Goal: Task Accomplishment & Management: Use online tool/utility

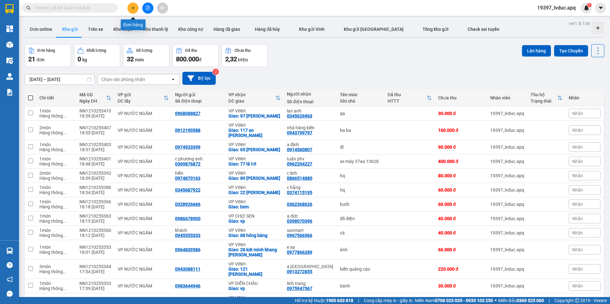
click at [124, 10] on div at bounding box center [148, 8] width 48 height 11
click at [132, 10] on icon "plus" at bounding box center [133, 8] width 4 height 4
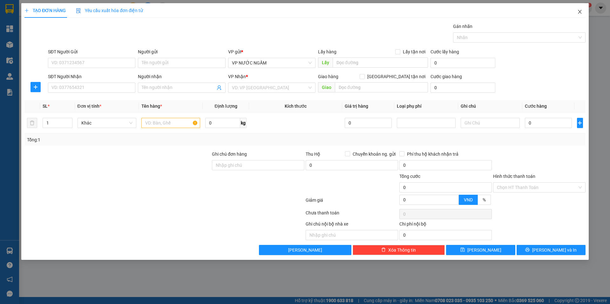
click at [578, 13] on icon "close" at bounding box center [579, 11] width 5 height 5
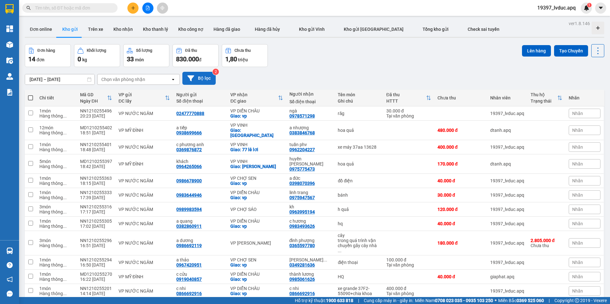
click at [201, 74] on button "Bộ lọc" at bounding box center [198, 78] width 33 height 13
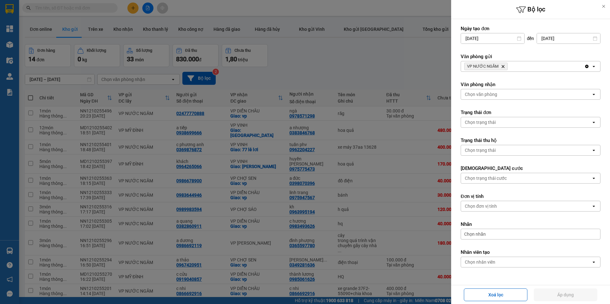
click at [525, 60] on div "Văn phòng gửi VP NƯỚC NGẦM Delete Clear all open" at bounding box center [531, 62] width 140 height 18
drag, startPoint x: 522, startPoint y: 66, endPoint x: 510, endPoint y: 71, distance: 13.0
click at [522, 66] on div "VP NƯỚC NGẦM Delete" at bounding box center [522, 66] width 123 height 10
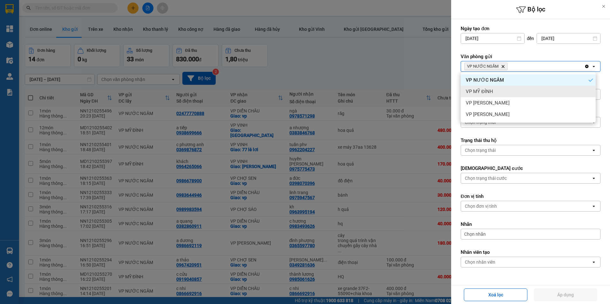
click at [504, 91] on div "VP MỸ ĐÌNH" at bounding box center [528, 91] width 135 height 11
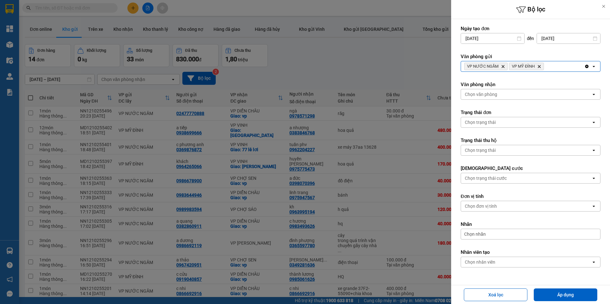
drag, startPoint x: 555, startPoint y: 67, endPoint x: 547, endPoint y: 71, distance: 8.4
click at [554, 67] on div "VP NƯỚC NGẦM Delete VP MỸ ĐÌNH Delete" at bounding box center [522, 66] width 123 height 10
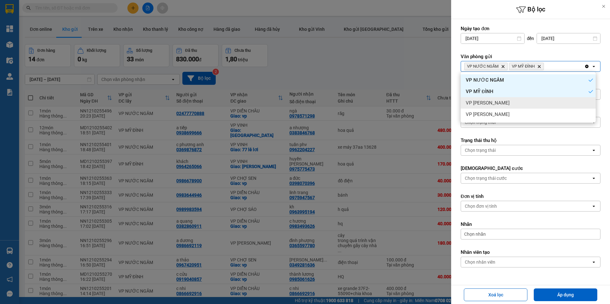
click at [508, 101] on div "VP [PERSON_NAME]" at bounding box center [528, 102] width 135 height 11
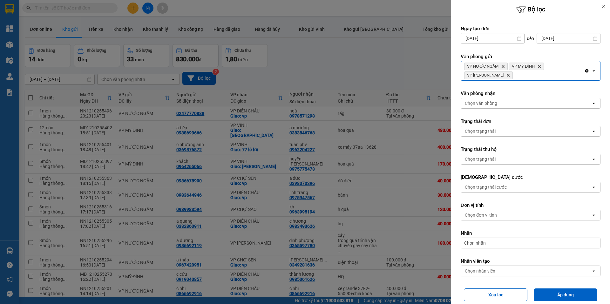
click at [515, 78] on div "VP NƯỚC NGẦM Delete VP MỸ ĐÌNH Delete VP NGỌC HỒI Delete" at bounding box center [522, 70] width 123 height 19
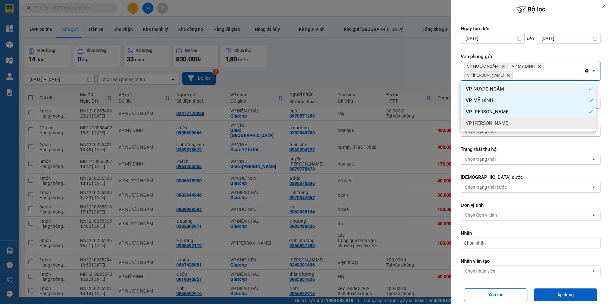
click at [503, 123] on div "VP [PERSON_NAME]" at bounding box center [528, 123] width 135 height 11
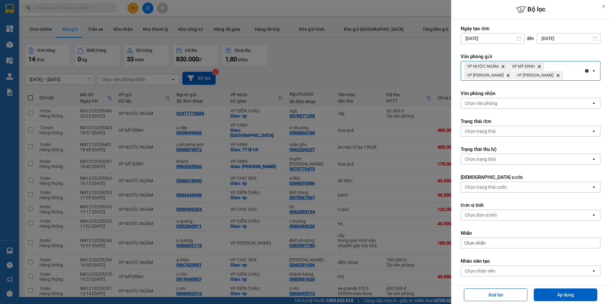
click at [507, 103] on div "Chọn văn phòng" at bounding box center [526, 103] width 130 height 10
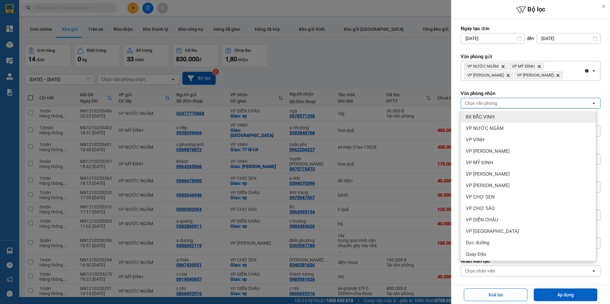
click at [491, 118] on span "BX BẮC VINH" at bounding box center [480, 117] width 29 height 6
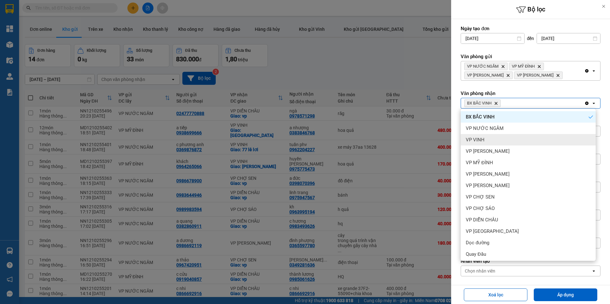
click at [486, 141] on div "VP VINH" at bounding box center [528, 139] width 135 height 11
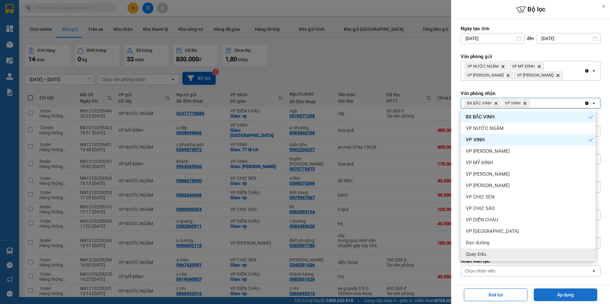
click at [562, 290] on button "Áp dụng" at bounding box center [566, 294] width 64 height 13
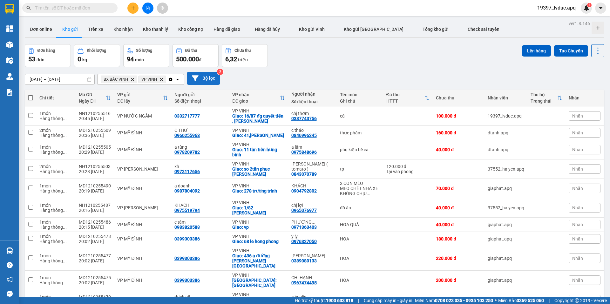
click at [200, 76] on button "Bộ lọc" at bounding box center [203, 78] width 33 height 13
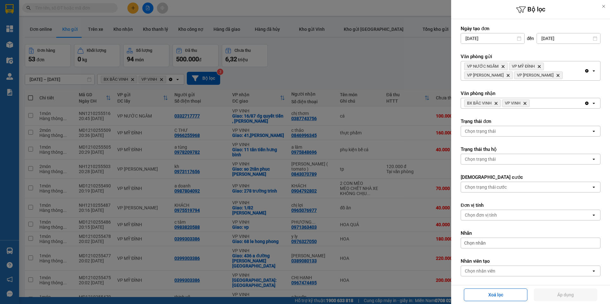
drag, startPoint x: 582, startPoint y: 103, endPoint x: 572, endPoint y: 184, distance: 81.6
click at [585, 103] on icon "Clear all" at bounding box center [586, 103] width 3 height 3
click at [570, 294] on button "Áp dụng" at bounding box center [566, 294] width 64 height 13
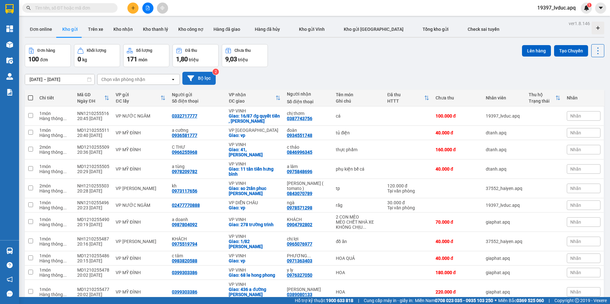
click at [206, 80] on button "Bộ lọc" at bounding box center [198, 78] width 33 height 13
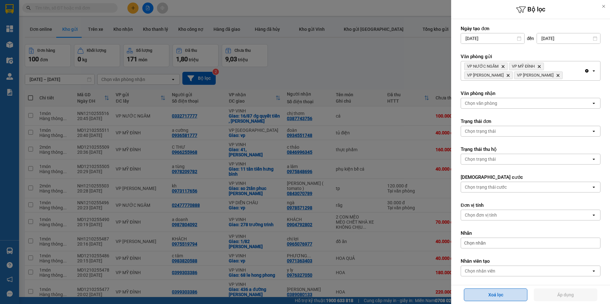
click at [482, 295] on button "Xoá lọc" at bounding box center [496, 294] width 64 height 13
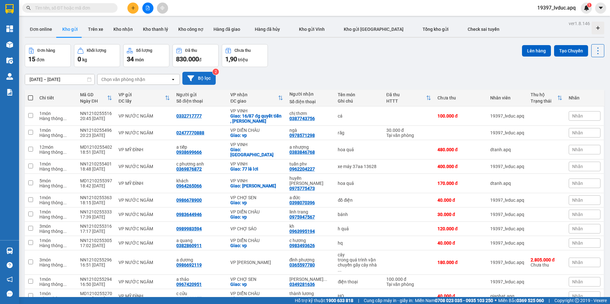
click at [206, 73] on button "Bộ lọc" at bounding box center [198, 78] width 33 height 13
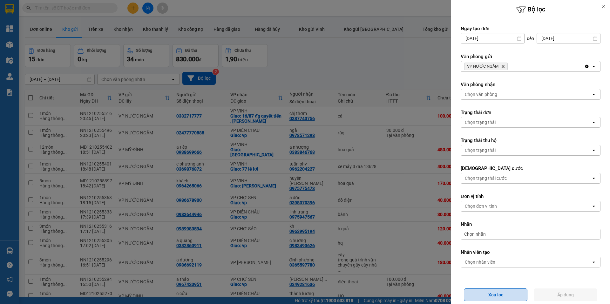
click at [495, 293] on button "Xoá lọc" at bounding box center [496, 294] width 64 height 13
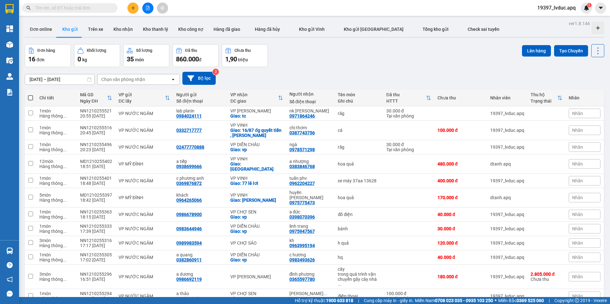
drag, startPoint x: 99, startPoint y: 1, endPoint x: 98, endPoint y: 8, distance: 7.2
click at [98, 3] on div "Kết quả tìm kiếm ( 40 ) Bộ lọc Ngày tạo đơn gần nhất Mã ĐH Trạng thái Món hàng …" at bounding box center [305, 8] width 610 height 16
drag, startPoint x: 98, startPoint y: 8, endPoint x: 112, endPoint y: 9, distance: 14.3
click at [101, 10] on input "text" at bounding box center [72, 7] width 75 height 7
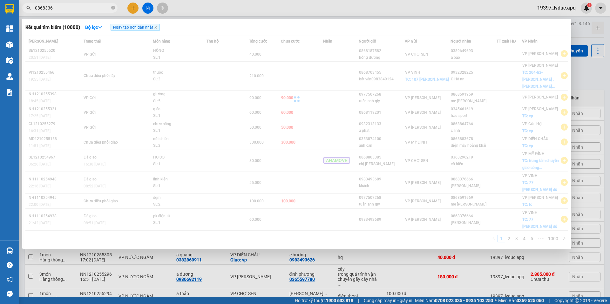
type input "08683368"
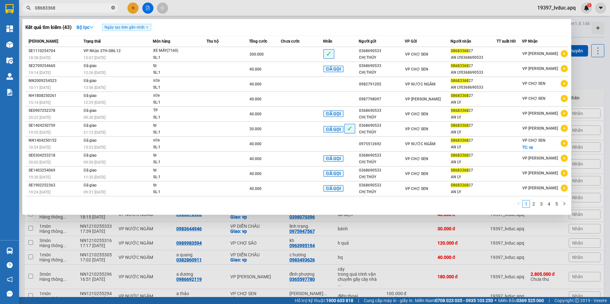
click at [113, 9] on icon "close-circle" at bounding box center [113, 8] width 4 height 4
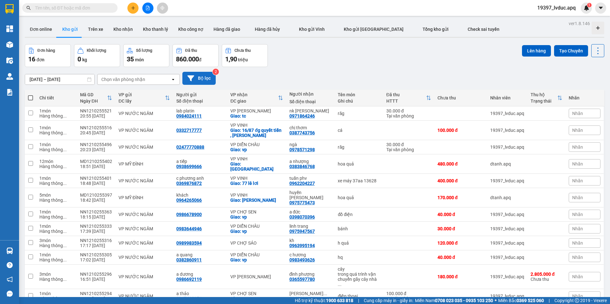
click at [191, 77] on icon at bounding box center [190, 78] width 7 height 6
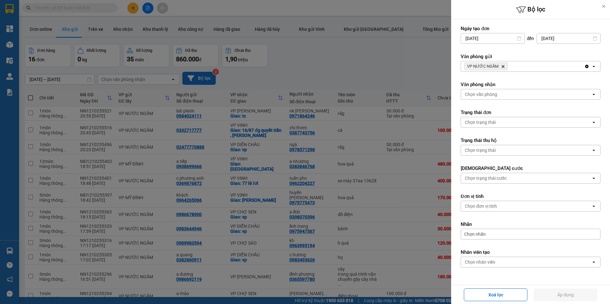
click at [510, 69] on div "VP NƯỚC NGẦM Delete" at bounding box center [522, 66] width 123 height 10
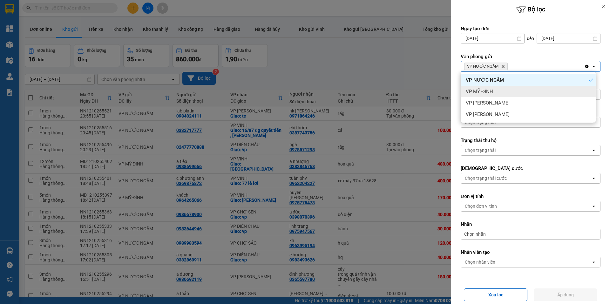
drag, startPoint x: 495, startPoint y: 91, endPoint x: 526, endPoint y: 80, distance: 33.1
click at [497, 93] on div "VP MỸ ĐÌNH" at bounding box center [528, 91] width 135 height 11
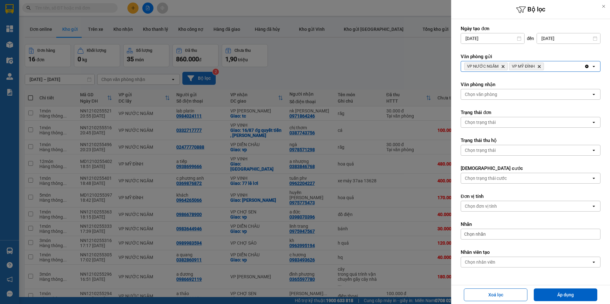
click at [555, 68] on div "VP NƯỚC NGẦM Delete VP MỸ ĐÌNH Delete" at bounding box center [522, 66] width 123 height 10
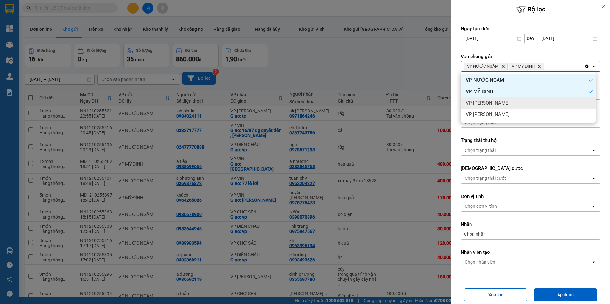
click at [513, 102] on div "VP [PERSON_NAME]" at bounding box center [528, 102] width 135 height 11
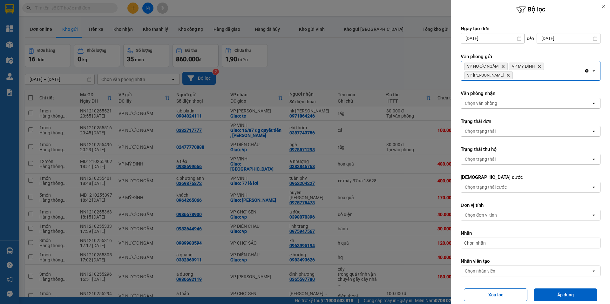
drag, startPoint x: 541, startPoint y: 71, endPoint x: 532, endPoint y: 80, distance: 12.4
click at [540, 73] on div "VP NƯỚC NGẦM Delete VP MỸ ĐÌNH Delete VP NGỌC HỒI Delete" at bounding box center [522, 70] width 123 height 19
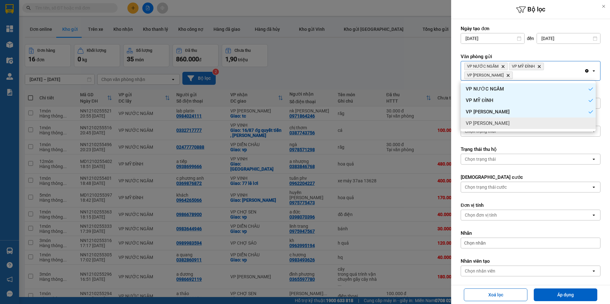
click at [496, 124] on div "VP [PERSON_NAME]" at bounding box center [528, 123] width 135 height 11
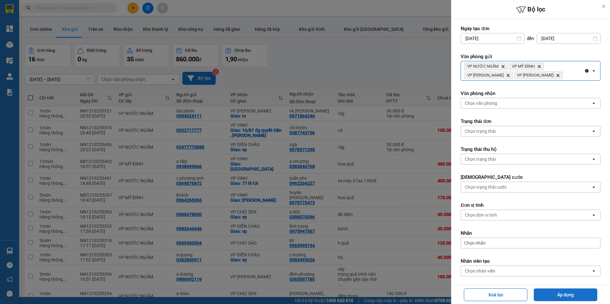
click at [557, 300] on button "Áp dụng" at bounding box center [566, 294] width 64 height 13
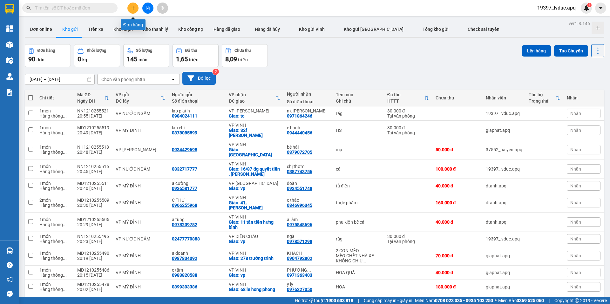
click at [132, 9] on icon "plus" at bounding box center [133, 8] width 4 height 4
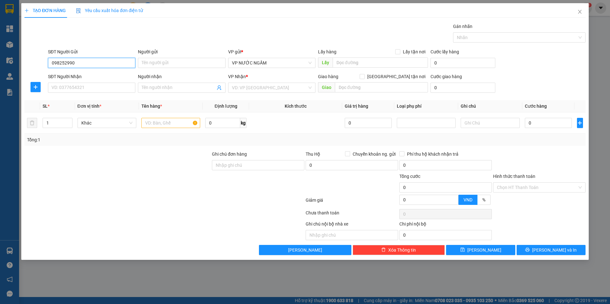
type input "0982529904"
drag, startPoint x: 84, startPoint y: 73, endPoint x: 81, endPoint y: 92, distance: 19.3
click at [84, 73] on div "0982529904 - c hà" at bounding box center [92, 75] width 80 height 7
type input "c hà"
type input "0982529904"
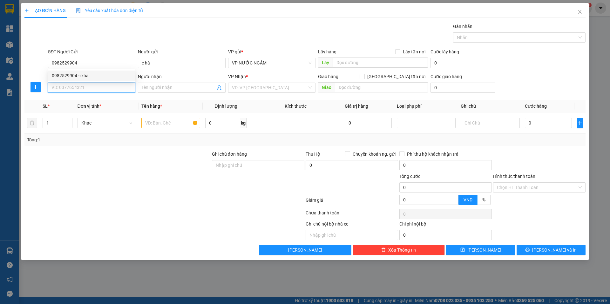
click at [81, 92] on input "SĐT Người Nhận" at bounding box center [91, 88] width 87 height 10
click at [79, 98] on div "0978163862 - c hà" at bounding box center [92, 100] width 80 height 7
type input "0978163862"
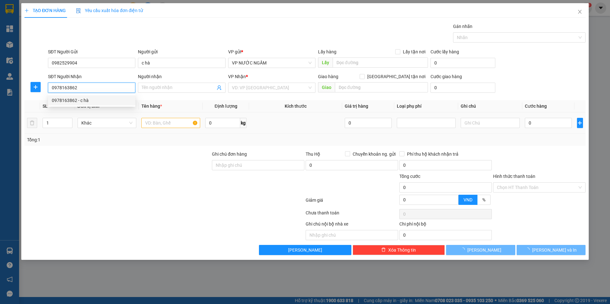
type input "c hà"
checkbox input "true"
type input "77 [PERSON_NAME]"
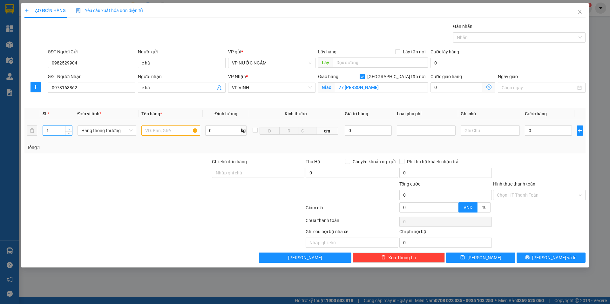
type input "2"
click at [69, 126] on span "Increase Value" at bounding box center [68, 129] width 7 height 6
click at [176, 131] on input "text" at bounding box center [170, 130] width 59 height 10
type input "qa"
click at [531, 132] on input "0" at bounding box center [548, 130] width 47 height 10
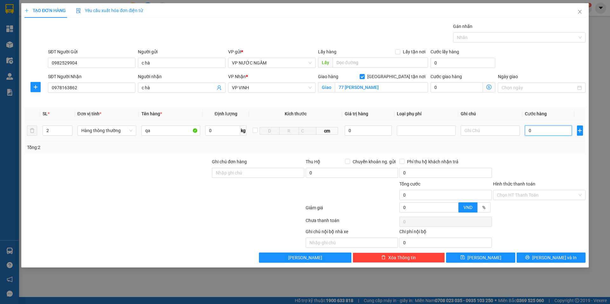
type input "1"
type input "16"
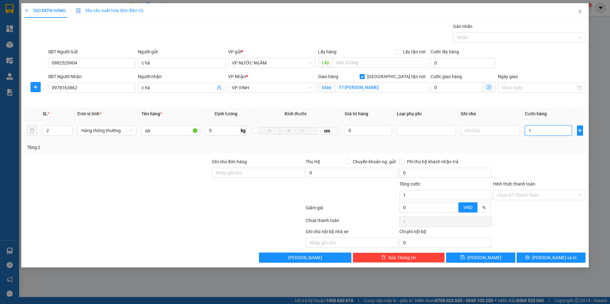
type input "16"
type input "160"
type input "160.000"
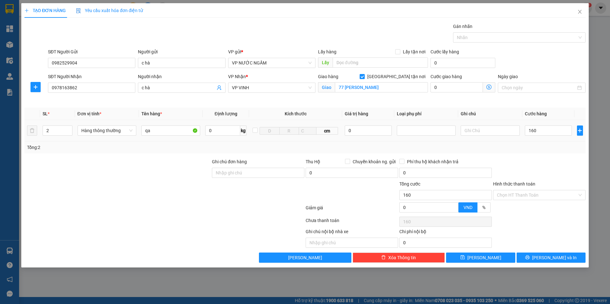
type input "160.000"
click at [523, 153] on div "Transit Pickup Surcharge Ids Transit Deliver Surcharge Ids Transit Deliver Surc…" at bounding box center [304, 143] width 561 height 240
click at [530, 255] on icon "printer" at bounding box center [527, 257] width 4 height 4
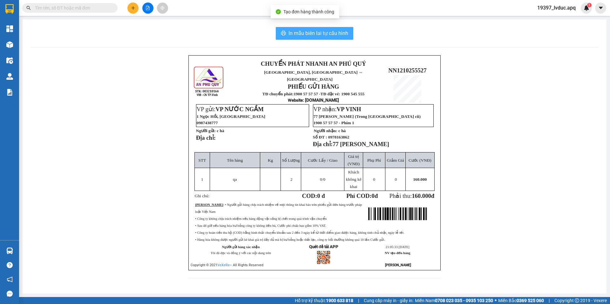
click at [329, 39] on button "In mẫu biên lai tự cấu hình" at bounding box center [315, 33] width 78 height 13
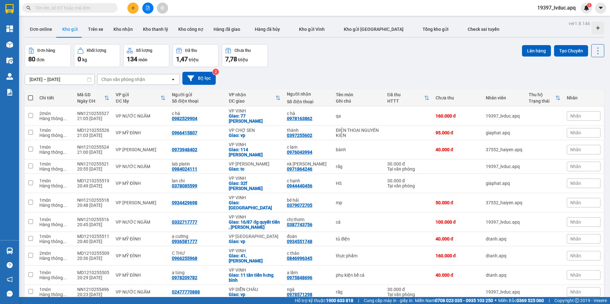
click at [299, 53] on div "Đơn hàng 80 đơn Khối lượng 0 kg Số lượng 134 món Đã thu 1,47 triệu Chưa thu 7,7…" at bounding box center [314, 55] width 579 height 23
click at [181, 117] on div "0982529904" at bounding box center [184, 118] width 25 height 5
click at [189, 75] on icon at bounding box center [190, 78] width 7 height 7
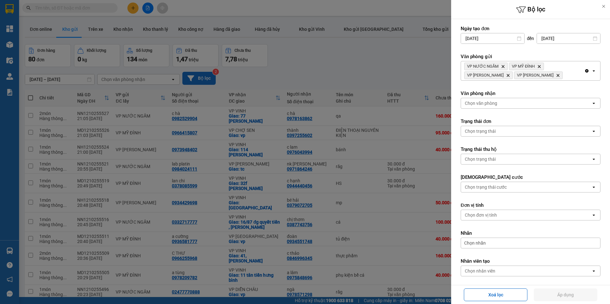
click at [511, 100] on div "Chọn văn phòng" at bounding box center [526, 103] width 130 height 10
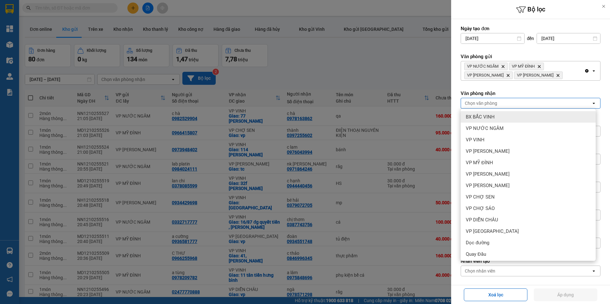
click at [485, 115] on span "BX BẮC VINH" at bounding box center [480, 117] width 29 height 6
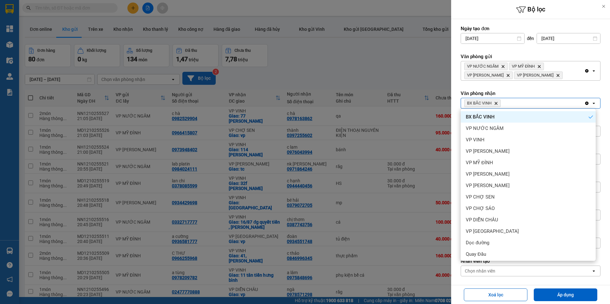
click at [496, 103] on icon "BX BẮC VINH, close by backspace" at bounding box center [496, 103] width 3 height 3
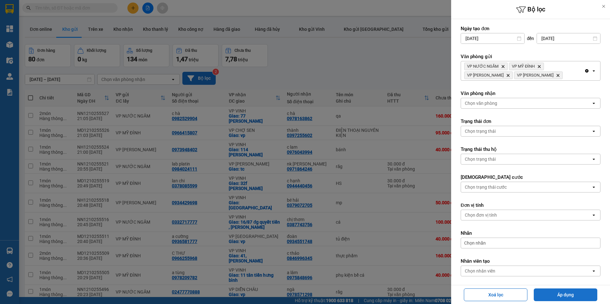
click at [543, 290] on button "Áp dụng" at bounding box center [566, 294] width 64 height 13
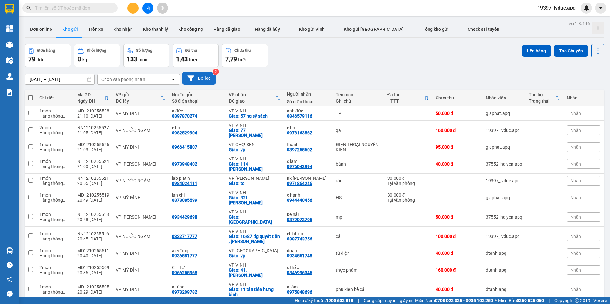
click at [137, 4] on div at bounding box center [148, 8] width 48 height 11
click at [135, 6] on icon "plus" at bounding box center [133, 8] width 4 height 4
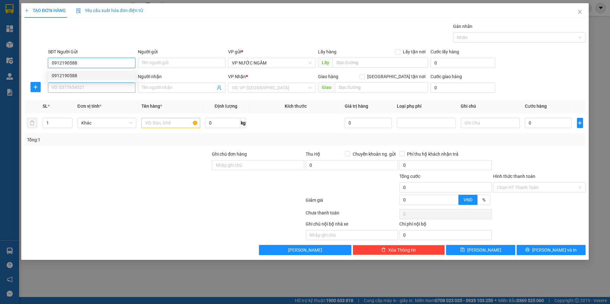
drag, startPoint x: 100, startPoint y: 78, endPoint x: 96, endPoint y: 85, distance: 8.5
click at [100, 79] on div "0912190588" at bounding box center [92, 75] width 80 height 7
type input "0912190588"
click at [96, 86] on input "SĐT Người Nhận" at bounding box center [91, 88] width 87 height 10
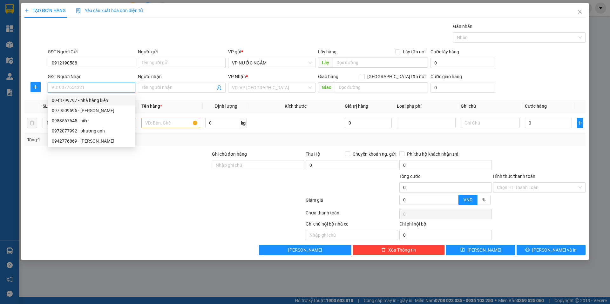
click at [91, 102] on div "0943799797 - nhà hàng kiến" at bounding box center [92, 100] width 80 height 7
type input "0943799797"
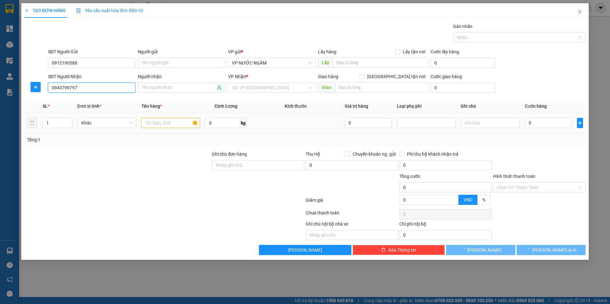
type input "nhà hàng kiến"
checkbox input "true"
type input "117 an [PERSON_NAME]"
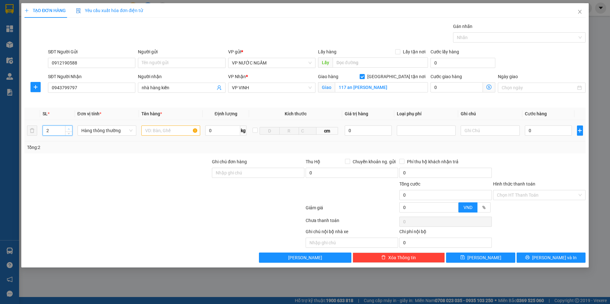
click at [71, 127] on span "Increase Value" at bounding box center [68, 129] width 7 height 6
type input "3"
click at [71, 127] on span "up" at bounding box center [69, 129] width 4 height 4
click at [156, 134] on input "text" at bounding box center [170, 130] width 59 height 10
type input "cá"
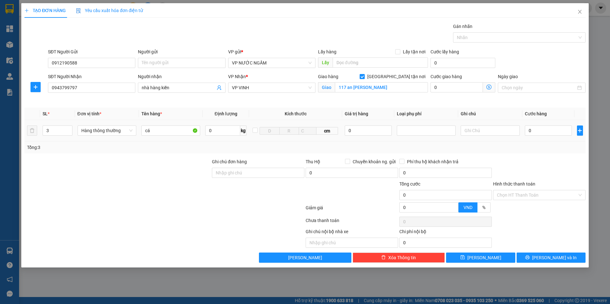
click at [553, 125] on div "0" at bounding box center [548, 130] width 47 height 13
click at [552, 132] on input "0" at bounding box center [548, 130] width 47 height 10
type input "3"
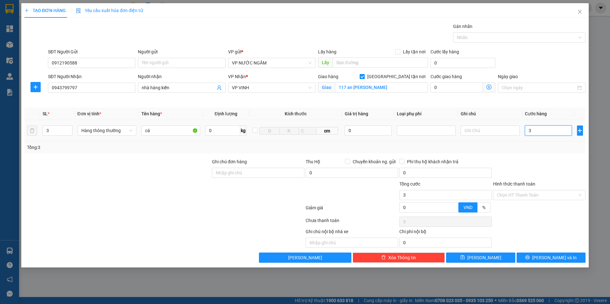
type input "30"
type input "300"
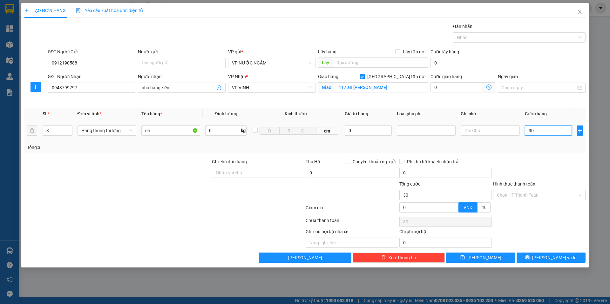
type input "300"
type input "300.000"
click at [543, 154] on div "Transit Pickup Surcharge Ids Transit Deliver Surcharge Ids Transit Deliver Surc…" at bounding box center [304, 143] width 561 height 240
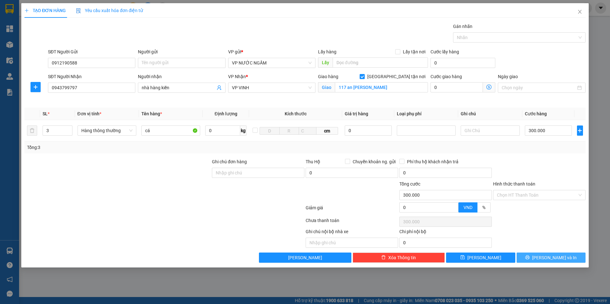
click at [556, 256] on span "[PERSON_NAME] và In" at bounding box center [554, 257] width 44 height 7
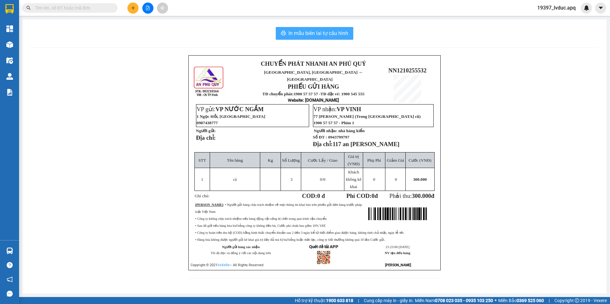
drag, startPoint x: 307, startPoint y: 28, endPoint x: 387, endPoint y: 33, distance: 80.2
click at [307, 29] on button "In mẫu biên lai tự cấu hình" at bounding box center [315, 33] width 78 height 13
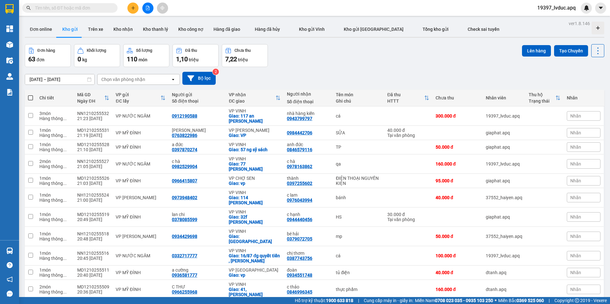
click at [105, 6] on input "text" at bounding box center [72, 7] width 75 height 7
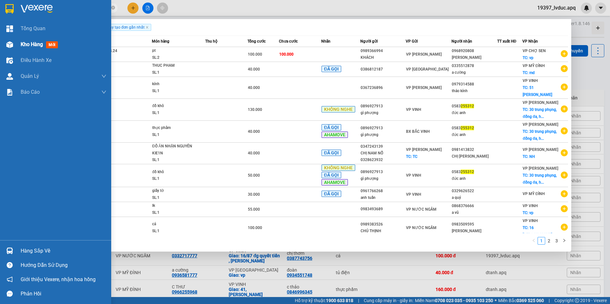
type input "255312"
drag, startPoint x: 14, startPoint y: 43, endPoint x: 256, endPoint y: 26, distance: 242.7
click at [12, 43] on div at bounding box center [9, 44] width 11 height 11
click at [11, 43] on img at bounding box center [9, 44] width 7 height 7
click at [11, 44] on img at bounding box center [9, 44] width 7 height 7
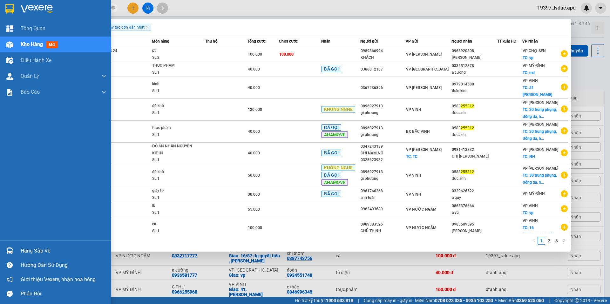
drag, startPoint x: 21, startPoint y: 36, endPoint x: 18, endPoint y: 41, distance: 6.2
click at [19, 41] on div "Tổng Quan Kho hàng mới Điều hành xe Quản [PERSON_NAME] lý thu hộ Quản lý chuyến…" at bounding box center [55, 130] width 111 height 219
drag, startPoint x: 15, startPoint y: 43, endPoint x: 11, endPoint y: 46, distance: 4.8
click at [10, 44] on div at bounding box center [9, 44] width 11 height 11
click at [10, 44] on img at bounding box center [9, 44] width 7 height 7
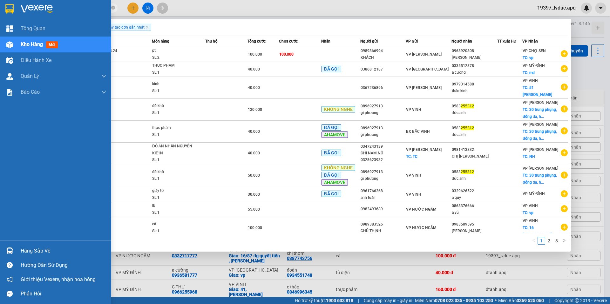
click at [10, 44] on img at bounding box center [9, 44] width 7 height 7
click at [10, 45] on img at bounding box center [9, 44] width 7 height 7
click at [32, 46] on span "Kho hàng" at bounding box center [32, 44] width 22 height 6
click at [45, 45] on div "Kho hàng mới" at bounding box center [41, 44] width 40 height 8
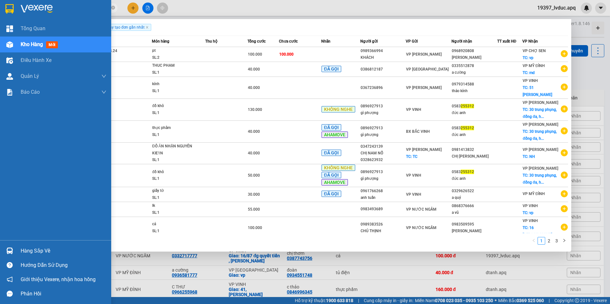
click at [50, 44] on span "mới" at bounding box center [52, 44] width 12 height 7
click at [17, 46] on div "Kho hàng mới" at bounding box center [55, 45] width 111 height 16
click at [0, 45] on div "Kho hàng mới" at bounding box center [55, 45] width 111 height 16
click at [8, 45] on div "Kho hàng mới" at bounding box center [55, 45] width 111 height 16
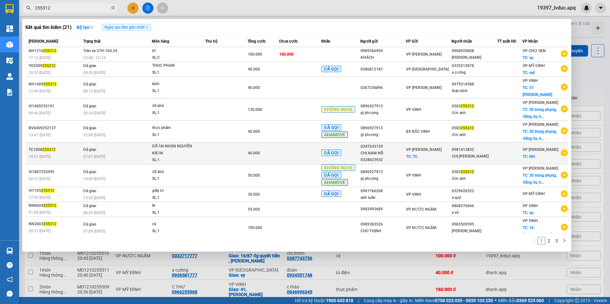
click at [248, 152] on td "40.000" at bounding box center [262, 154] width 31 height 22
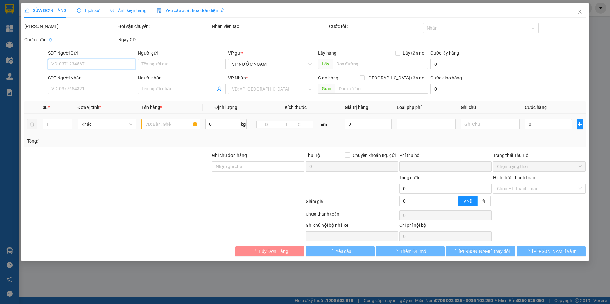
type input "0347243139"
type input "CHỊ NAM NỔ 0328623932"
checkbox input "true"
type input "TC"
type input "0981413832"
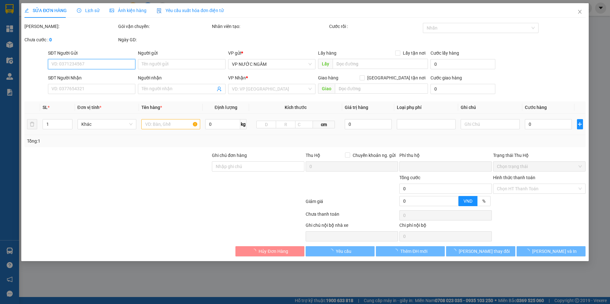
type input "CHỊ [PERSON_NAME]"
checkbox input "true"
type input "NH"
type input "0"
type input "40.000"
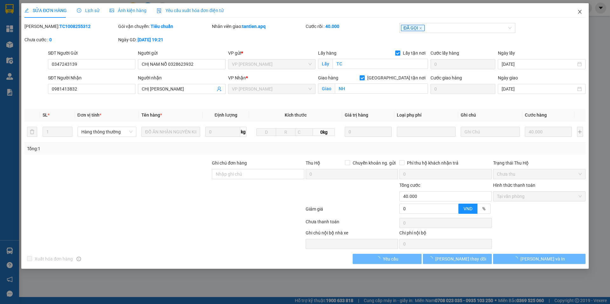
click at [578, 11] on icon "close" at bounding box center [579, 11] width 5 height 5
click at [578, 11] on span "19397_lvduc.apq" at bounding box center [556, 8] width 49 height 8
click at [580, 11] on span "19397_lvduc.apq" at bounding box center [556, 8] width 49 height 8
click at [579, 12] on span "19397_lvduc.apq" at bounding box center [556, 8] width 49 height 8
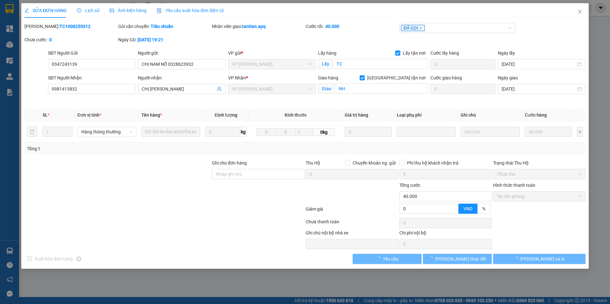
click at [579, 12] on span "19397_lvduc.apq" at bounding box center [556, 8] width 49 height 8
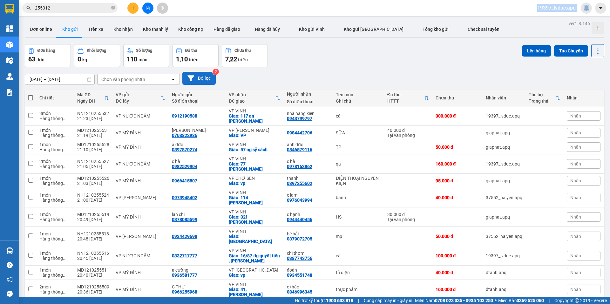
click at [202, 78] on button "Bộ lọc" at bounding box center [198, 78] width 33 height 13
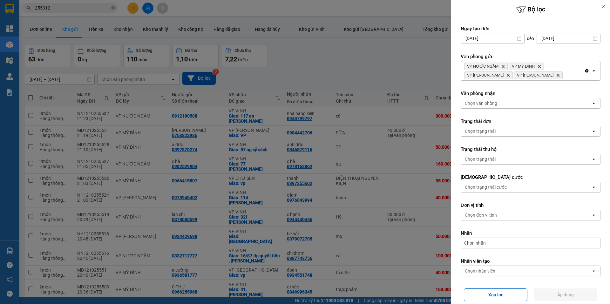
click at [492, 104] on div "Chọn văn phòng" at bounding box center [481, 103] width 32 height 6
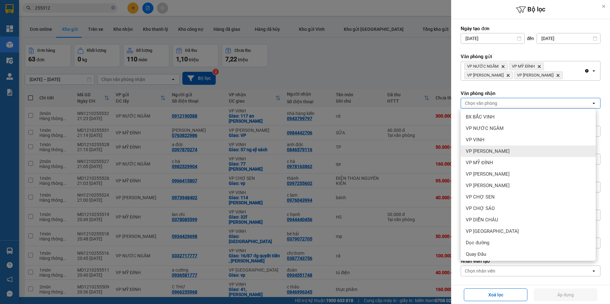
click at [520, 154] on div "VP [PERSON_NAME]" at bounding box center [528, 150] width 135 height 11
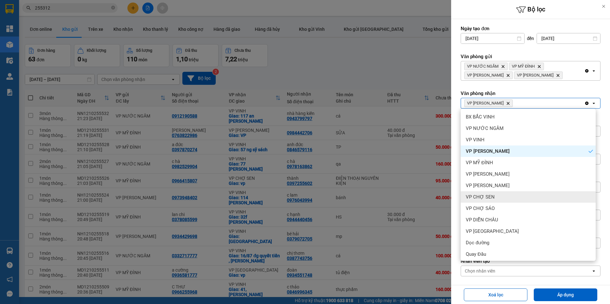
click at [509, 201] on div "VP CHỢ SEN" at bounding box center [528, 196] width 135 height 11
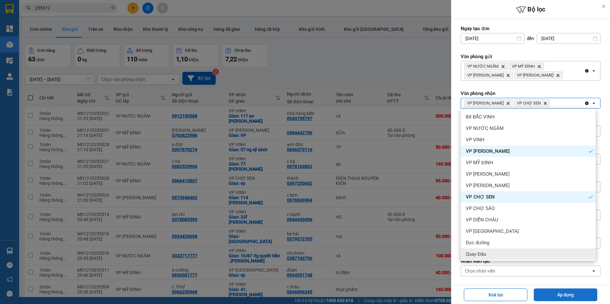
click at [551, 293] on button "Áp dụng" at bounding box center [566, 294] width 64 height 13
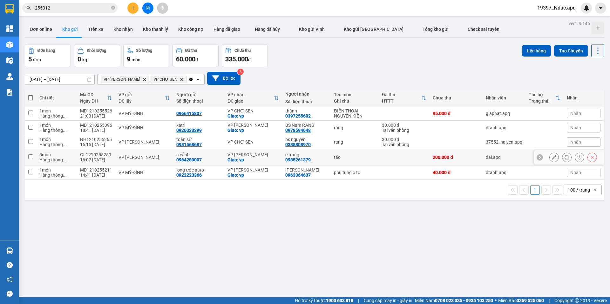
click at [136, 159] on div "VP [PERSON_NAME]" at bounding box center [143, 157] width 51 height 5
checkbox input "true"
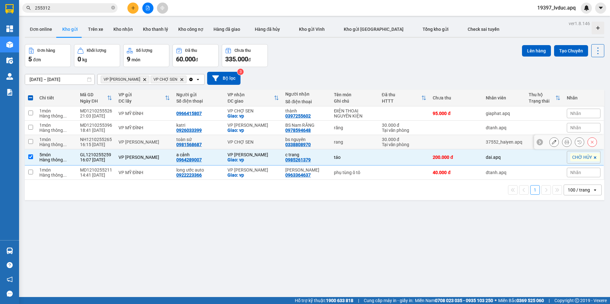
click at [320, 143] on div "bs nguyên 0338808970" at bounding box center [306, 142] width 42 height 10
checkbox input "true"
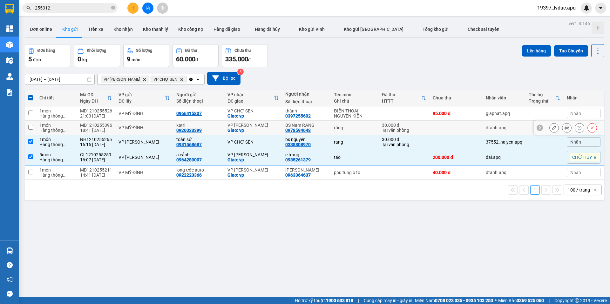
drag, startPoint x: 341, startPoint y: 128, endPoint x: 354, endPoint y: 121, distance: 14.2
click at [342, 128] on div "răng" at bounding box center [354, 127] width 41 height 5
checkbox input "true"
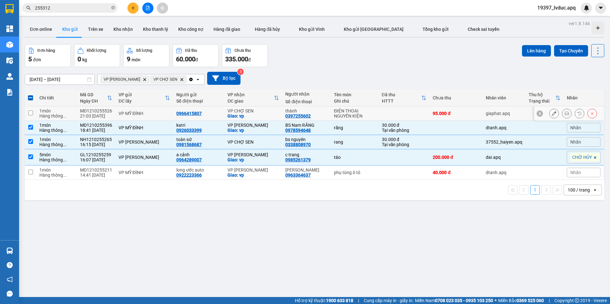
click at [370, 115] on div "ĐIỆN THOẠI NGUYÊN KIỆN" at bounding box center [354, 113] width 41 height 10
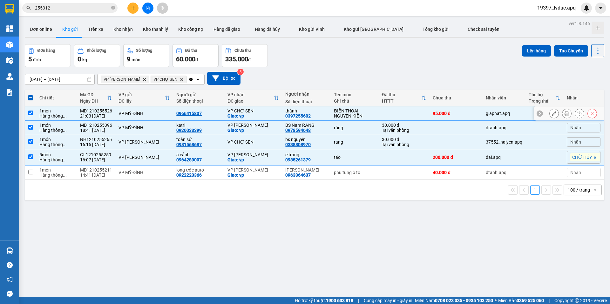
click at [369, 115] on div "ĐIỆN THOẠI NGUYÊN KIỆN" at bounding box center [354, 113] width 41 height 10
checkbox input "false"
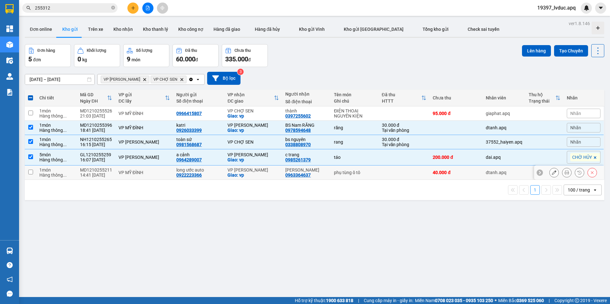
click at [373, 177] on td "phụ tùng ô tô" at bounding box center [355, 172] width 48 height 14
checkbox input "true"
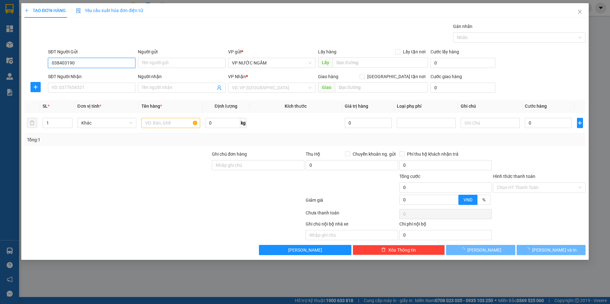
type input "0384031905"
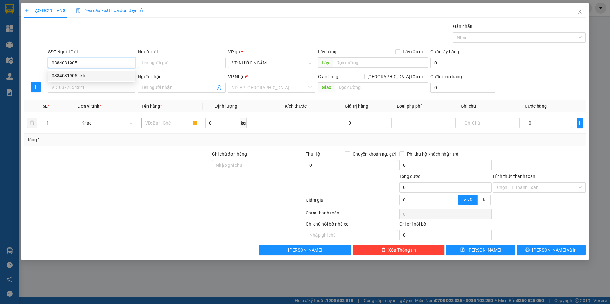
click at [78, 73] on div "0384031905 - kh" at bounding box center [92, 75] width 80 height 7
type input "kh"
type input "0384031905"
click at [83, 91] on input "SĐT Người Nhận" at bounding box center [91, 88] width 87 height 10
click at [82, 86] on input "SĐT Người Nhận" at bounding box center [91, 88] width 87 height 10
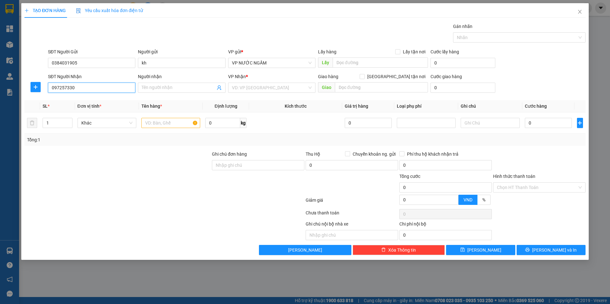
type input "0972573308"
click at [105, 101] on div "0972573308 - phương thảo" at bounding box center [92, 100] width 80 height 7
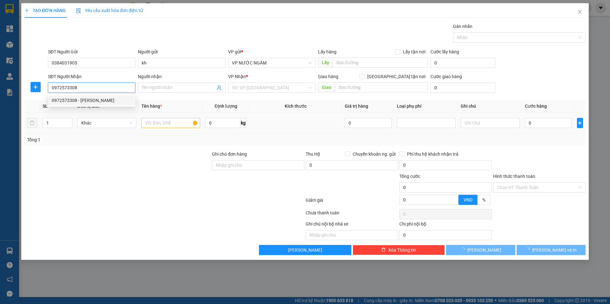
type input "phương thảo"
checkbox input "true"
type input "10 ngõ 83 lê xuân đào ( cố định )"
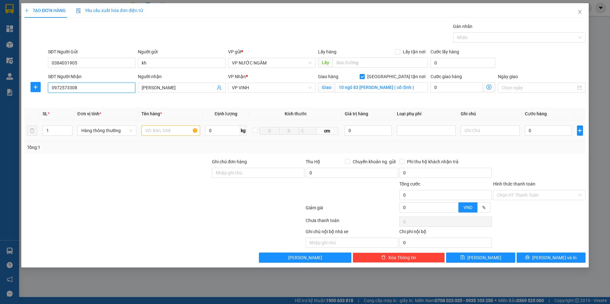
type input "0972573308"
click at [165, 127] on input "text" at bounding box center [170, 130] width 59 height 10
type input "b bao"
click at [555, 128] on input "0" at bounding box center [548, 130] width 47 height 10
type input "3"
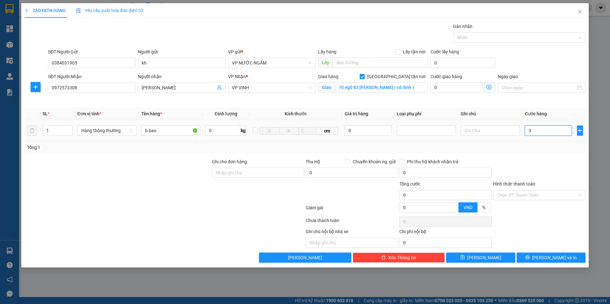
type input "3"
type input "30"
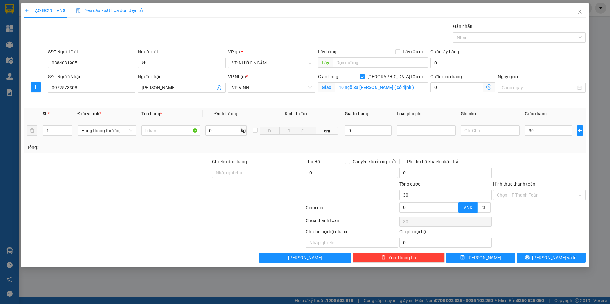
type input "30.000"
drag, startPoint x: 546, startPoint y: 147, endPoint x: 550, endPoint y: 152, distance: 6.4
click at [547, 147] on div "Tổng: 1" at bounding box center [305, 147] width 556 height 7
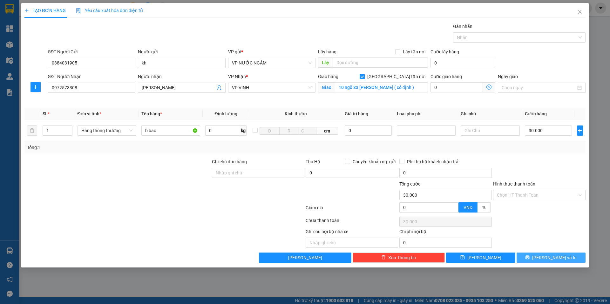
drag, startPoint x: 545, startPoint y: 253, endPoint x: 537, endPoint y: 248, distance: 9.3
click at [545, 254] on button "[PERSON_NAME] và In" at bounding box center [550, 258] width 69 height 10
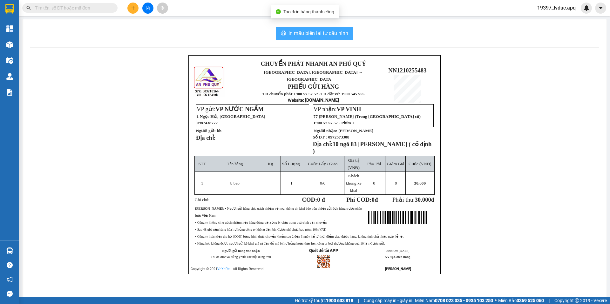
drag, startPoint x: 327, startPoint y: 35, endPoint x: 335, endPoint y: 33, distance: 8.7
click at [327, 35] on span "In mẫu biên lai tự cấu hình" at bounding box center [318, 33] width 60 height 8
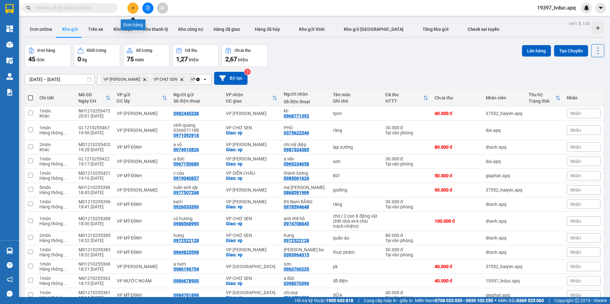
click at [132, 7] on icon "plus" at bounding box center [133, 8] width 4 height 4
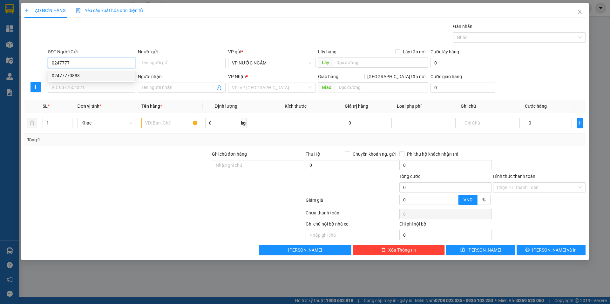
click at [98, 73] on div "02477770888" at bounding box center [92, 75] width 80 height 7
type input "02477770888"
click at [85, 93] on div "SĐT Người Nhận VD: 0377654321" at bounding box center [91, 84] width 87 height 22
click at [93, 90] on input "SĐT Người Nhận" at bounding box center [91, 88] width 87 height 10
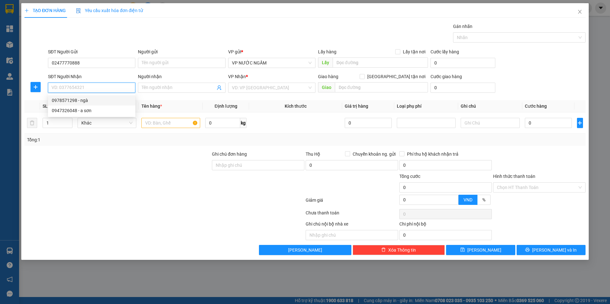
click at [87, 102] on div "0978571298 - ngà" at bounding box center [92, 100] width 80 height 7
type input "0978571298"
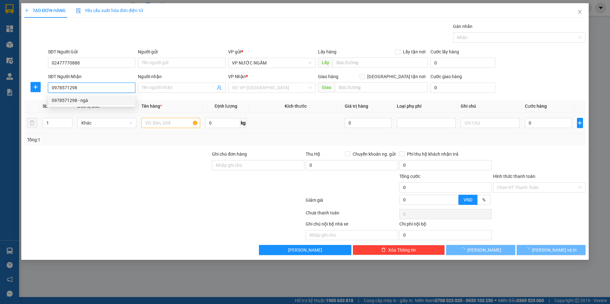
type input "ngà"
checkbox input "true"
type input "vp"
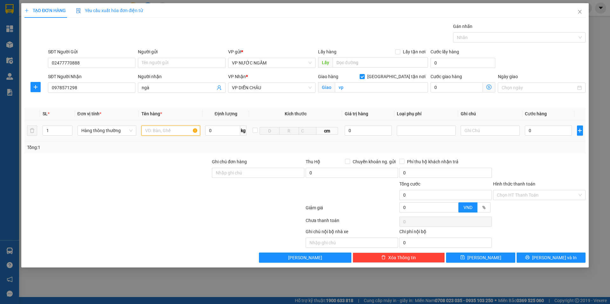
click at [175, 130] on input "text" at bounding box center [170, 130] width 59 height 10
type input "răg"
click at [545, 128] on input "0" at bounding box center [548, 130] width 47 height 10
type input "30"
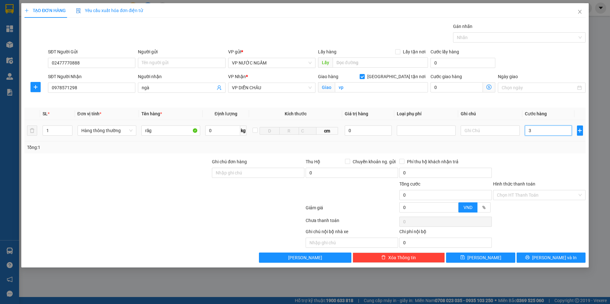
type input "30"
type input "30.000"
click at [521, 152] on div "Tổng: 1" at bounding box center [304, 147] width 561 height 12
drag, startPoint x: 513, startPoint y: 194, endPoint x: 511, endPoint y: 201, distance: 6.6
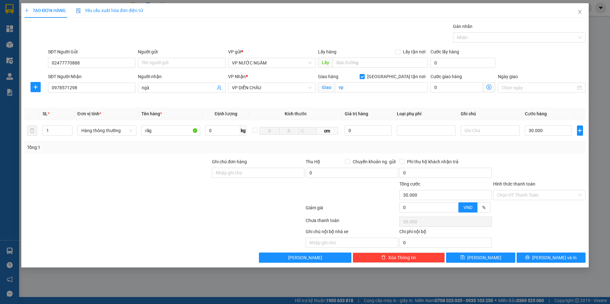
click at [513, 194] on input "Hình thức thanh toán" at bounding box center [537, 195] width 80 height 10
click at [509, 207] on div "Tại văn phòng" at bounding box center [539, 207] width 85 height 7
type input "0"
drag, startPoint x: 522, startPoint y: 252, endPoint x: 522, endPoint y: 256, distance: 3.8
click at [522, 254] on div "Transit Pickup Surcharge Ids Transit Deliver Surcharge Ids Transit Deliver Surc…" at bounding box center [304, 143] width 561 height 240
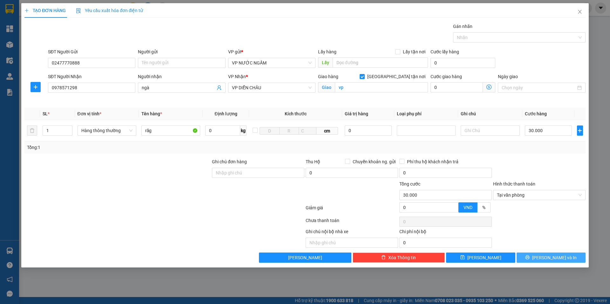
drag, startPoint x: 523, startPoint y: 258, endPoint x: 520, endPoint y: 259, distance: 3.3
click at [521, 259] on button "[PERSON_NAME] và In" at bounding box center [550, 258] width 69 height 10
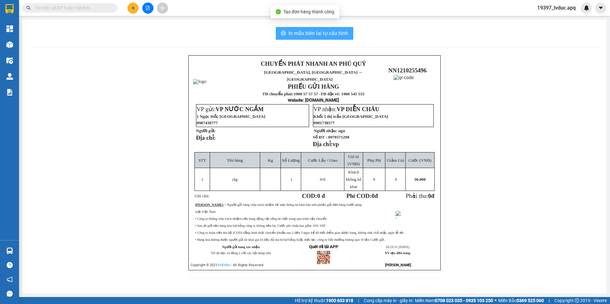
drag, startPoint x: 333, startPoint y: 31, endPoint x: 365, endPoint y: 29, distance: 32.8
click at [333, 31] on span "In mẫu biên lai tự cấu hình" at bounding box center [318, 33] width 60 height 8
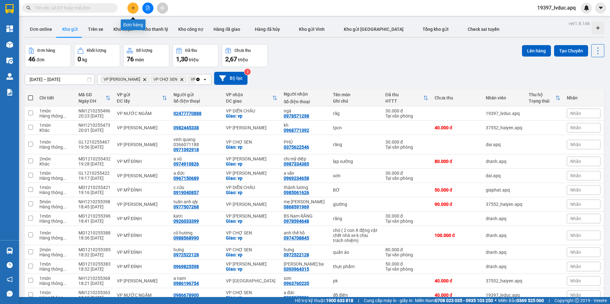
click at [132, 9] on icon "plus" at bounding box center [133, 8] width 4 height 4
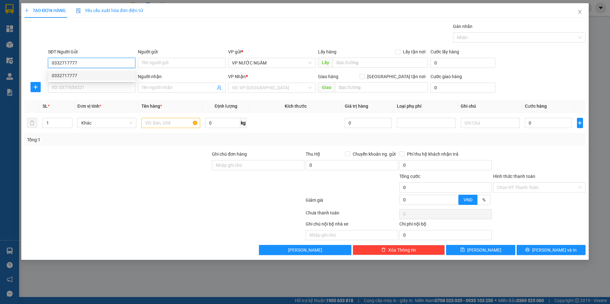
drag, startPoint x: 80, startPoint y: 74, endPoint x: 80, endPoint y: 80, distance: 5.8
click at [80, 74] on div "0332717777" at bounding box center [92, 75] width 80 height 7
type input "0332717777"
click at [80, 84] on input "SĐT Người Nhận" at bounding box center [91, 88] width 87 height 10
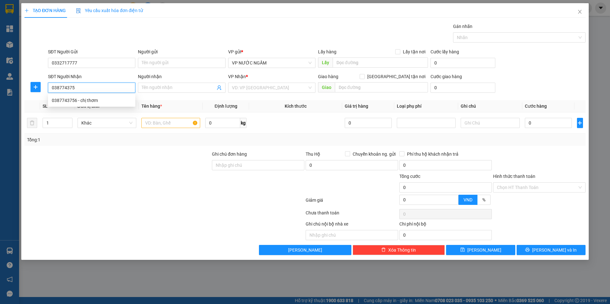
type input "0387743756"
drag, startPoint x: 77, startPoint y: 98, endPoint x: 76, endPoint y: 102, distance: 4.1
click at [77, 100] on div "0387743756 - chị thơm" at bounding box center [92, 100] width 80 height 7
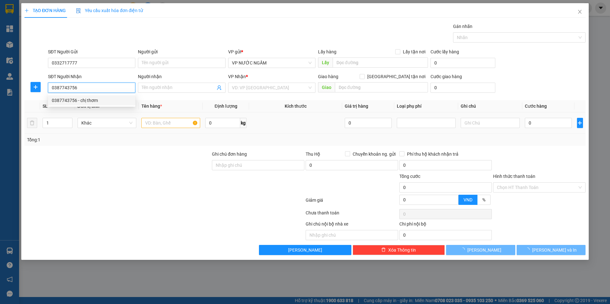
type input "chị thơm"
checkbox input "true"
type input "16/87 đg quyết tiến , nghi kim"
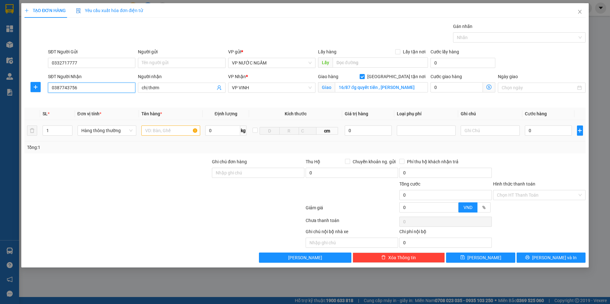
type input "0387743756"
click at [185, 132] on input "text" at bounding box center [170, 130] width 59 height 10
type input "cá"
click at [544, 126] on input "0" at bounding box center [548, 130] width 47 height 10
type input "1"
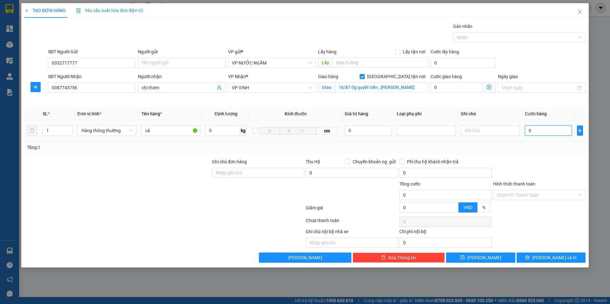
type input "1"
type input "10"
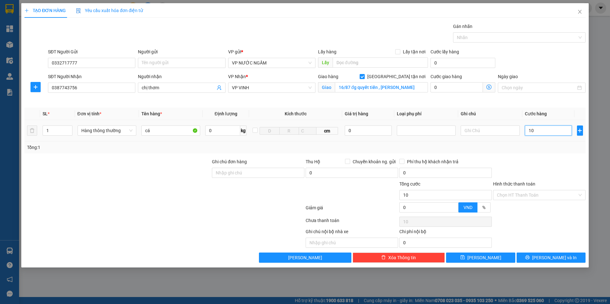
type input "100"
type input "100.000"
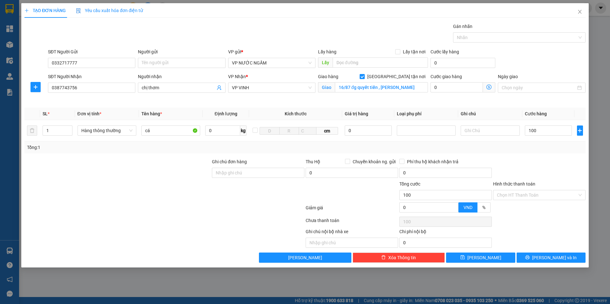
type input "100.000"
click at [537, 155] on div "Transit Pickup Surcharge Ids Transit Deliver Surcharge Ids Transit Deliver Surc…" at bounding box center [304, 143] width 561 height 240
click at [545, 254] on button "[PERSON_NAME] và In" at bounding box center [550, 258] width 69 height 10
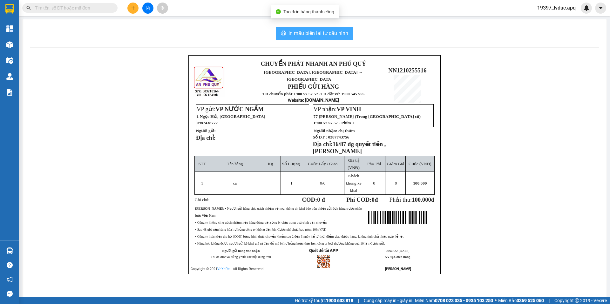
click at [337, 34] on span "In mẫu biên lai tự cấu hình" at bounding box center [318, 33] width 60 height 8
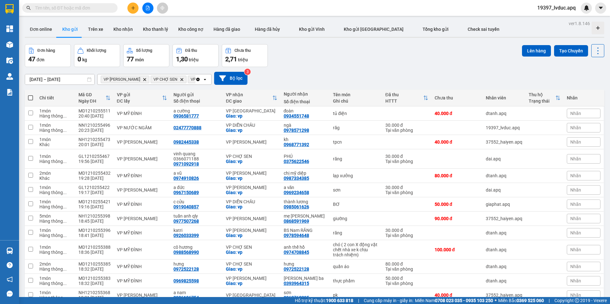
click at [131, 12] on button at bounding box center [132, 8] width 11 height 11
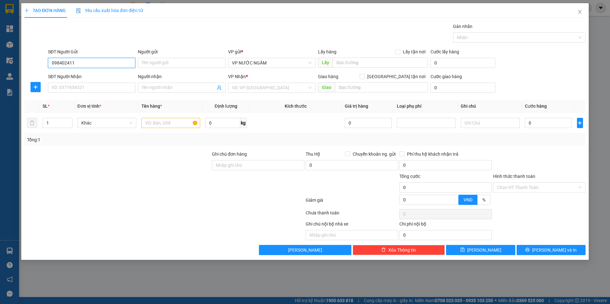
type input "0984024111"
click at [67, 78] on div "0984024111 - lab platin" at bounding box center [92, 75] width 80 height 7
type input "lab platin"
type input "0984024111"
click at [62, 89] on input "SĐT Người Nhận" at bounding box center [91, 88] width 87 height 10
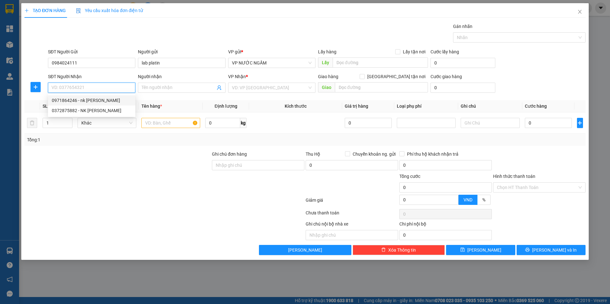
click at [80, 101] on div "0971864246 - nk Hoàng Gia" at bounding box center [92, 100] width 80 height 7
type input "0971864246"
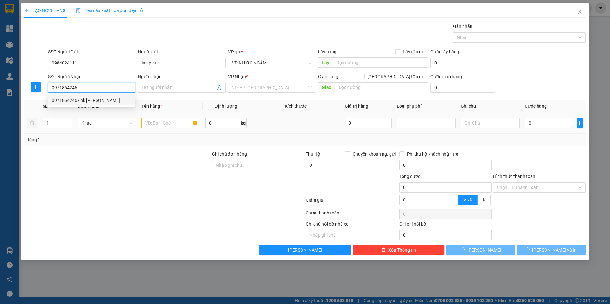
type input "nk [PERSON_NAME]"
checkbox input "true"
type input "tc"
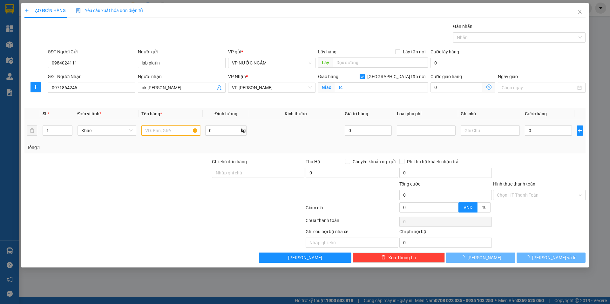
click at [165, 131] on input "text" at bounding box center [170, 130] width 59 height 10
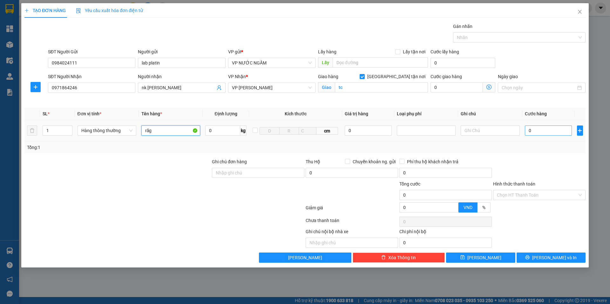
type input "răg"
click at [552, 129] on input "0" at bounding box center [548, 130] width 47 height 10
type input "3"
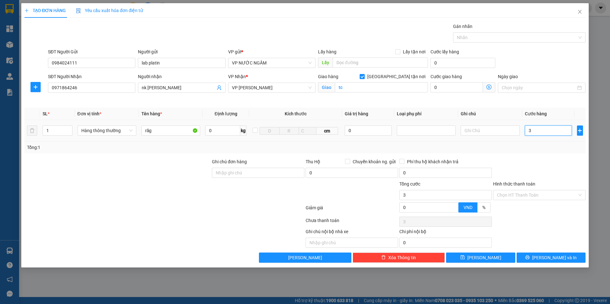
type input "30"
type input "30.000"
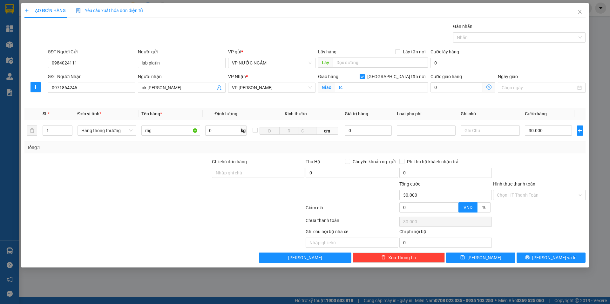
click at [547, 151] on div "Tổng: 1" at bounding box center [305, 147] width 556 height 7
click at [535, 153] on div "Transit Pickup Surcharge Ids Transit Deliver Surcharge Ids Transit Deliver Surc…" at bounding box center [304, 143] width 561 height 240
drag, startPoint x: 530, startPoint y: 195, endPoint x: 523, endPoint y: 207, distance: 13.8
click at [528, 197] on input "Hình thức thanh toán" at bounding box center [537, 195] width 80 height 10
click at [523, 207] on div "Tại văn phòng" at bounding box center [539, 207] width 85 height 7
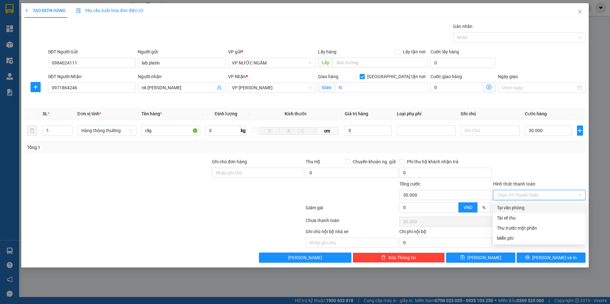
type input "0"
drag, startPoint x: 528, startPoint y: 252, endPoint x: 528, endPoint y: 259, distance: 7.3
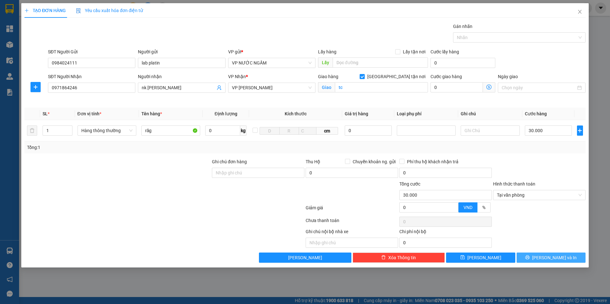
click at [528, 253] on div "Transit Pickup Surcharge Ids Transit Deliver Surcharge Ids Transit Deliver Surc…" at bounding box center [304, 143] width 561 height 240
click at [528, 259] on button "[PERSON_NAME] và In" at bounding box center [550, 258] width 69 height 10
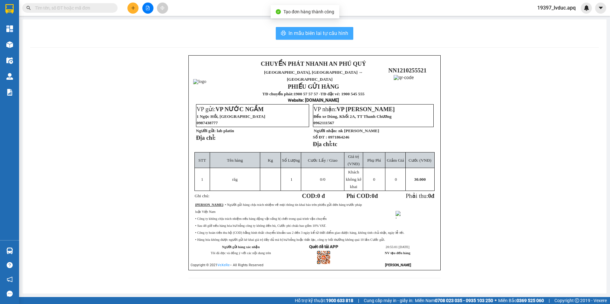
click at [351, 36] on button "In mẫu biên lai tự cấu hình" at bounding box center [315, 33] width 78 height 13
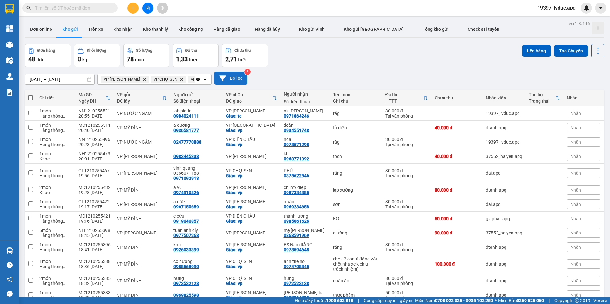
click at [217, 78] on button "Bộ lọc" at bounding box center [230, 78] width 33 height 13
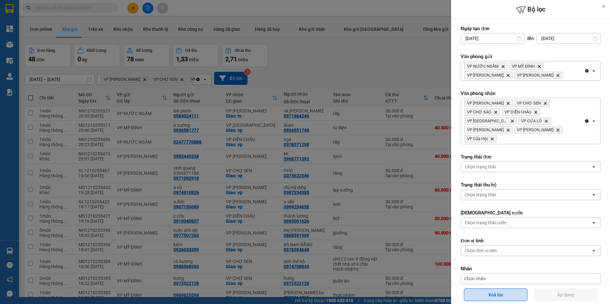
click at [480, 291] on button "Xoá lọc" at bounding box center [496, 294] width 64 height 13
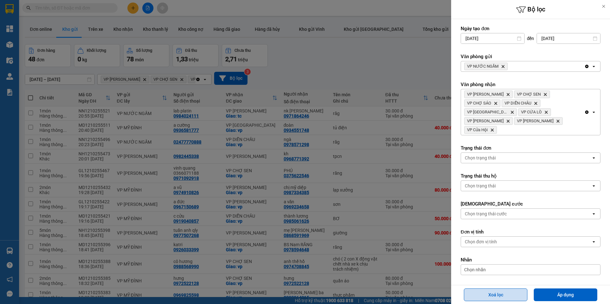
type input "[DATE]"
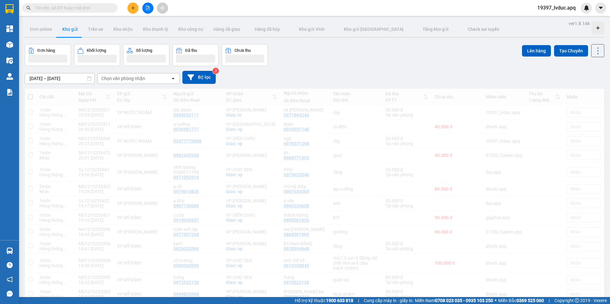
click at [60, 80] on input "[DATE] – [DATE]" at bounding box center [59, 78] width 69 height 10
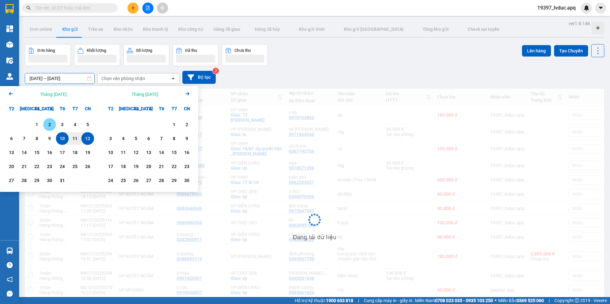
click at [70, 79] on input "[DATE] – [DATE]" at bounding box center [59, 78] width 69 height 10
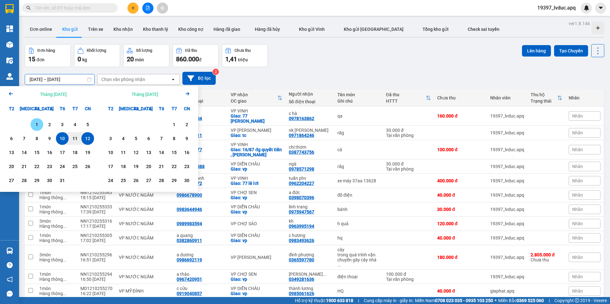
click at [35, 122] on div "1" at bounding box center [36, 125] width 9 height 8
click at [84, 137] on div "12" at bounding box center [87, 139] width 9 height 8
type input "01/10/2025 – 12/10/2025"
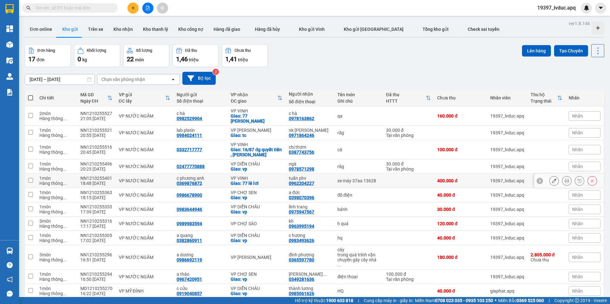
click at [385, 178] on td at bounding box center [408, 181] width 51 height 14
checkbox input "true"
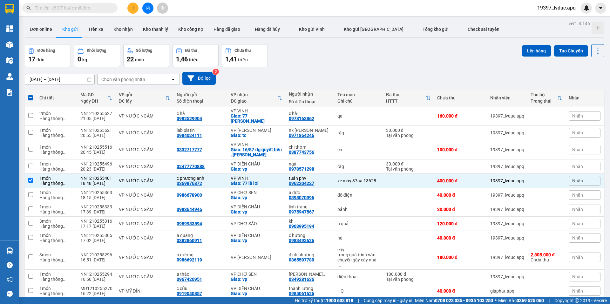
scroll to position [89, 0]
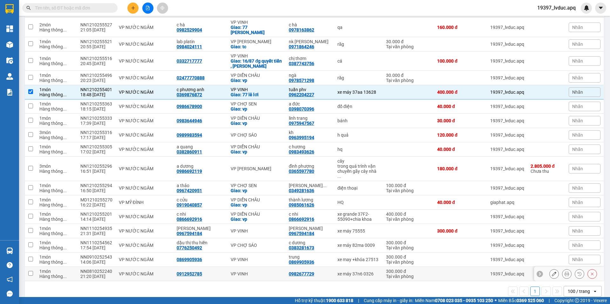
click at [367, 267] on td "xe máy 37n6 0326" at bounding box center [358, 274] width 49 height 14
checkbox input "true"
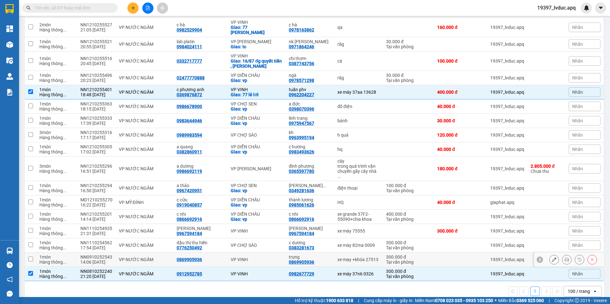
drag, startPoint x: 372, startPoint y: 246, endPoint x: 372, endPoint y: 234, distance: 11.8
click at [372, 253] on td "xe may +khóa 27513" at bounding box center [358, 260] width 49 height 14
checkbox input "true"
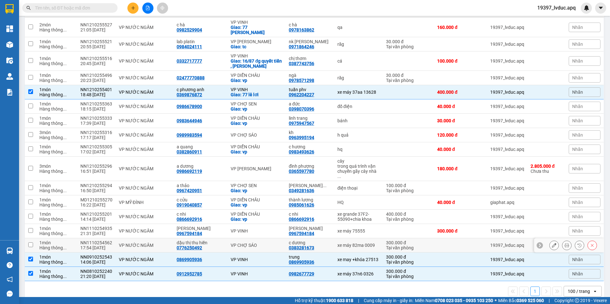
click at [372, 243] on div "xe máy 82ma 0009" at bounding box center [358, 245] width 42 height 5
checkbox input "true"
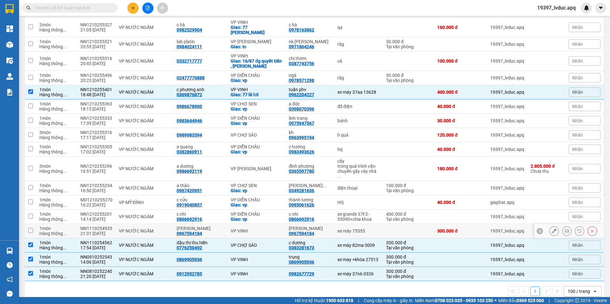
click at [376, 224] on td "xe máy 75555" at bounding box center [358, 231] width 49 height 14
checkbox input "true"
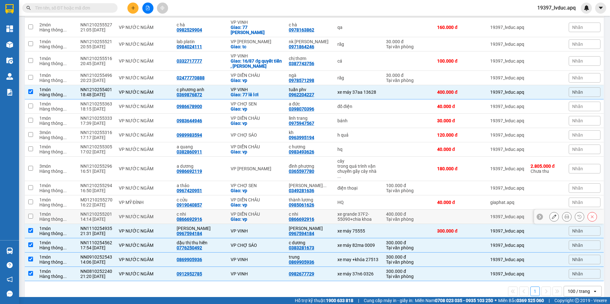
click at [372, 212] on div "xe grande 37F2-55090+chia khoa" at bounding box center [358, 217] width 42 height 10
checkbox input "true"
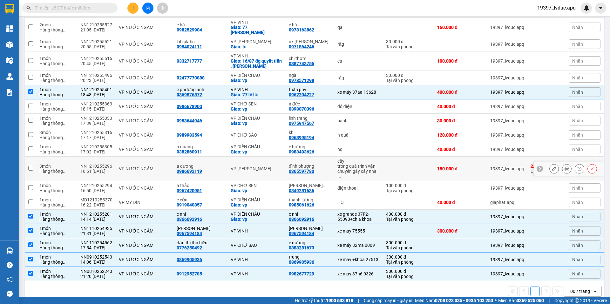
scroll to position [0, 0]
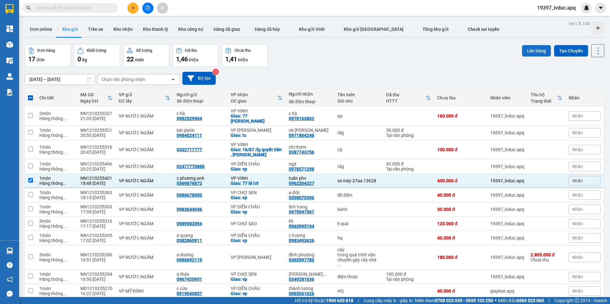
click at [528, 45] on button "Lên hàng" at bounding box center [536, 50] width 29 height 11
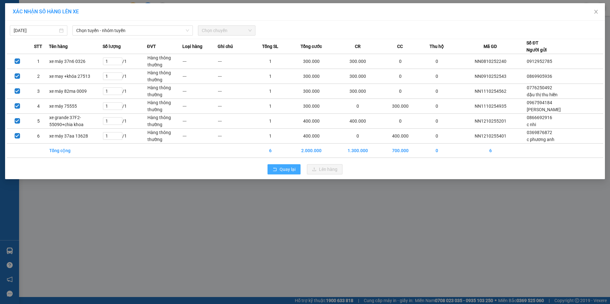
click at [294, 170] on span "Quay lại" at bounding box center [288, 169] width 16 height 7
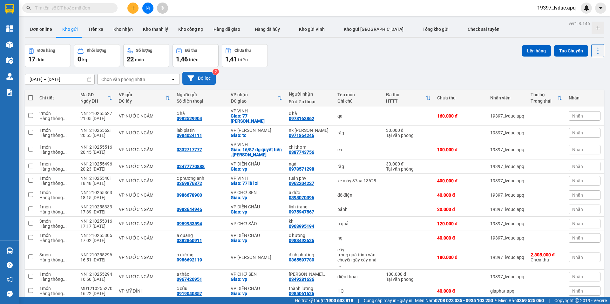
click at [207, 76] on button "Bộ lọc" at bounding box center [198, 78] width 33 height 13
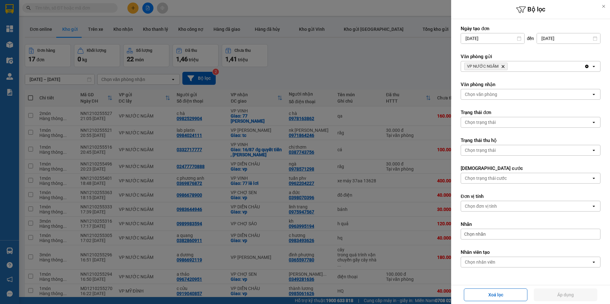
click at [510, 98] on div "Chọn văn phòng" at bounding box center [526, 94] width 130 height 10
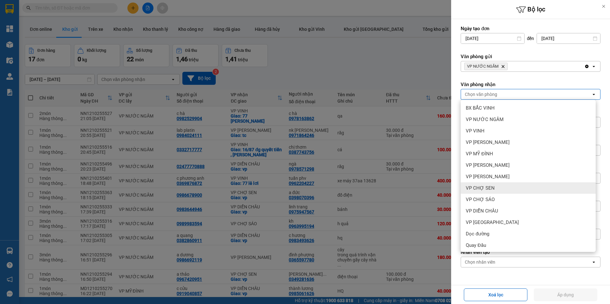
click at [487, 189] on span "VP CHỢ SEN" at bounding box center [480, 188] width 29 height 6
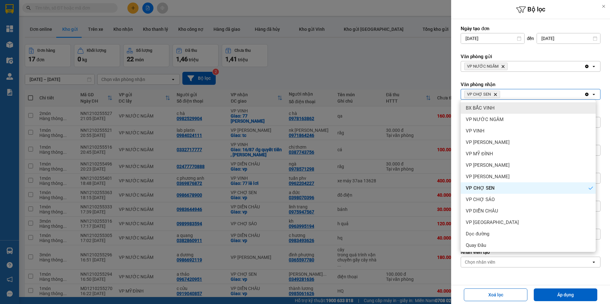
click at [516, 67] on div "VP NƯỚC NGẦM Delete" at bounding box center [522, 66] width 123 height 10
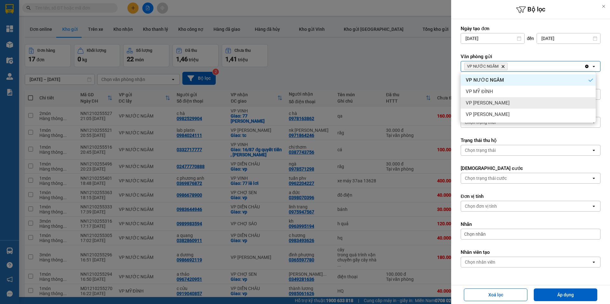
click at [497, 98] on div "VP [PERSON_NAME]" at bounding box center [528, 102] width 135 height 11
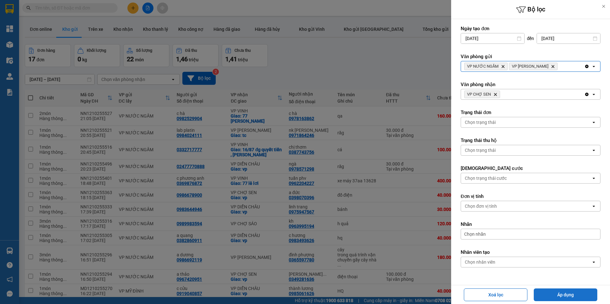
click at [556, 291] on button "Áp dụng" at bounding box center [566, 294] width 64 height 13
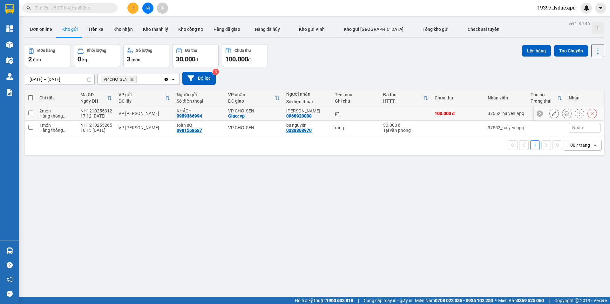
drag, startPoint x: 371, startPoint y: 115, endPoint x: 405, endPoint y: 104, distance: 35.7
click at [373, 115] on div "pt" at bounding box center [356, 113] width 42 height 5
checkbox input "true"
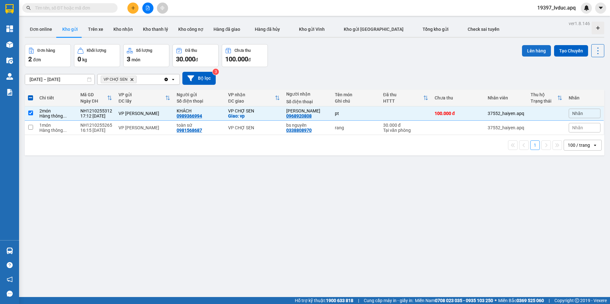
click at [533, 50] on button "Lên hàng" at bounding box center [536, 50] width 29 height 11
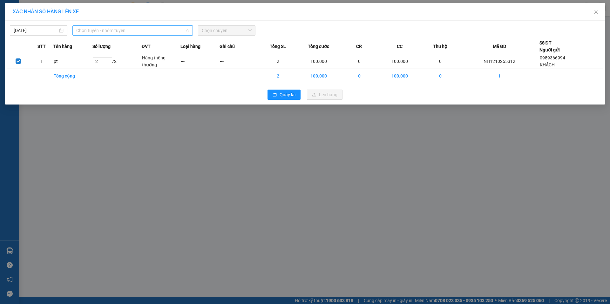
click at [128, 30] on span "Chọn tuyến - nhóm tuyến" at bounding box center [132, 31] width 113 height 10
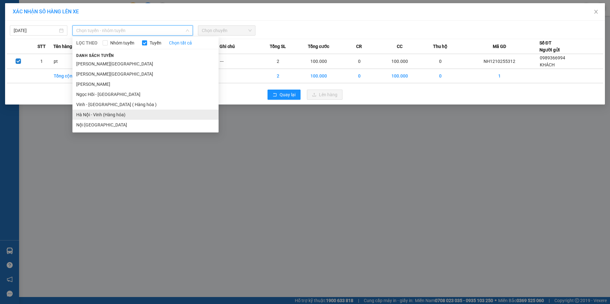
click at [112, 114] on li "Hà Nội - Vinh (Hàng hóa)" at bounding box center [145, 115] width 146 height 10
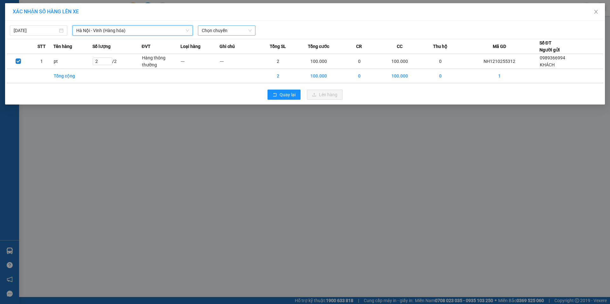
click at [238, 27] on span "Chọn chuyến" at bounding box center [227, 31] width 50 height 10
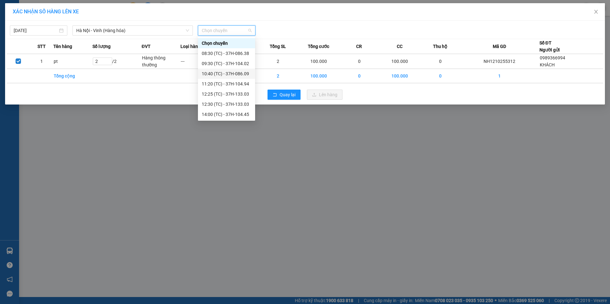
scroll to position [81, 0]
drag, startPoint x: 232, startPoint y: 114, endPoint x: 307, endPoint y: 99, distance: 76.4
click at [233, 114] on div "23:08 (TC) - 37H-104.24" at bounding box center [227, 114] width 50 height 7
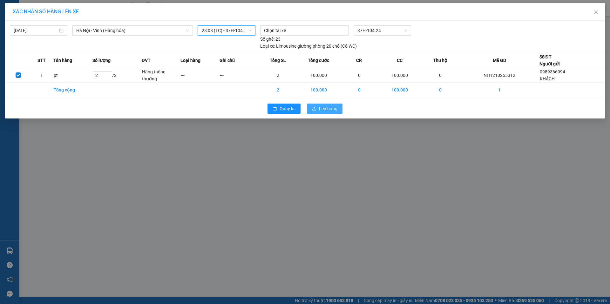
click at [325, 108] on span "Lên hàng" at bounding box center [328, 108] width 18 height 7
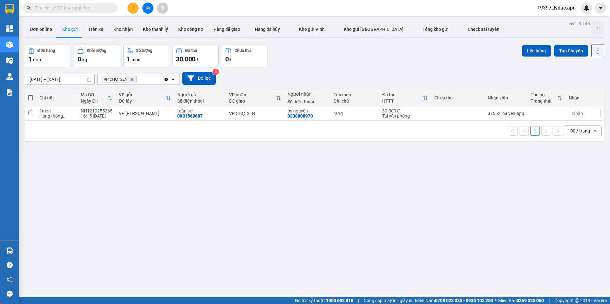
click at [200, 151] on div "ver 1.8.146 Đơn online Kho gửi Trên xe Kho nhận Kho thanh lý Kho công nợ Hàng đ…" at bounding box center [314, 171] width 584 height 304
click at [196, 80] on button "Bộ lọc" at bounding box center [198, 78] width 33 height 13
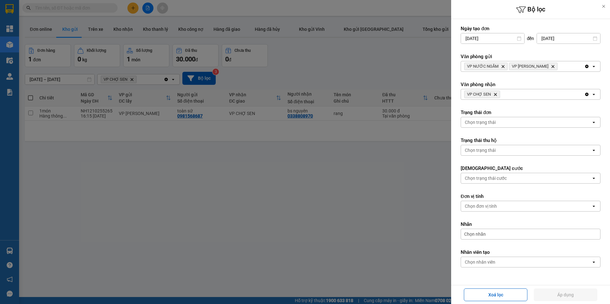
drag, startPoint x: 494, startPoint y: 94, endPoint x: 553, endPoint y: 75, distance: 62.4
click at [499, 93] on span "VP CHỢ SEN Delete" at bounding box center [482, 95] width 36 height 8
drag, startPoint x: 577, startPoint y: 62, endPoint x: 562, endPoint y: 67, distance: 16.6
click at [576, 63] on div "VP NƯỚC NGẦM Delete VP NGỌC HỒI Delete" at bounding box center [522, 66] width 123 height 10
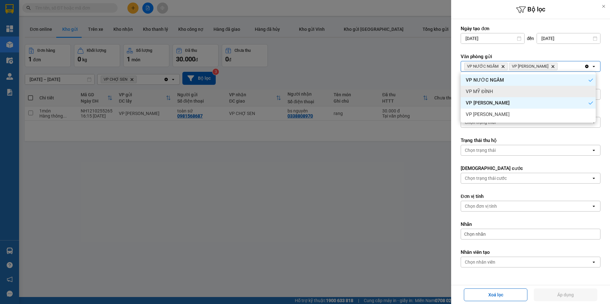
drag, startPoint x: 506, startPoint y: 92, endPoint x: 567, endPoint y: 67, distance: 66.1
click at [506, 91] on div "VP MỸ ĐÌNH" at bounding box center [528, 91] width 135 height 11
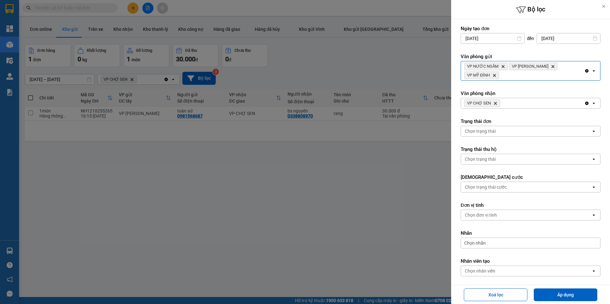
drag, startPoint x: 570, startPoint y: 64, endPoint x: 558, endPoint y: 71, distance: 13.2
click at [569, 64] on div "VP NƯỚC NGẦM Delete VP NGỌC HỒI Delete VP MỸ ĐÌNH Delete" at bounding box center [522, 70] width 123 height 19
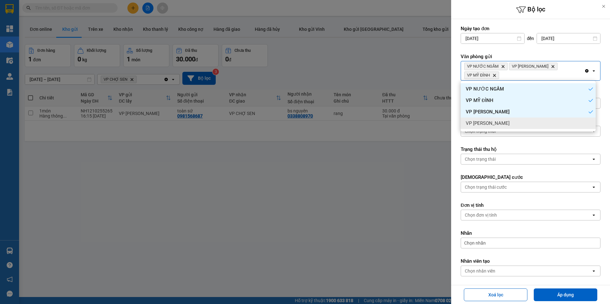
click at [502, 120] on div "VP [PERSON_NAME]" at bounding box center [528, 123] width 135 height 11
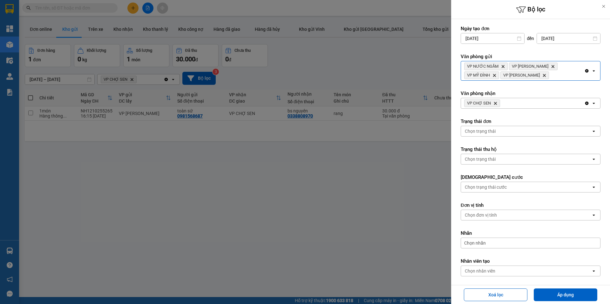
click at [494, 103] on icon "Delete" at bounding box center [495, 103] width 4 height 4
click at [494, 103] on div "Chọn văn phòng" at bounding box center [481, 103] width 32 height 6
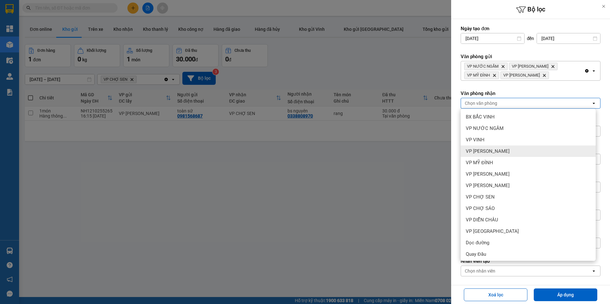
click at [486, 152] on span "VP [PERSON_NAME]" at bounding box center [488, 151] width 44 height 6
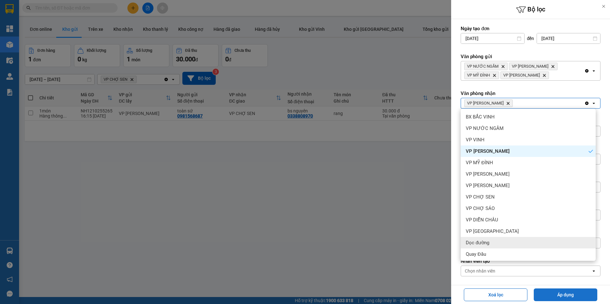
click at [554, 289] on button "Áp dụng" at bounding box center [566, 294] width 64 height 13
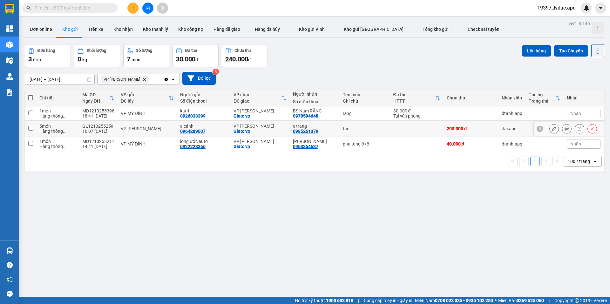
click at [471, 128] on div "200.000 đ" at bounding box center [471, 128] width 49 height 5
checkbox input "true"
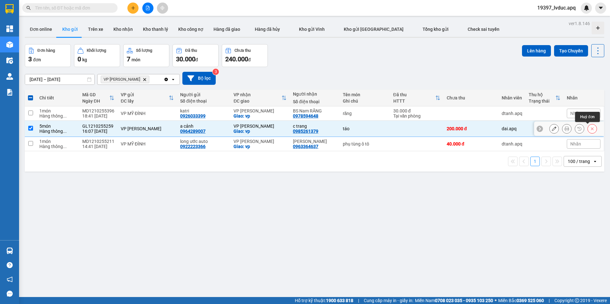
click at [590, 129] on icon at bounding box center [592, 128] width 4 height 4
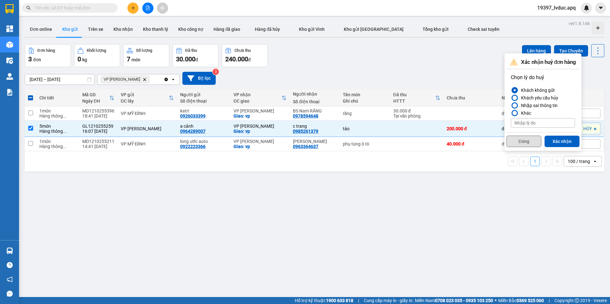
click at [514, 141] on button "Đóng" at bounding box center [523, 141] width 35 height 11
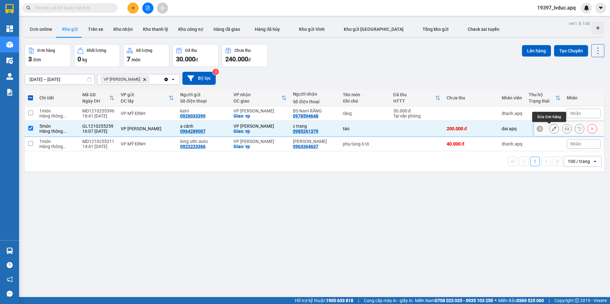
click at [552, 128] on icon at bounding box center [554, 128] width 4 height 4
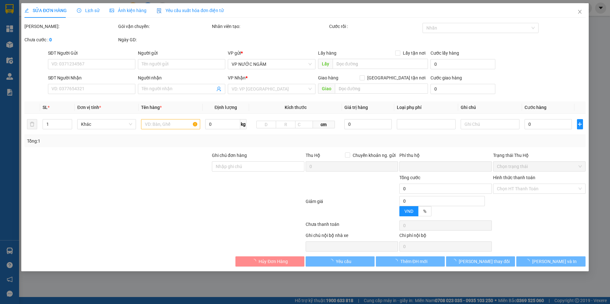
type input "0964289007"
type input "a cảnh"
type input "0985261379"
type input "c trang"
checkbox input "true"
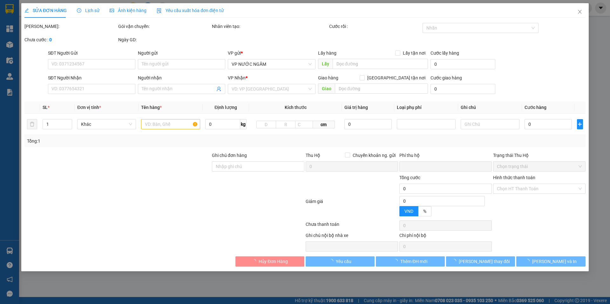
type input "vp"
type input "0"
type input "200.000"
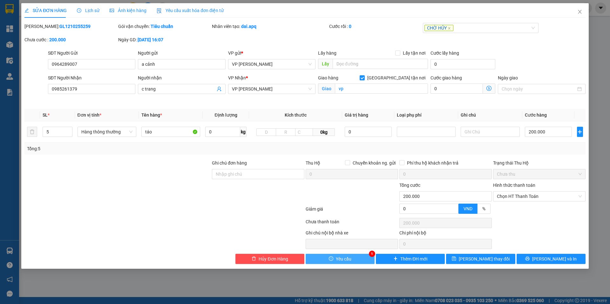
click at [334, 260] on button "Yêu cầu" at bounding box center [340, 259] width 69 height 10
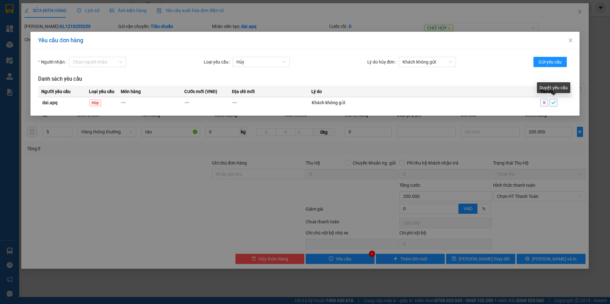
drag, startPoint x: 553, startPoint y: 102, endPoint x: 544, endPoint y: 105, distance: 9.6
click at [552, 102] on icon "check" at bounding box center [553, 102] width 4 height 4
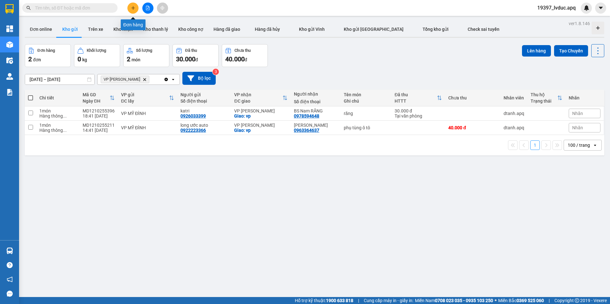
click at [132, 10] on icon "plus" at bounding box center [133, 8] width 4 height 4
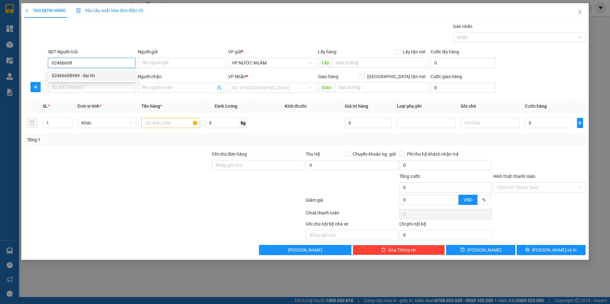
click at [83, 80] on div "02466608989 - đại tín" at bounding box center [91, 76] width 87 height 10
type input "02466608989"
type input "đại tín"
type input "02466608989"
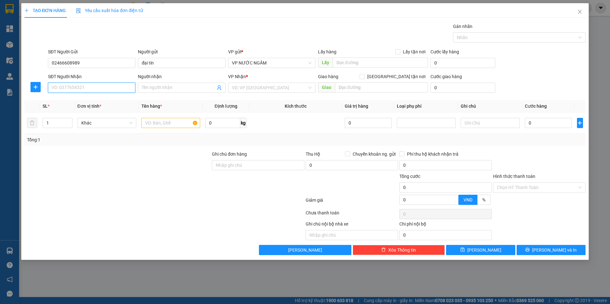
click at [82, 84] on input "SĐT Người Nhận" at bounding box center [91, 88] width 87 height 10
click at [83, 99] on div "02383838688" at bounding box center [92, 100] width 80 height 7
type input "02383838688"
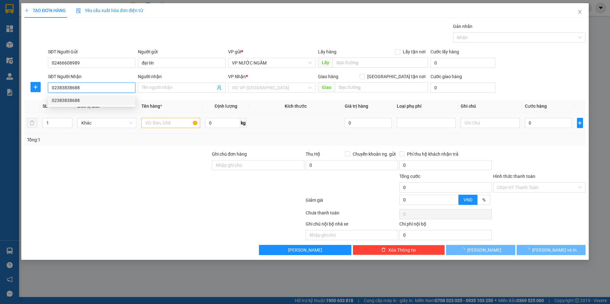
checkbox input "true"
type input "41 B1 duy tân"
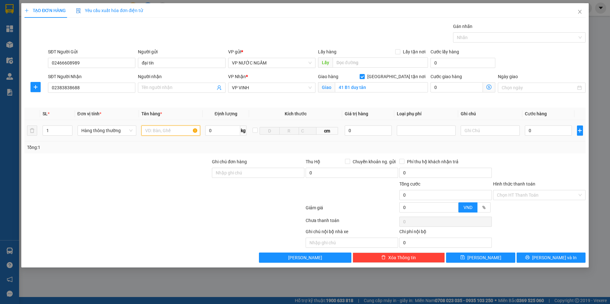
click at [156, 129] on input "text" at bounding box center [170, 130] width 59 height 10
type input "răg"
click at [61, 90] on input "02383838688" at bounding box center [91, 88] width 87 height 10
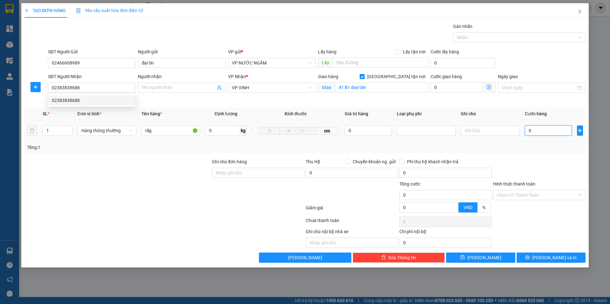
click at [539, 132] on input "0" at bounding box center [548, 130] width 47 height 10
type input "3"
type input "30"
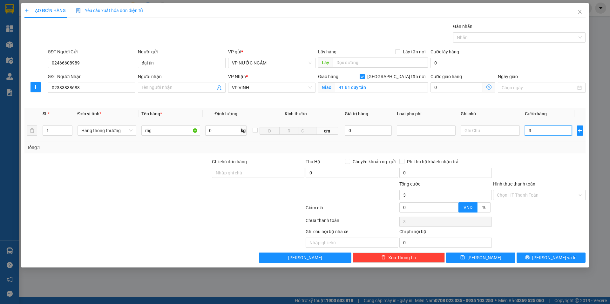
type input "30"
type input "30.000"
drag, startPoint x: 531, startPoint y: 146, endPoint x: 532, endPoint y: 151, distance: 4.5
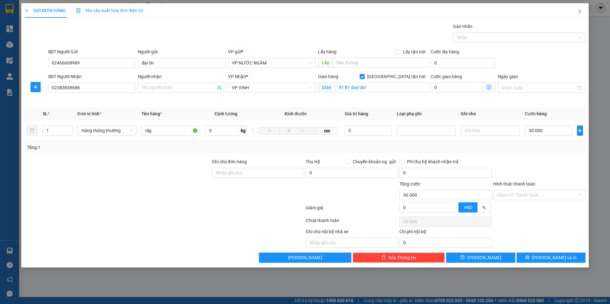
click at [532, 148] on div "Tổng: 1" at bounding box center [305, 147] width 556 height 7
click at [529, 196] on input "Hình thức thanh toán" at bounding box center [537, 195] width 80 height 10
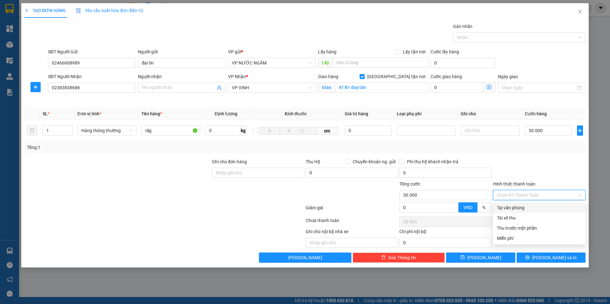
click at [522, 207] on div "Tại văn phòng" at bounding box center [539, 207] width 85 height 7
type input "0"
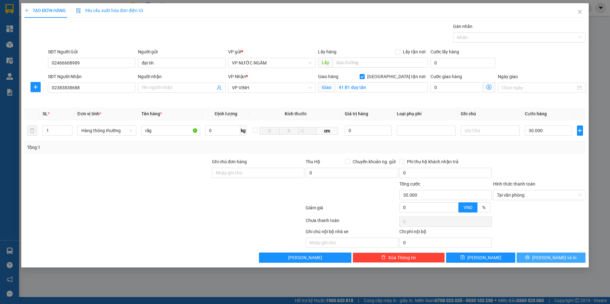
drag, startPoint x: 530, startPoint y: 256, endPoint x: 529, endPoint y: 259, distance: 3.6
click at [530, 255] on button "[PERSON_NAME] và In" at bounding box center [550, 258] width 69 height 10
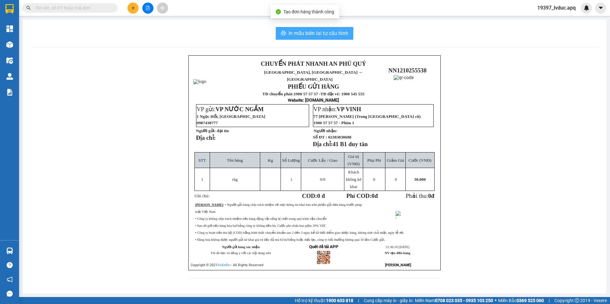
click at [333, 33] on span "In mẫu biên lai tự cấu hình" at bounding box center [318, 33] width 60 height 8
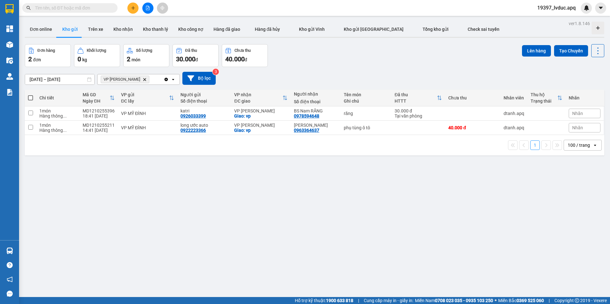
click at [295, 78] on div "01/10/2025 – 12/10/2025 Press the down arrow key to interact with the calendar …" at bounding box center [314, 78] width 579 height 13
click at [133, 9] on icon "plus" at bounding box center [133, 8] width 4 height 4
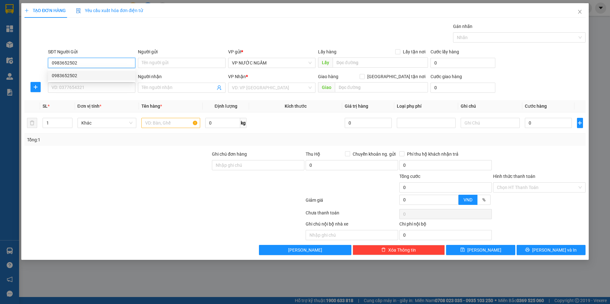
click at [96, 79] on div "0983652502" at bounding box center [92, 75] width 80 height 7
type input "0983652502"
click at [94, 90] on input "SĐT Người Nhận" at bounding box center [91, 88] width 87 height 10
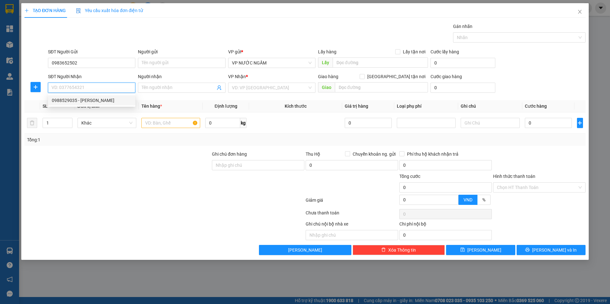
click at [85, 100] on div "0988529035 - chi phương" at bounding box center [92, 100] width 80 height 7
type input "0988529035"
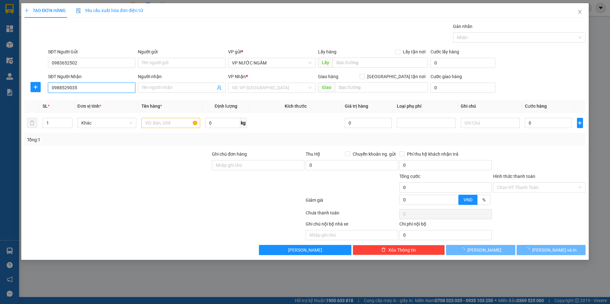
type input "chi phương"
checkbox input "true"
type input "109 hà huy tập"
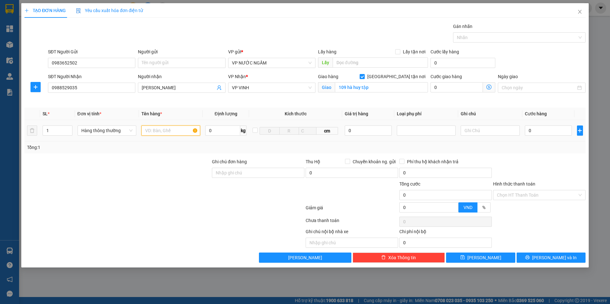
click at [155, 132] on input "text" at bounding box center [170, 130] width 59 height 10
type input "2"
click at [69, 128] on icon "up" at bounding box center [69, 129] width 2 height 2
click at [177, 133] on input "text" at bounding box center [170, 130] width 59 height 10
type input "hoa"
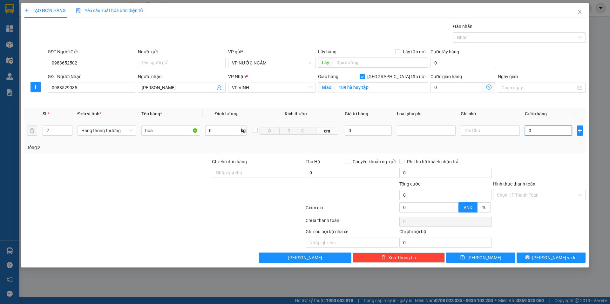
click at [532, 133] on input "0" at bounding box center [548, 130] width 47 height 10
type input "6"
type input "60"
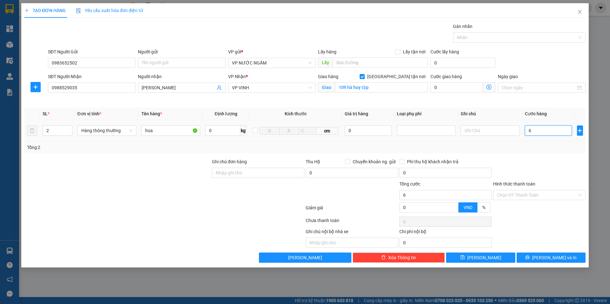
type input "60"
type input "600"
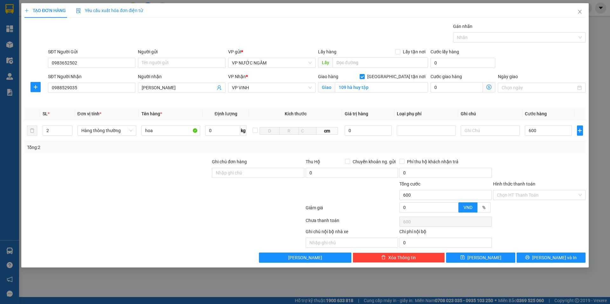
type input "600.000"
click at [527, 152] on div "Tổng: 2" at bounding box center [304, 147] width 561 height 12
click at [536, 253] on button "[PERSON_NAME] và In" at bounding box center [550, 258] width 69 height 10
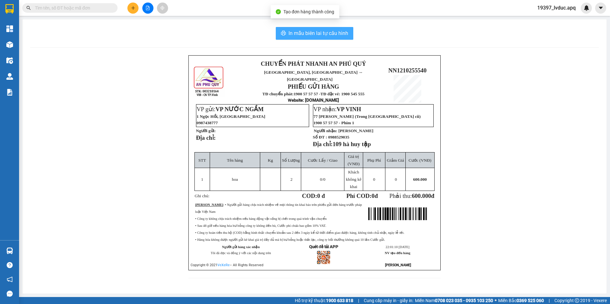
click at [282, 30] on button "In mẫu biên lai tự cấu hình" at bounding box center [315, 33] width 78 height 13
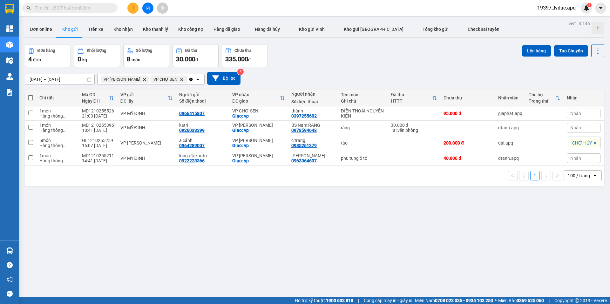
click at [252, 297] on div "Hỗ trợ kỹ thuật: 1900 633 818 | Cung cấp máy in - giấy in: Miền Nam 0708 023 03…" at bounding box center [303, 300] width 607 height 7
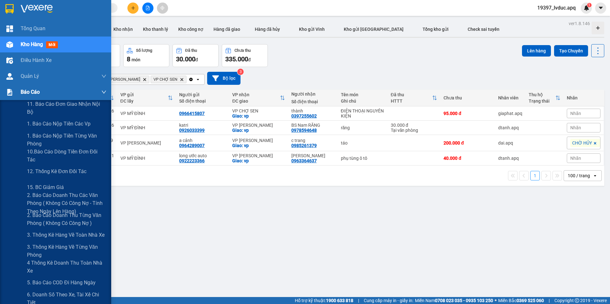
drag, startPoint x: 36, startPoint y: 93, endPoint x: 36, endPoint y: 97, distance: 4.4
click at [36, 93] on span "Báo cáo" at bounding box center [30, 92] width 19 height 8
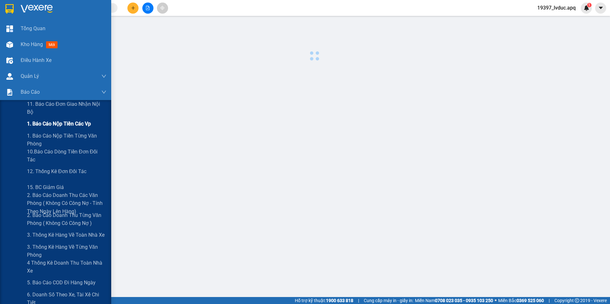
click at [45, 127] on span "1. Báo cáo nộp tiền các vp" at bounding box center [59, 124] width 64 height 8
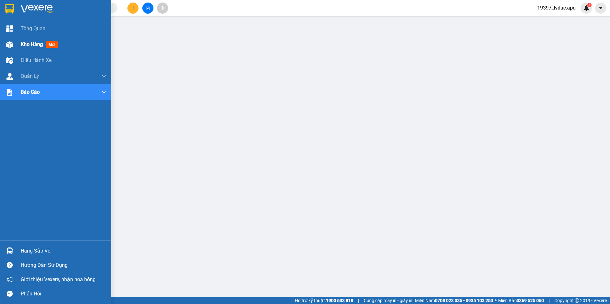
click at [13, 45] on img at bounding box center [9, 44] width 7 height 7
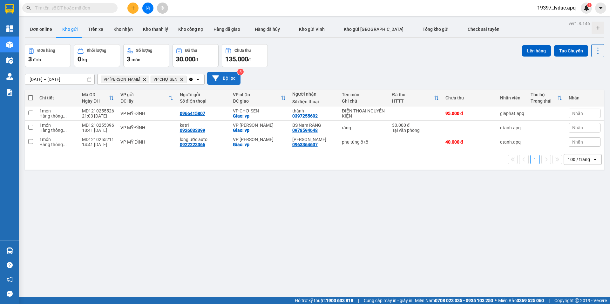
click at [229, 84] on button "Bộ lọc" at bounding box center [223, 78] width 33 height 13
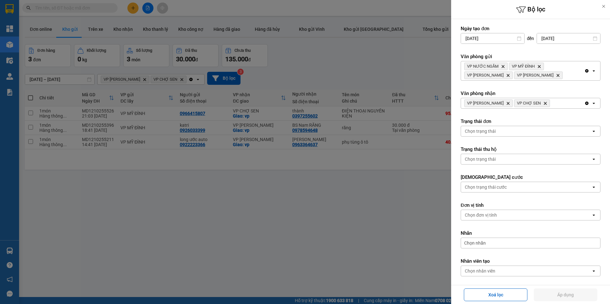
click at [584, 103] on icon "Clear all" at bounding box center [586, 103] width 5 height 5
click at [551, 300] on button "Áp dụng" at bounding box center [566, 294] width 64 height 13
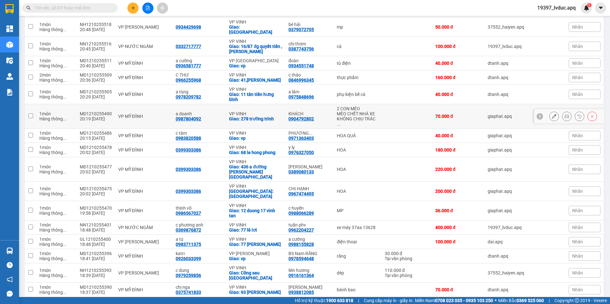
scroll to position [159, 0]
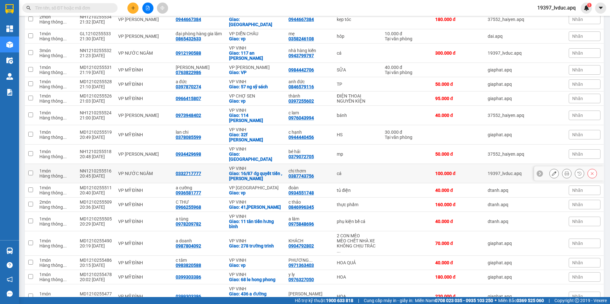
click at [342, 164] on td "cá" at bounding box center [358, 173] width 48 height 19
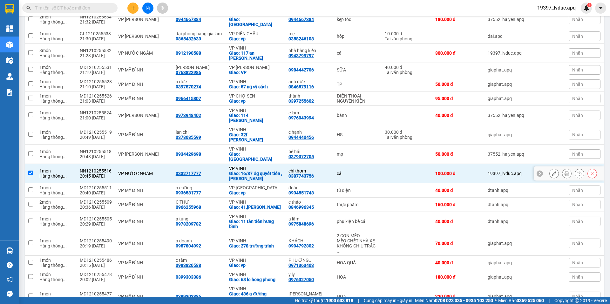
drag, startPoint x: 343, startPoint y: 163, endPoint x: 388, endPoint y: 103, distance: 74.6
click at [343, 164] on td "cá" at bounding box center [358, 173] width 48 height 19
checkbox input "false"
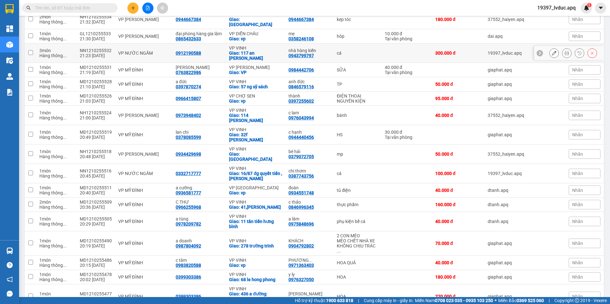
click at [401, 46] on td at bounding box center [406, 53] width 51 height 19
checkbox input "true"
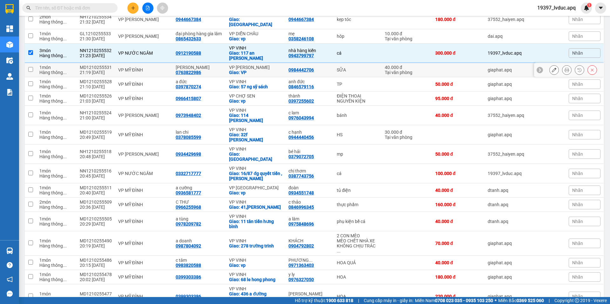
scroll to position [0, 0]
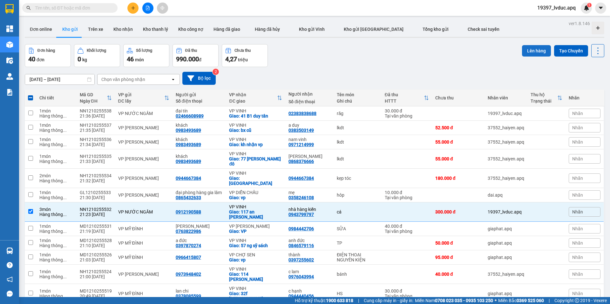
click at [534, 53] on button "Lên hàng" at bounding box center [536, 50] width 29 height 11
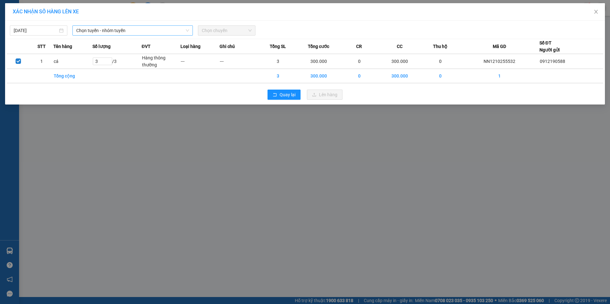
click at [149, 28] on span "Chọn tuyến - nhóm tuyến" at bounding box center [132, 31] width 113 height 10
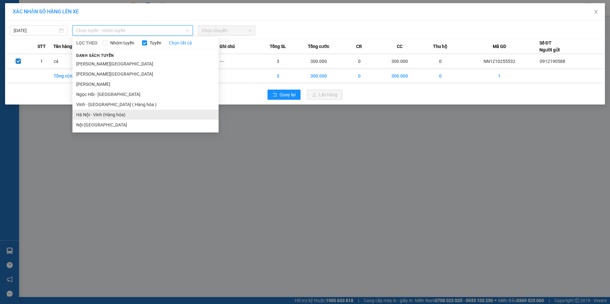
click at [118, 117] on li "Hà Nội - Vinh (Hàng hóa)" at bounding box center [145, 115] width 146 height 10
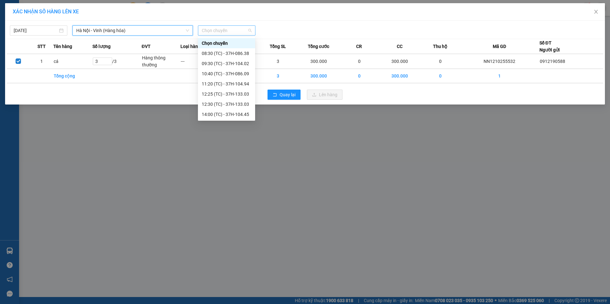
click at [216, 26] on span "Chọn chuyến" at bounding box center [227, 31] width 50 height 10
click at [235, 60] on div "22:40 (TC) - 37H-133.08" at bounding box center [226, 63] width 57 height 10
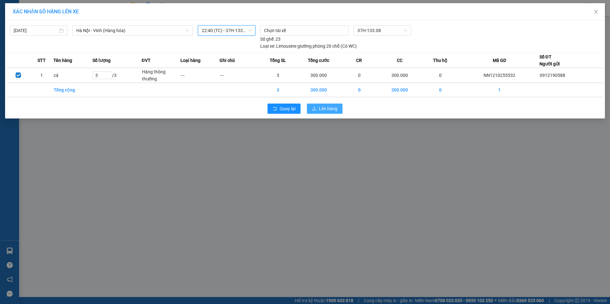
click at [324, 110] on span "Lên hàng" at bounding box center [328, 108] width 18 height 7
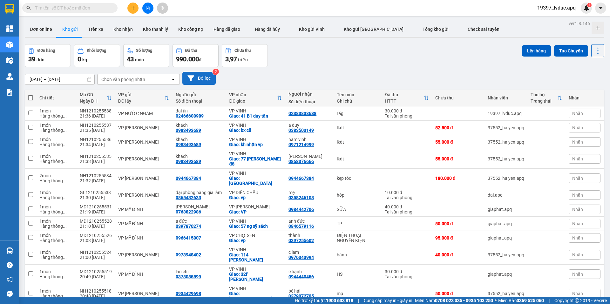
click at [192, 78] on icon at bounding box center [190, 78] width 7 height 6
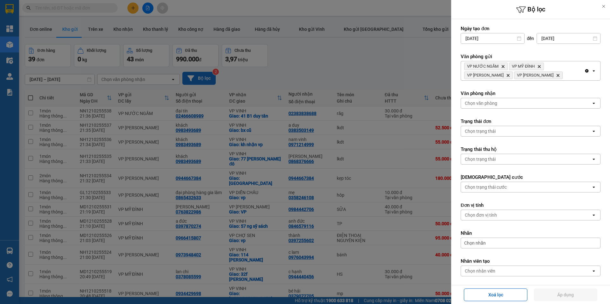
click at [584, 69] on icon "Clear all" at bounding box center [586, 70] width 5 height 5
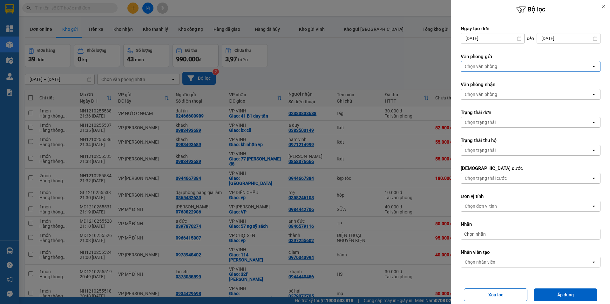
click at [571, 68] on div "Chọn văn phòng" at bounding box center [526, 66] width 130 height 10
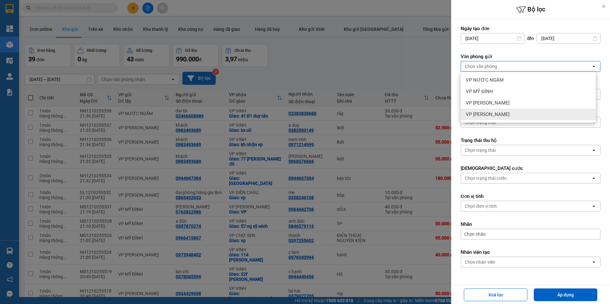
click at [514, 114] on div "VP [PERSON_NAME]" at bounding box center [528, 114] width 135 height 11
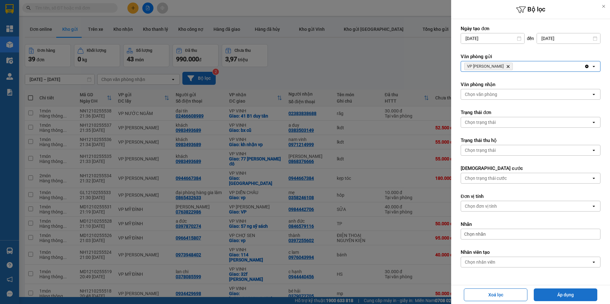
click at [558, 293] on button "Áp dụng" at bounding box center [566, 294] width 64 height 13
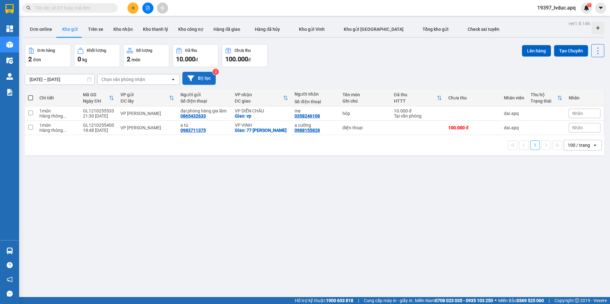
click at [199, 78] on button "Bộ lọc" at bounding box center [198, 78] width 33 height 13
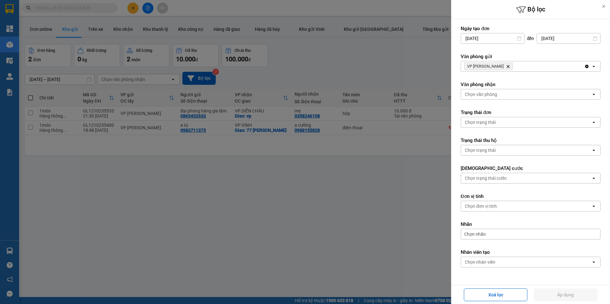
click at [507, 67] on icon "VP GIA LÂM, close by backspace" at bounding box center [508, 66] width 3 height 3
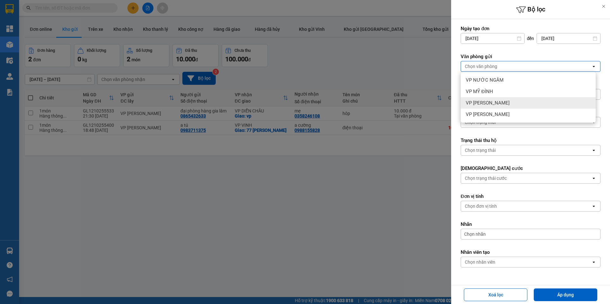
click at [497, 107] on div "VP [PERSON_NAME]" at bounding box center [528, 102] width 135 height 11
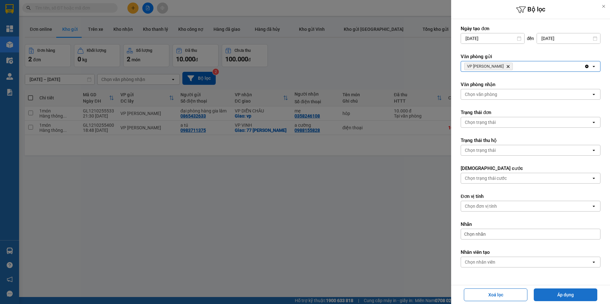
click at [558, 293] on button "Áp dụng" at bounding box center [566, 294] width 64 height 13
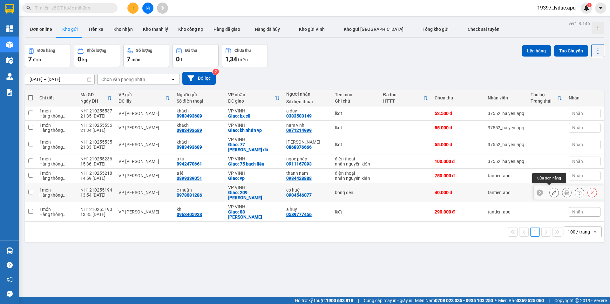
click at [552, 190] on icon at bounding box center [554, 192] width 4 height 4
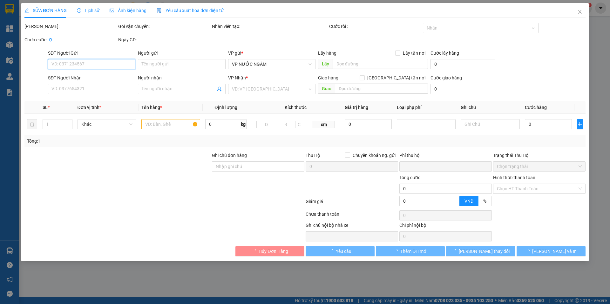
type input "0978081286"
type input "e thuận"
type input "0904546077"
type input "co huệ"
checkbox input "true"
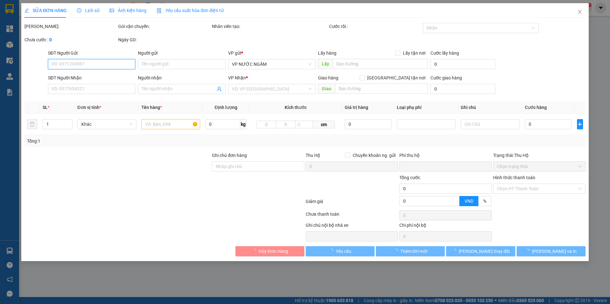
type input "209 lê lợi"
type input "0"
type input "40.000"
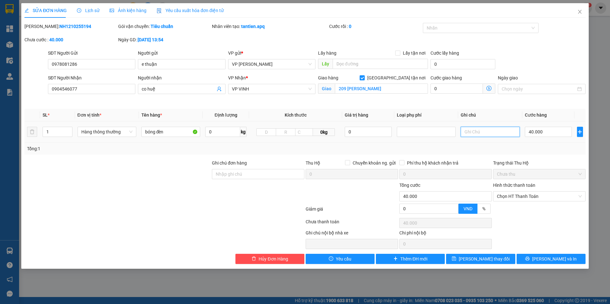
click at [503, 134] on input "text" at bounding box center [490, 132] width 59 height 10
type input "về chuyến 17 h"
click at [492, 259] on span "[PERSON_NAME] thay đổi" at bounding box center [484, 258] width 51 height 7
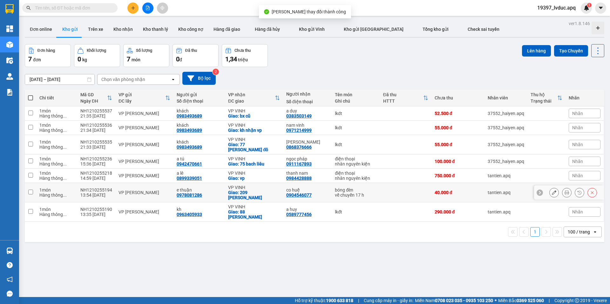
drag, startPoint x: 379, startPoint y: 191, endPoint x: 381, endPoint y: 182, distance: 9.2
click at [380, 190] on td at bounding box center [405, 192] width 51 height 19
checkbox input "true"
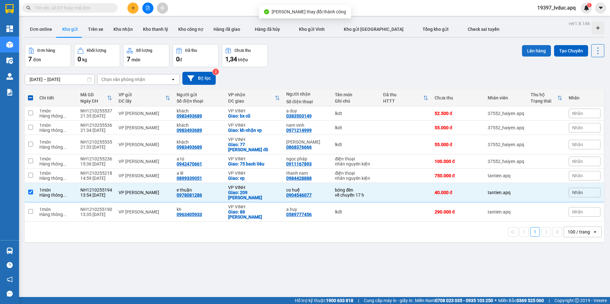
click at [529, 48] on button "Lên hàng" at bounding box center [536, 50] width 29 height 11
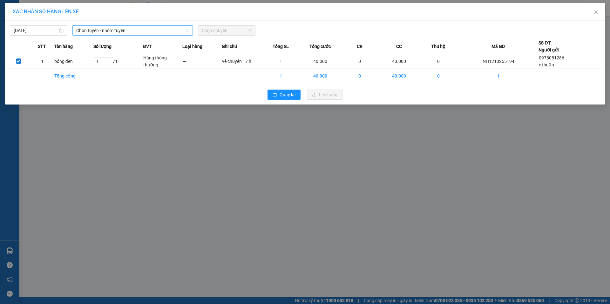
click at [179, 29] on span "Chọn tuyến - nhóm tuyến" at bounding box center [132, 31] width 113 height 10
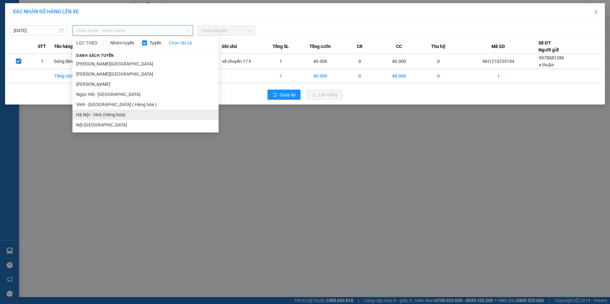
click at [149, 114] on li "Hà Nội - Vinh (Hàng hóa)" at bounding box center [145, 115] width 146 height 10
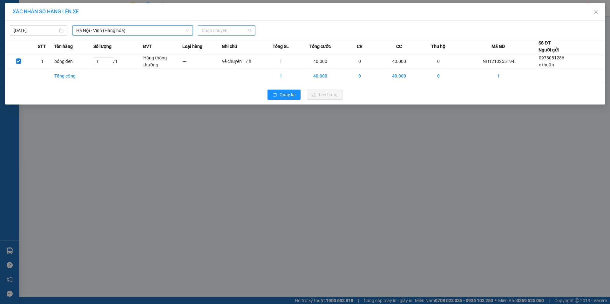
click at [246, 30] on span "Chọn chuyến" at bounding box center [227, 31] width 50 height 10
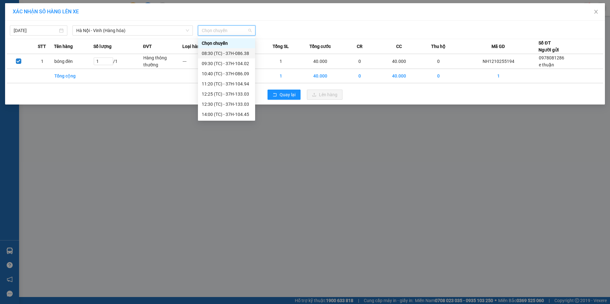
scroll to position [91, 0]
click at [243, 73] on div "22:47 (TC) - 37H-104.73" at bounding box center [227, 73] width 50 height 7
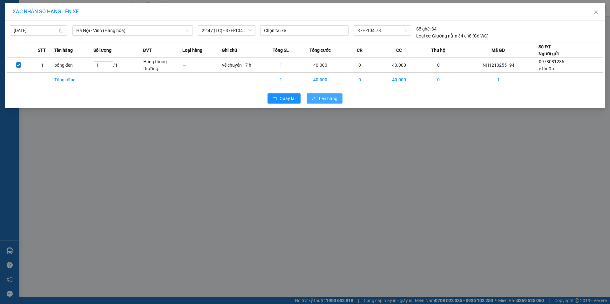
click at [336, 97] on span "Lên hàng" at bounding box center [328, 98] width 18 height 7
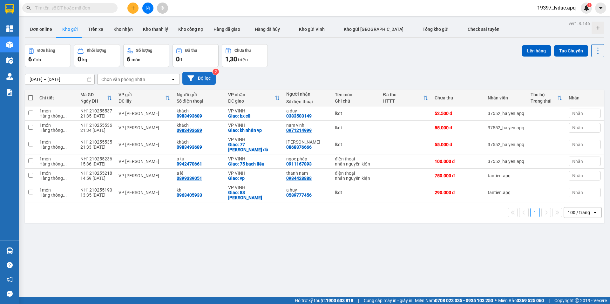
click at [202, 76] on button "Bộ lọc" at bounding box center [198, 78] width 33 height 13
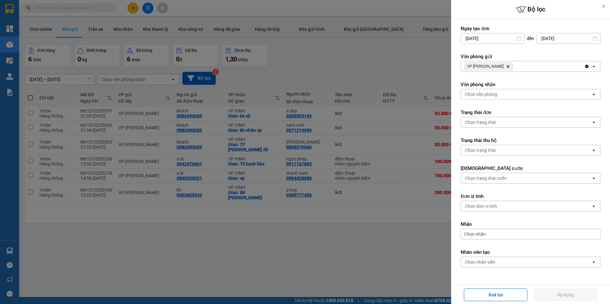
click at [506, 65] on icon "Delete" at bounding box center [508, 66] width 4 height 4
click at [497, 65] on div "Chọn văn phòng" at bounding box center [526, 66] width 130 height 10
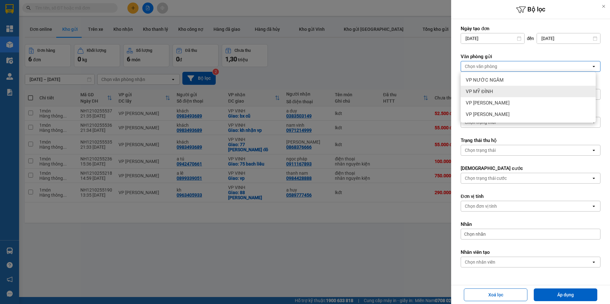
click at [497, 90] on div "VP MỸ ĐÌNH" at bounding box center [528, 91] width 135 height 11
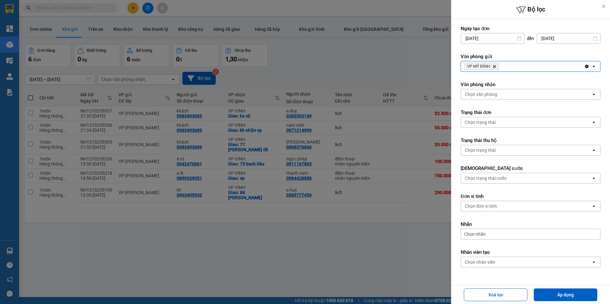
click at [495, 65] on icon "Delete" at bounding box center [494, 66] width 4 height 4
click at [495, 65] on div "Chọn văn phòng" at bounding box center [481, 66] width 32 height 6
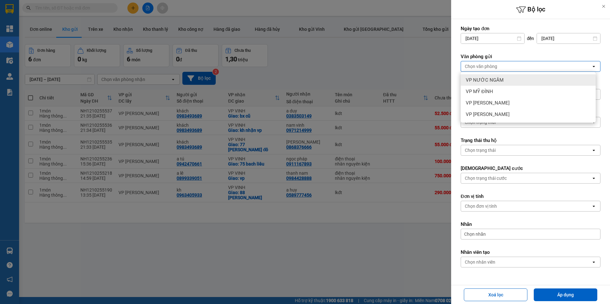
click at [502, 80] on div "VP NƯỚC NGẦM" at bounding box center [528, 79] width 135 height 11
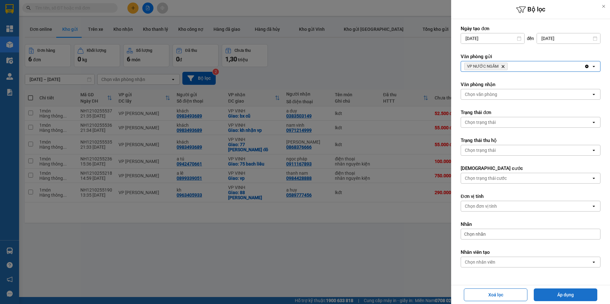
click at [551, 295] on button "Áp dụng" at bounding box center [566, 294] width 64 height 13
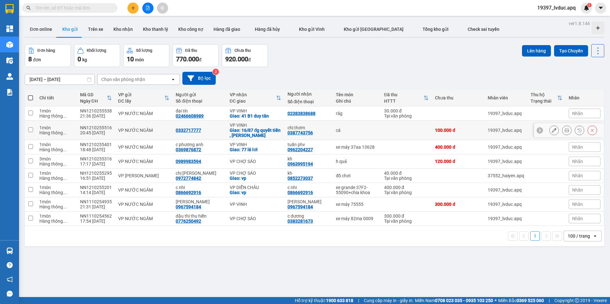
click at [340, 128] on div "cá" at bounding box center [357, 130] width 42 height 5
checkbox input "true"
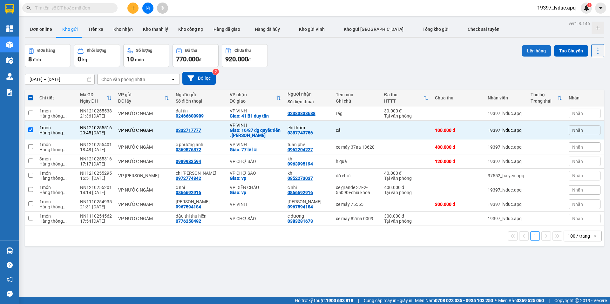
click at [530, 52] on button "Lên hàng" at bounding box center [536, 50] width 29 height 11
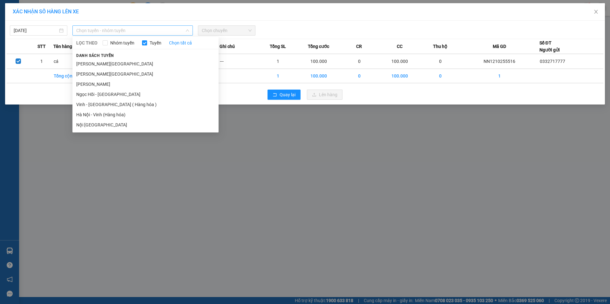
click at [175, 29] on span "Chọn tuyến - nhóm tuyến" at bounding box center [132, 31] width 113 height 10
click at [125, 115] on li "Hà Nội - Vinh (Hàng hóa)" at bounding box center [145, 115] width 146 height 10
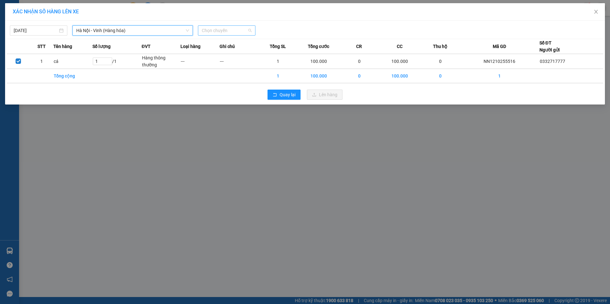
click at [231, 30] on span "Chọn chuyến" at bounding box center [227, 31] width 50 height 10
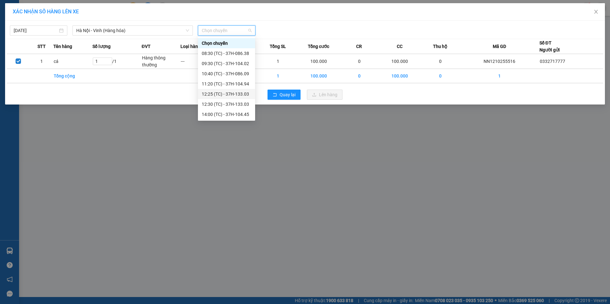
scroll to position [91, 0]
click at [242, 64] on div "22:40 (TC) - 37H-133.08" at bounding box center [227, 63] width 50 height 7
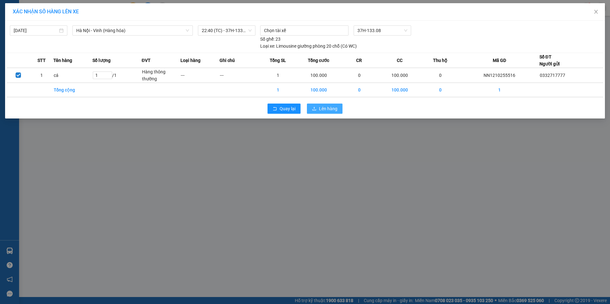
click at [335, 109] on span "Lên hàng" at bounding box center [328, 108] width 18 height 7
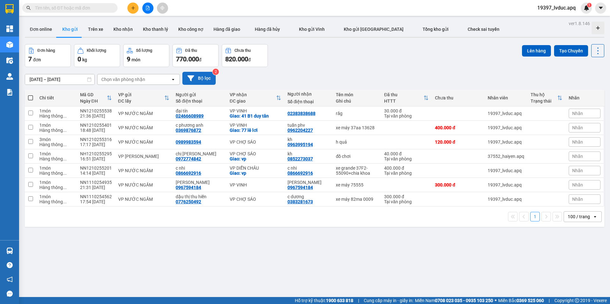
click at [193, 76] on icon at bounding box center [190, 78] width 7 height 6
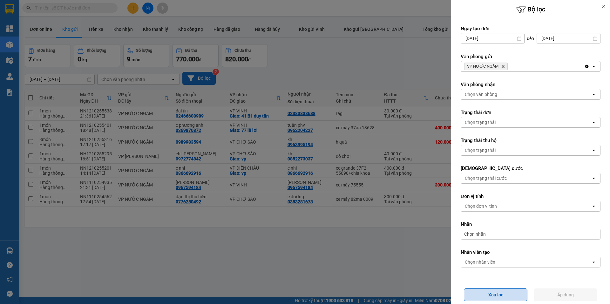
click at [477, 293] on button "Xoá lọc" at bounding box center [496, 294] width 64 height 13
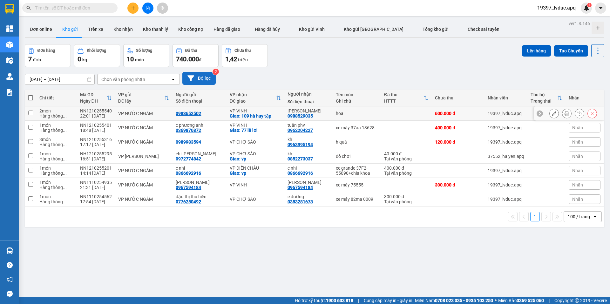
click at [415, 117] on td at bounding box center [406, 113] width 51 height 14
checkbox input "true"
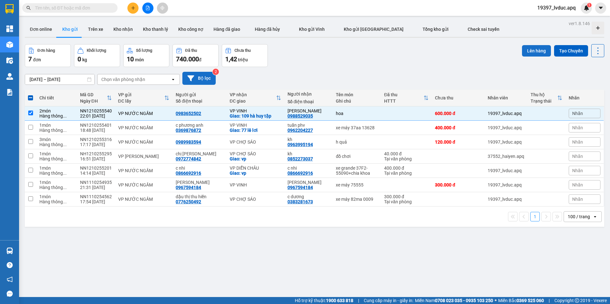
click at [523, 54] on button "Lên hàng" at bounding box center [536, 50] width 29 height 11
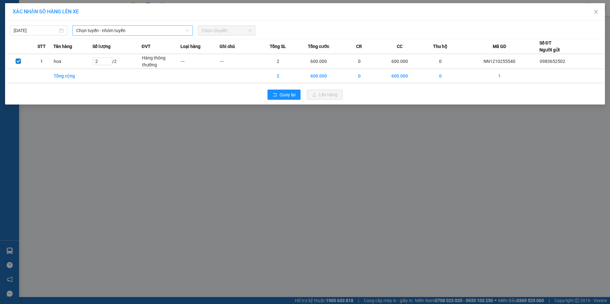
click at [104, 26] on span "Chọn tuyến - nhóm tuyến" at bounding box center [132, 31] width 113 height 10
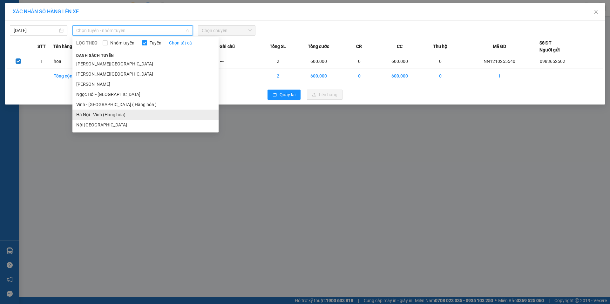
click at [106, 112] on li "Hà Nội - Vinh (Hàng hóa)" at bounding box center [145, 115] width 146 height 10
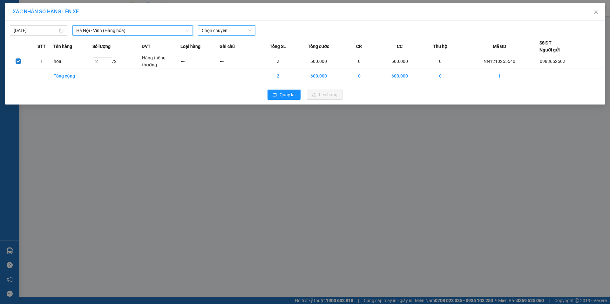
click at [216, 33] on span "Chọn chuyến" at bounding box center [227, 31] width 50 height 10
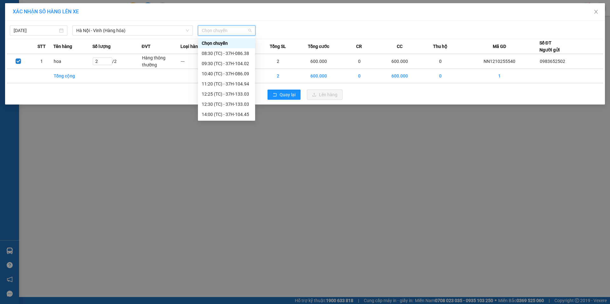
scroll to position [91, 0]
click at [238, 113] on div "23:10 (TC) - 37H-133.00" at bounding box center [227, 114] width 50 height 7
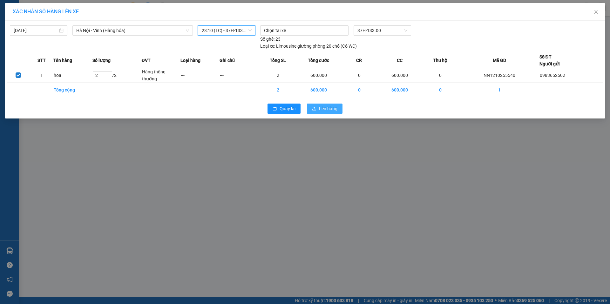
click at [322, 109] on span "Lên hàng" at bounding box center [328, 108] width 18 height 7
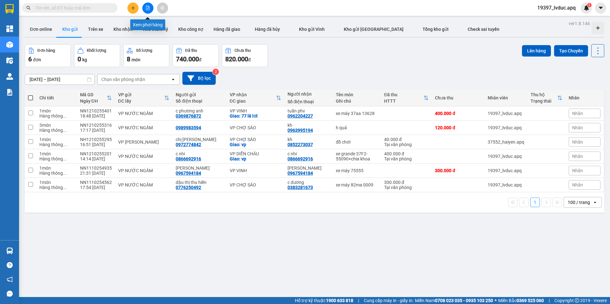
click at [145, 9] on icon "file-add" at bounding box center [147, 8] width 4 height 4
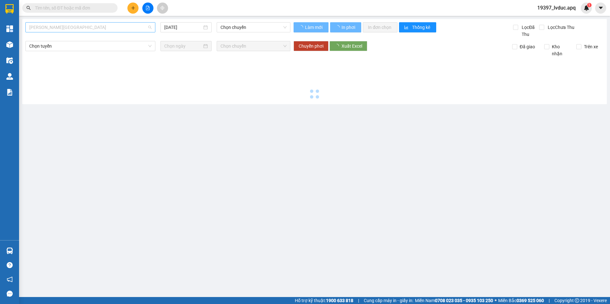
click at [125, 30] on span "Gia Lâm - Mỹ Đình" at bounding box center [90, 28] width 122 height 10
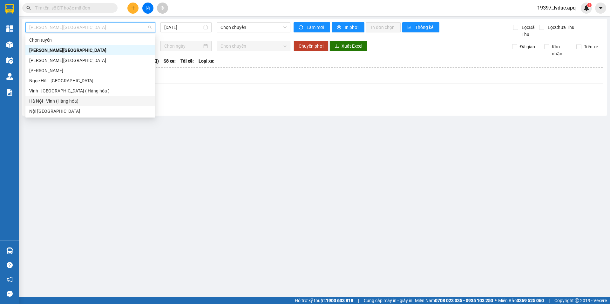
click at [99, 98] on div "Hà Nội - Vinh (Hàng hóa)" at bounding box center [90, 101] width 122 height 7
type input "[DATE]"
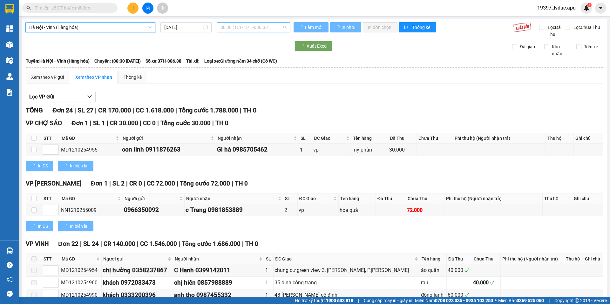
click at [229, 25] on span "08:30 (TC) - 37H-086.38" at bounding box center [253, 28] width 66 height 10
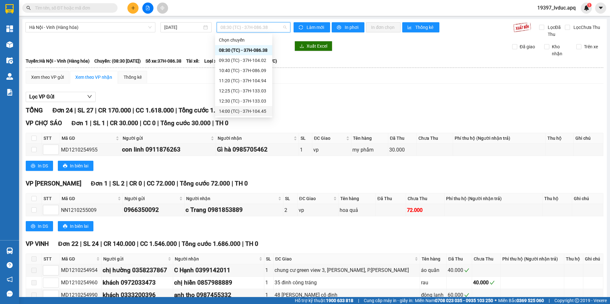
scroll to position [91, 0]
click at [236, 108] on div "23:10 (TC) - 37H-133.00" at bounding box center [244, 111] width 50 height 7
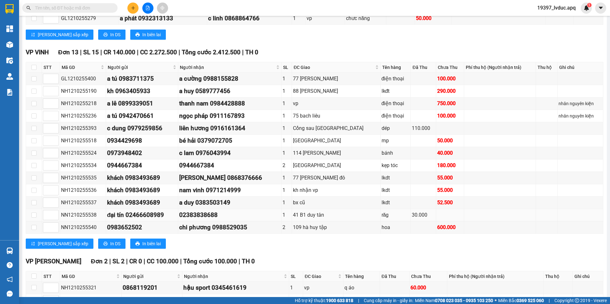
scroll to position [445, 0]
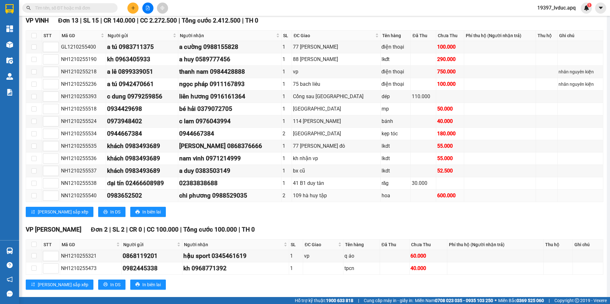
click at [88, 197] on div "NN1210255540" at bounding box center [83, 196] width 44 height 8
copy div "NN1210255540"
paste input "NN1210255540"
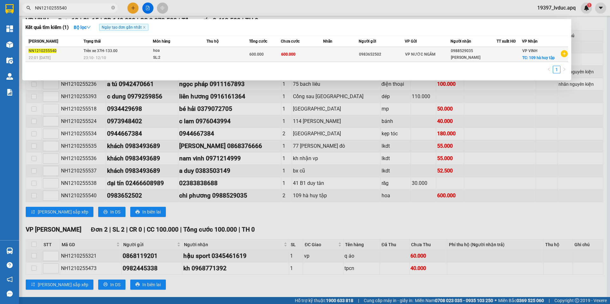
type input "NN1210255540"
click at [288, 54] on span "600.000" at bounding box center [288, 54] width 14 height 4
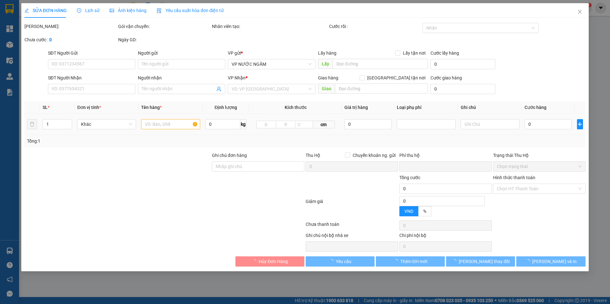
type input "0983652502"
type input "0988529035"
type input "chi phương"
checkbox input "true"
type input "109 hà huy tập"
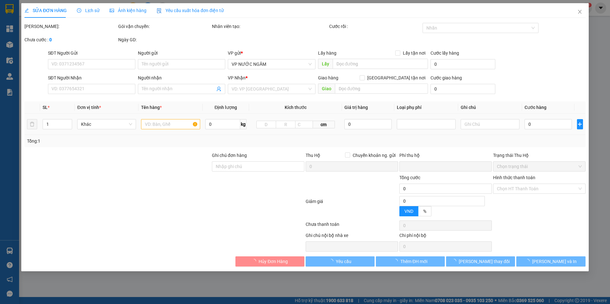
type input "0"
type input "600.000"
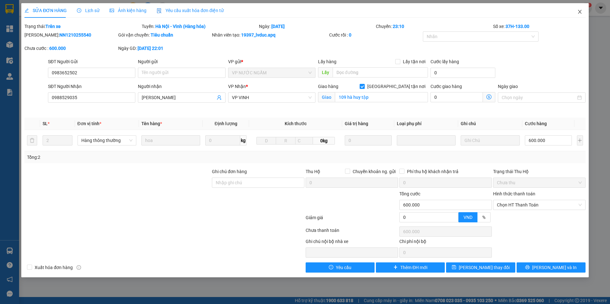
click at [582, 10] on icon "close" at bounding box center [579, 11] width 5 height 5
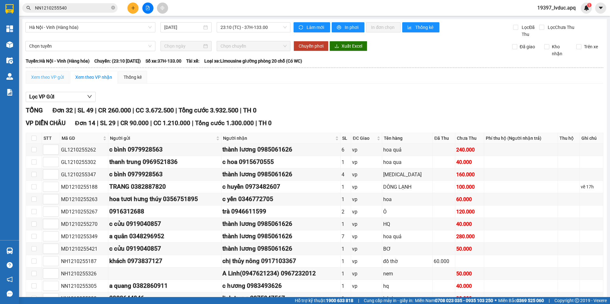
click at [42, 71] on div "Xem theo VP gửi" at bounding box center [48, 77] width 44 height 13
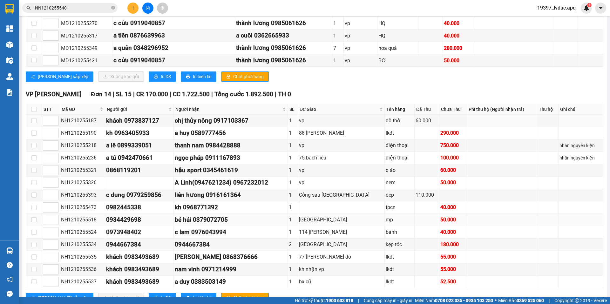
scroll to position [420, 0]
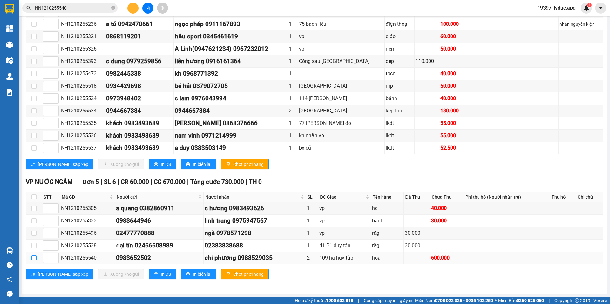
click at [34, 259] on input "checkbox" at bounding box center [33, 257] width 5 height 5
checkbox input "true"
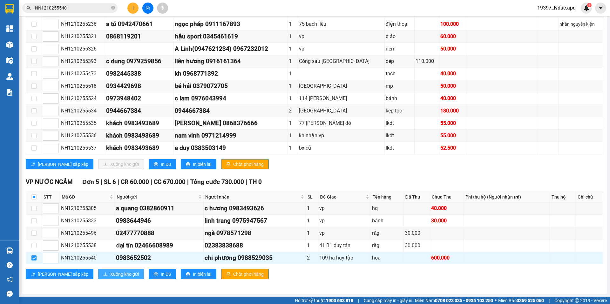
click at [110, 274] on span "Xuống kho gửi" at bounding box center [124, 274] width 29 height 7
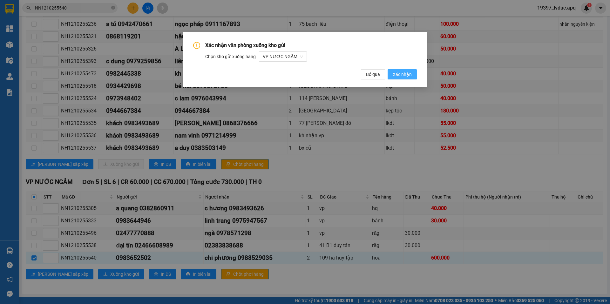
click at [397, 78] on span "Xác nhận" at bounding box center [402, 74] width 19 height 7
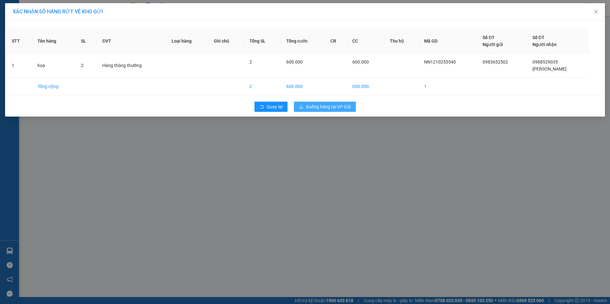
click at [333, 107] on span "Xuống hàng tại VP Gửi" at bounding box center [328, 106] width 45 height 7
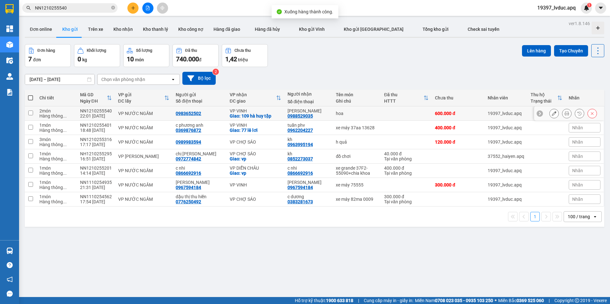
click at [552, 111] on icon at bounding box center [554, 113] width 4 height 4
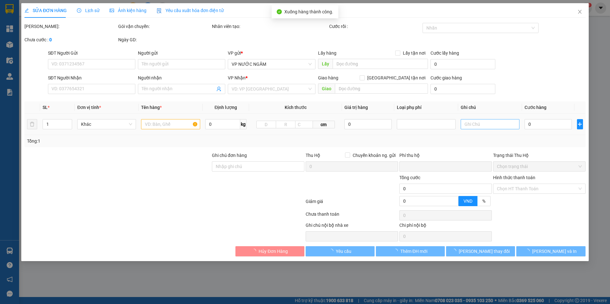
type input "0983652502"
type input "0988529035"
type input "chi phương"
checkbox input "true"
type input "109 hà huy tập"
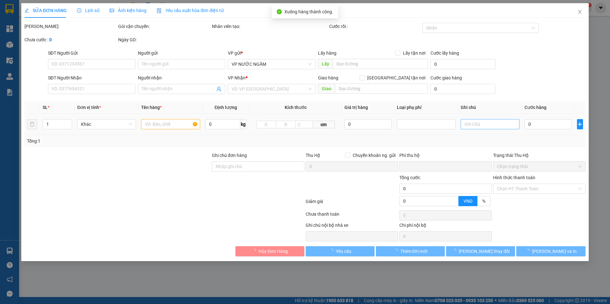
type input "0"
type input "600.000"
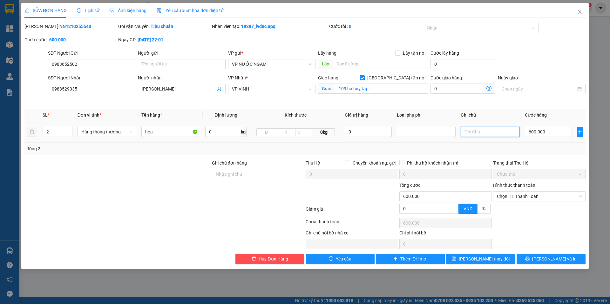
click at [479, 129] on input "text" at bounding box center [490, 132] width 59 height 10
click at [468, 132] on input "1 k xe 13300 1k xe 10482" at bounding box center [490, 132] width 59 height 10
type input "1k xe 13300 1k xe 10482"
click at [504, 257] on button "[PERSON_NAME] thay đổi" at bounding box center [480, 259] width 69 height 10
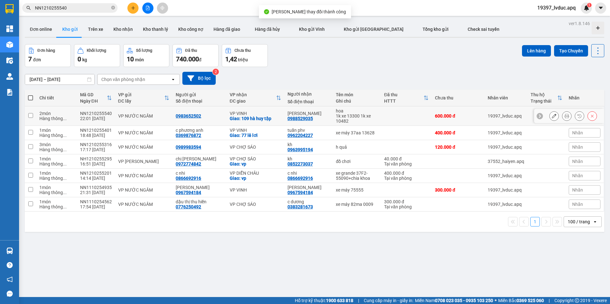
drag, startPoint x: 381, startPoint y: 118, endPoint x: 404, endPoint y: 112, distance: 23.7
click at [383, 118] on td at bounding box center [406, 115] width 51 height 19
checkbox input "true"
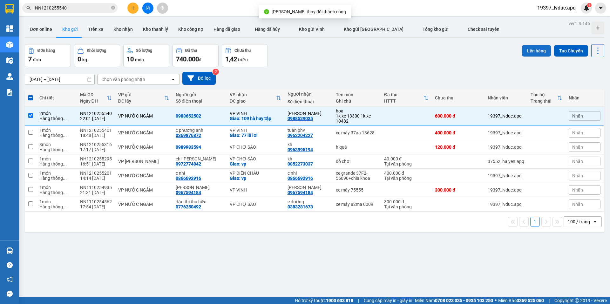
click at [536, 50] on button "Lên hàng" at bounding box center [536, 50] width 29 height 11
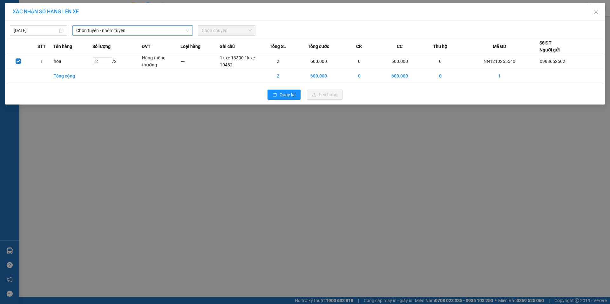
click at [178, 30] on span "Chọn tuyến - nhóm tuyến" at bounding box center [132, 31] width 113 height 10
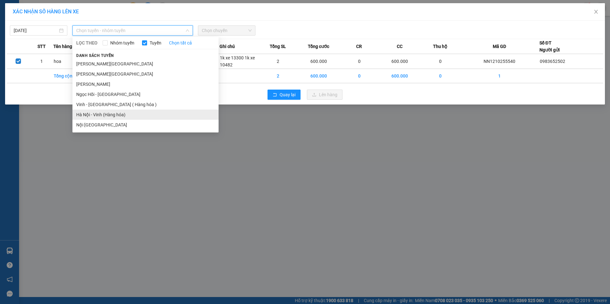
drag, startPoint x: 105, startPoint y: 112, endPoint x: 112, endPoint y: 106, distance: 8.8
click at [105, 112] on li "Hà Nội - Vinh (Hàng hóa)" at bounding box center [145, 115] width 146 height 10
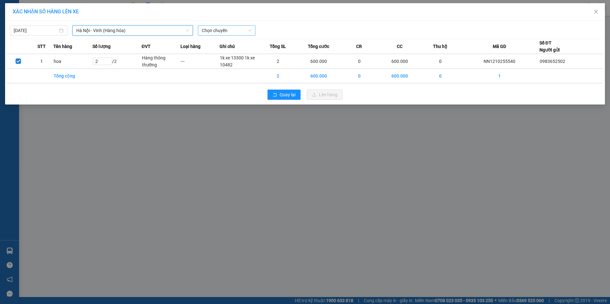
click at [219, 28] on span "Chọn chuyến" at bounding box center [227, 31] width 50 height 10
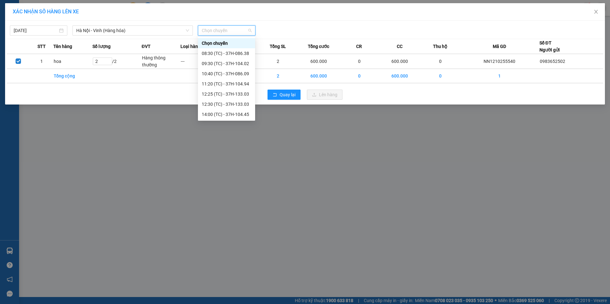
scroll to position [91, 0]
click at [226, 116] on div "23:10 (TC) - 37H-133.00" at bounding box center [227, 114] width 50 height 7
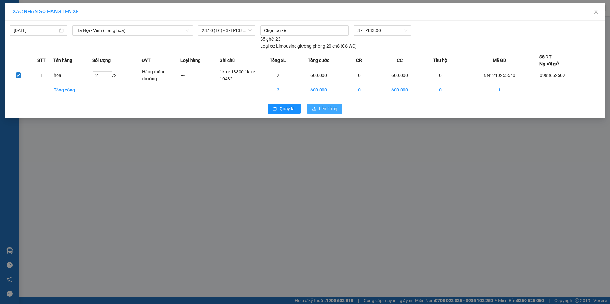
click at [335, 106] on span "Lên hàng" at bounding box center [328, 108] width 18 height 7
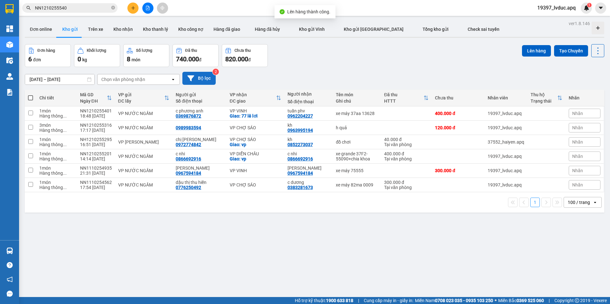
click at [199, 74] on button "Bộ lọc" at bounding box center [198, 78] width 33 height 13
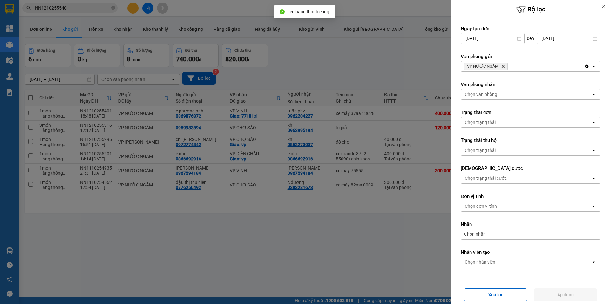
click at [501, 67] on icon "Delete" at bounding box center [503, 66] width 4 height 4
click at [500, 67] on div "VP NƯỚC NGẦM Delete" at bounding box center [522, 66] width 123 height 10
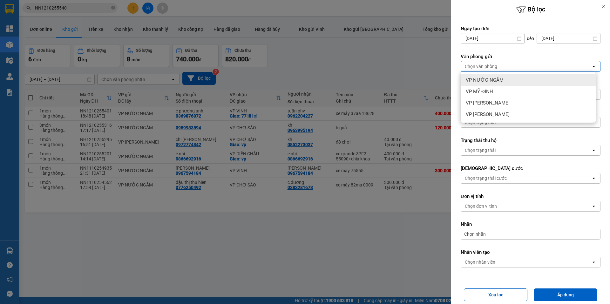
click at [493, 72] on ul "VP NƯỚC NGẦM VP MỸ ĐÌNH VP NGỌC HỒI VP [PERSON_NAME]" at bounding box center [528, 97] width 135 height 51
click at [484, 89] on span "VP MỸ ĐÌNH" at bounding box center [479, 91] width 27 height 6
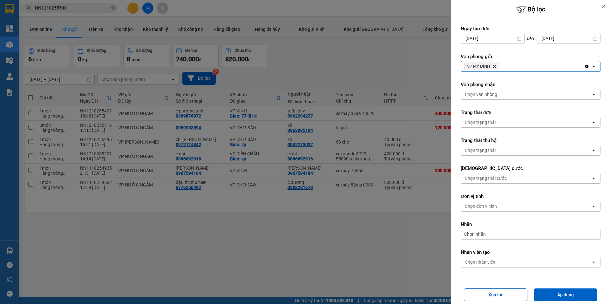
click at [508, 71] on div "VP MỸ ĐÌNH Delete" at bounding box center [522, 66] width 123 height 10
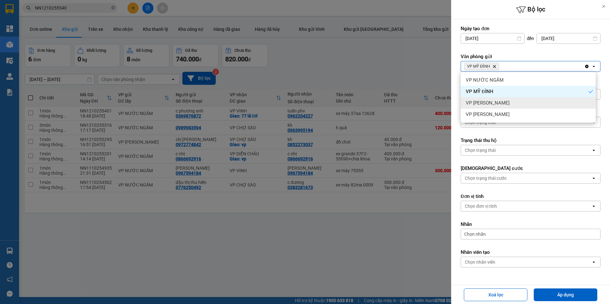
drag, startPoint x: 501, startPoint y: 102, endPoint x: 503, endPoint y: 109, distance: 7.3
click at [501, 103] on div "VP [PERSON_NAME]" at bounding box center [528, 102] width 135 height 11
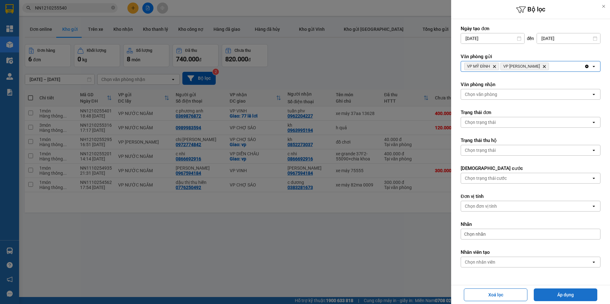
click at [566, 289] on button "Áp dụng" at bounding box center [566, 294] width 64 height 13
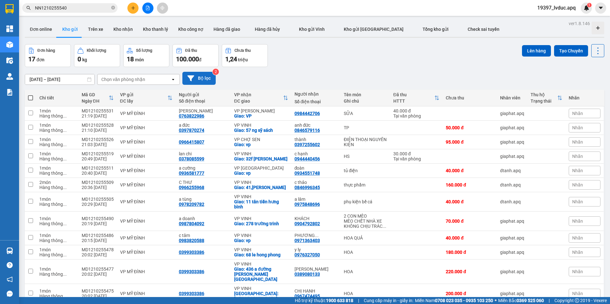
click at [207, 76] on button "Bộ lọc" at bounding box center [198, 78] width 33 height 13
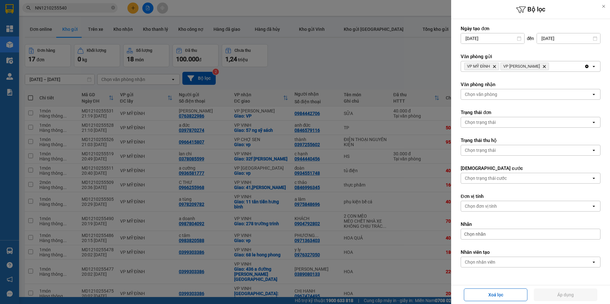
click at [495, 64] on icon "Delete" at bounding box center [494, 66] width 4 height 4
click at [538, 70] on div "VP NGỌC HỒI Delete" at bounding box center [522, 66] width 123 height 10
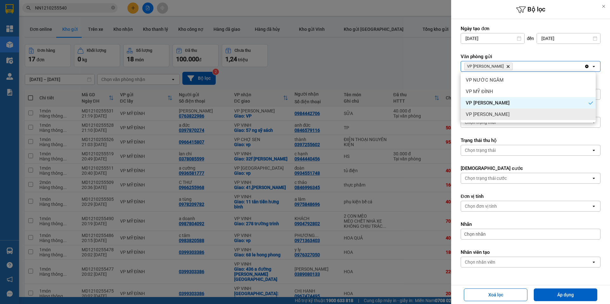
click at [556, 301] on div "Xoá lọc Áp dụng" at bounding box center [531, 295] width 156 height 16
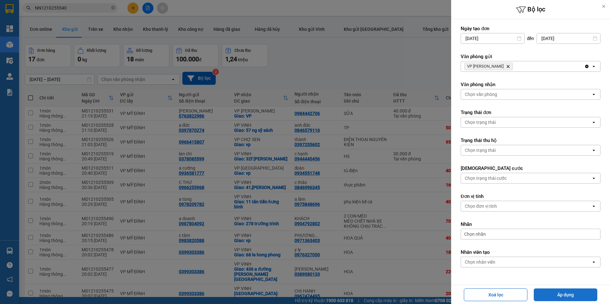
click at [557, 298] on button "Áp dụng" at bounding box center [566, 294] width 64 height 13
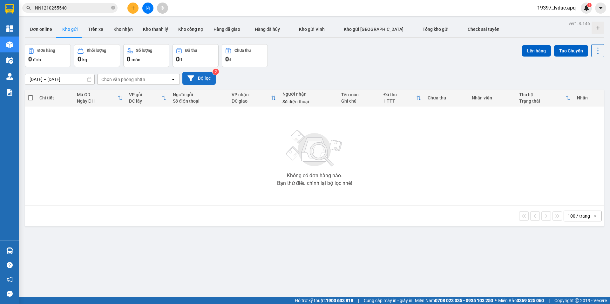
click at [197, 76] on button "Bộ lọc" at bounding box center [198, 78] width 33 height 13
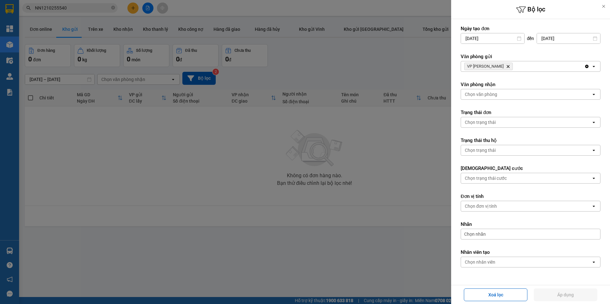
click at [513, 66] on div "VP NGỌC HỒI Delete" at bounding box center [522, 66] width 123 height 10
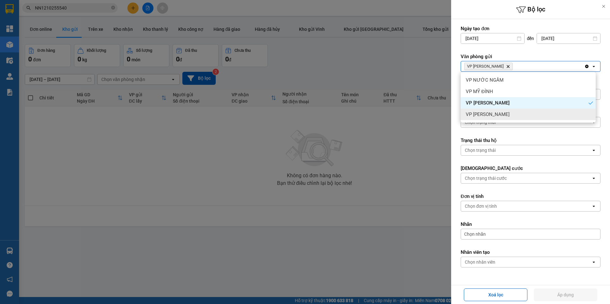
click at [492, 113] on div "VP [PERSON_NAME]" at bounding box center [528, 114] width 135 height 11
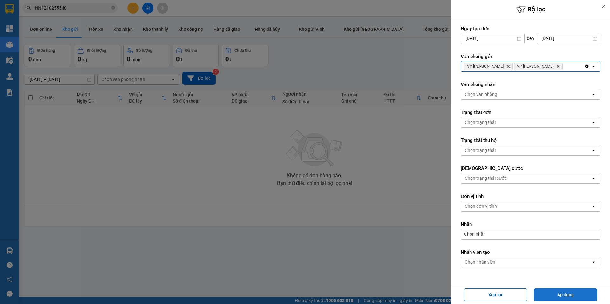
click at [552, 293] on button "Áp dụng" at bounding box center [566, 294] width 64 height 13
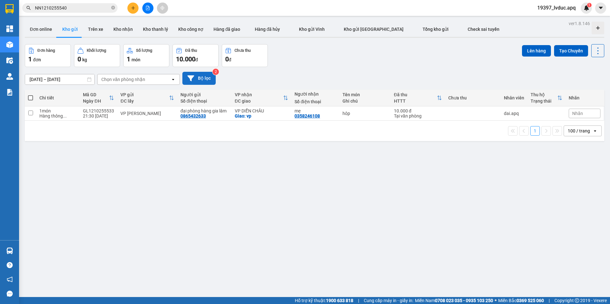
click at [190, 75] on icon at bounding box center [190, 78] width 7 height 7
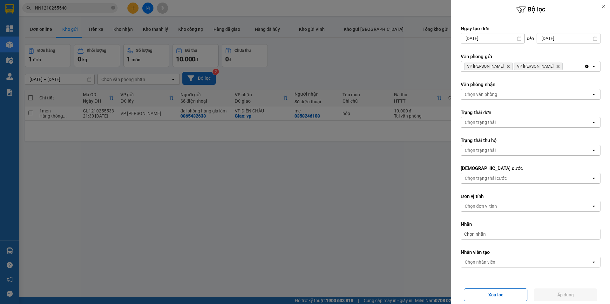
click at [556, 68] on div "VP NGỌC HỒI Delete VP GIA LÂM Delete" at bounding box center [522, 66] width 123 height 10
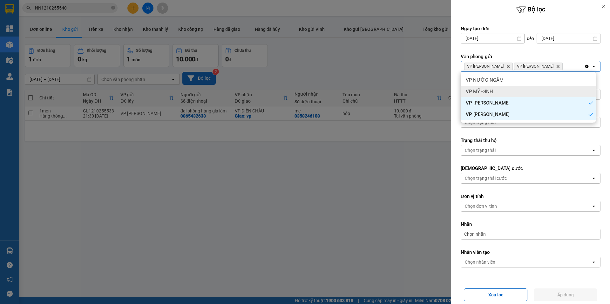
click at [502, 90] on div "VP MỸ ĐÌNH" at bounding box center [528, 91] width 135 height 11
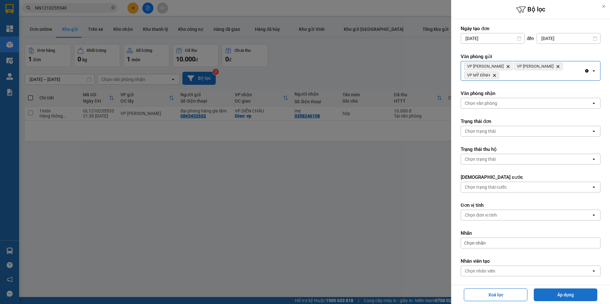
click at [562, 295] on button "Áp dụng" at bounding box center [566, 294] width 64 height 13
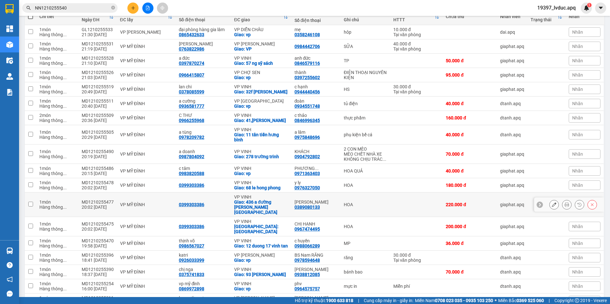
scroll to position [113, 0]
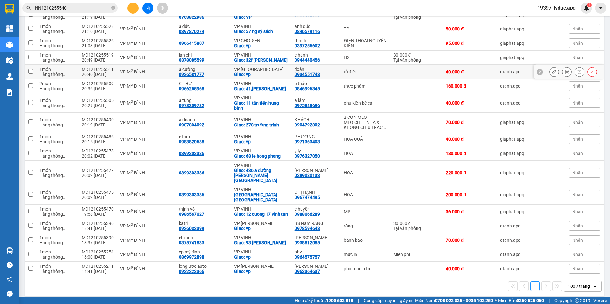
click at [282, 73] on div "Giao: vp" at bounding box center [261, 74] width 54 height 5
checkbox input "true"
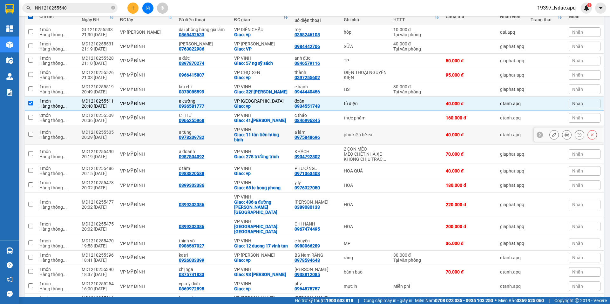
scroll to position [0, 0]
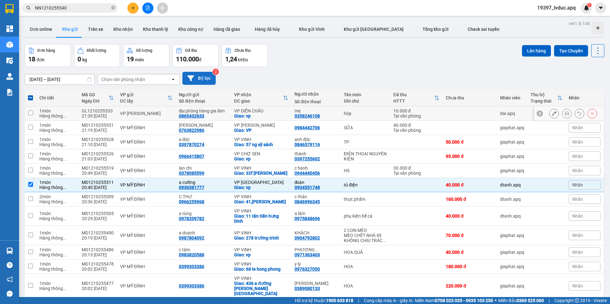
click at [263, 112] on div "VP DIỄN CHÂU" at bounding box center [261, 110] width 54 height 5
checkbox input "true"
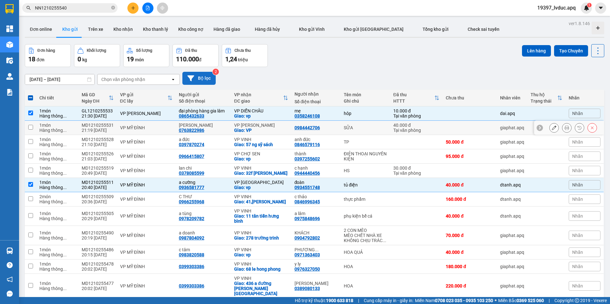
click at [270, 128] on div "Giao: VP" at bounding box center [261, 130] width 54 height 5
checkbox input "true"
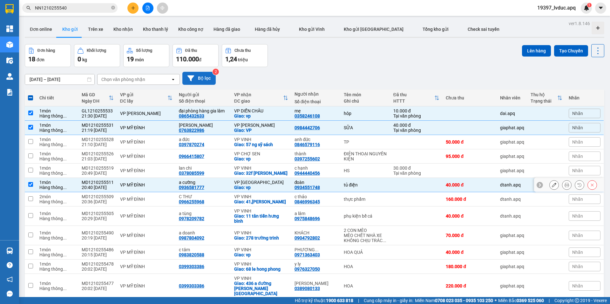
click at [272, 188] on div "Giao: vp" at bounding box center [261, 187] width 54 height 5
checkbox input "false"
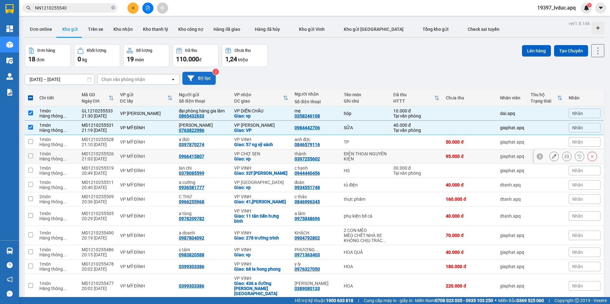
click at [272, 159] on div "Giao: vp" at bounding box center [261, 158] width 54 height 5
checkbox input "true"
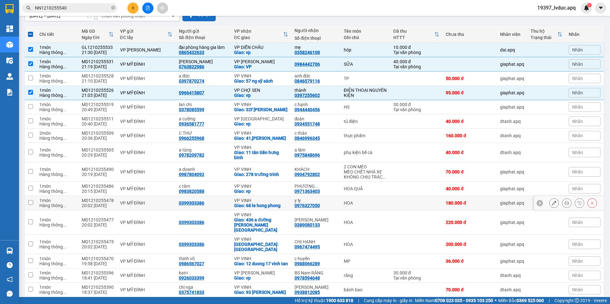
scroll to position [113, 0]
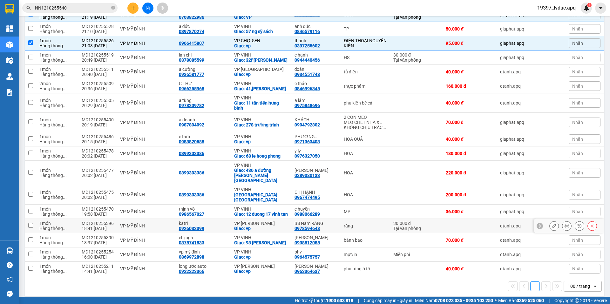
click at [263, 226] on div "Giao: vp" at bounding box center [261, 228] width 54 height 5
checkbox input "true"
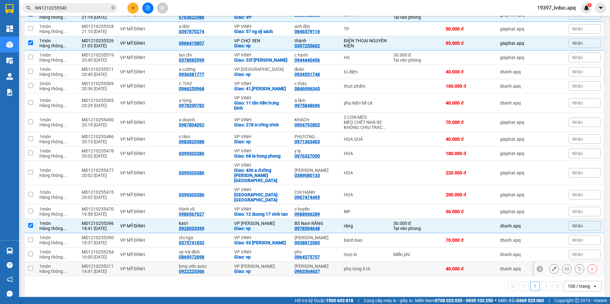
click at [270, 269] on div "Giao: vp" at bounding box center [261, 271] width 54 height 5
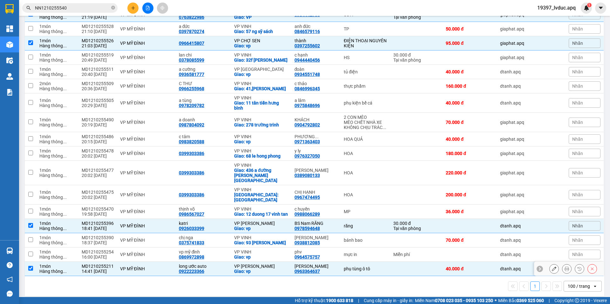
click at [270, 269] on div "Giao: vp" at bounding box center [261, 271] width 54 height 5
checkbox input "false"
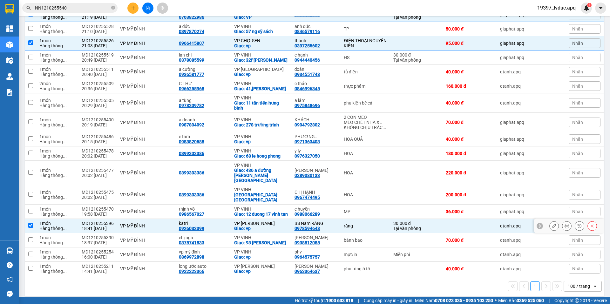
click at [279, 226] on div "Giao: vp" at bounding box center [261, 228] width 54 height 5
checkbox input "false"
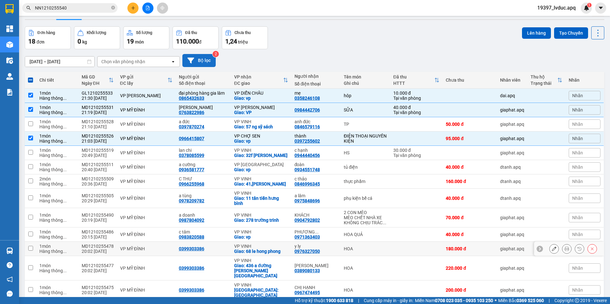
scroll to position [0, 0]
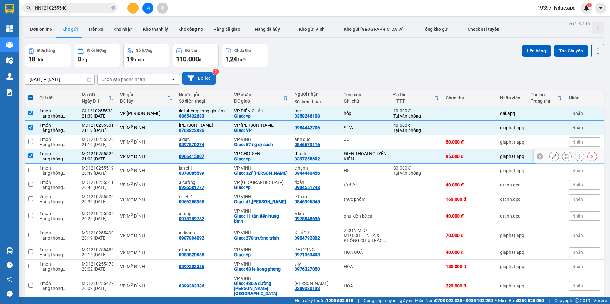
click at [260, 154] on div "VP CHỢ SEN" at bounding box center [261, 153] width 54 height 5
checkbox input "false"
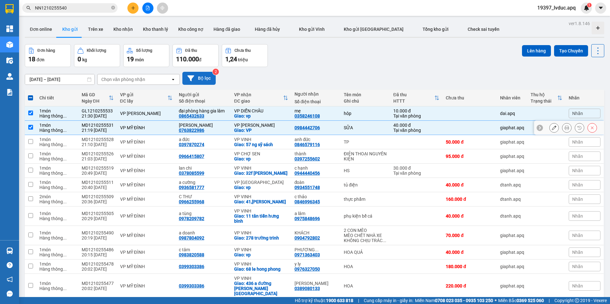
drag, startPoint x: 278, startPoint y: 129, endPoint x: 272, endPoint y: 93, distance: 36.7
click at [278, 128] on div "Giao: VP" at bounding box center [261, 130] width 54 height 5
checkbox input "false"
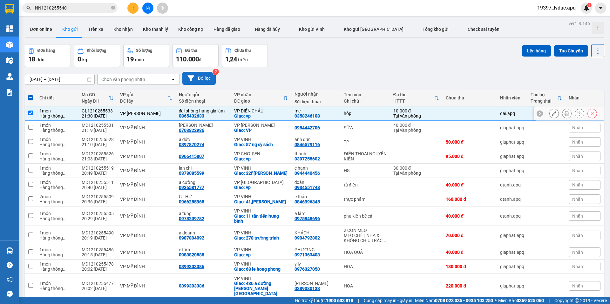
click at [271, 116] on div "Giao: vp" at bounding box center [261, 115] width 54 height 5
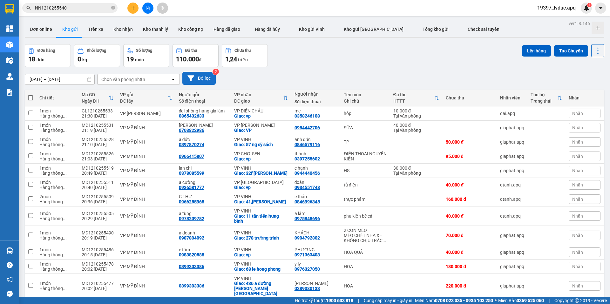
click at [297, 71] on div "10/10/2025 – 12/10/2025 Press the down arrow key to interact with the calendar …" at bounding box center [314, 78] width 579 height 23
click at [206, 81] on button "Bộ lọc" at bounding box center [198, 78] width 33 height 13
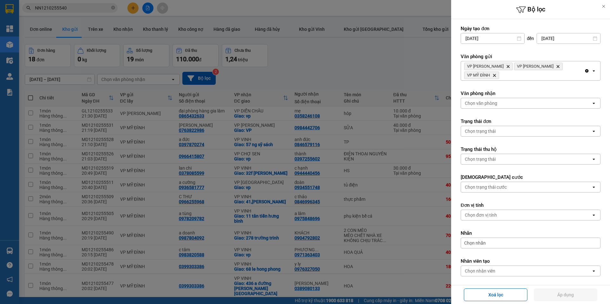
click at [585, 69] on icon "Clear all" at bounding box center [586, 70] width 3 height 3
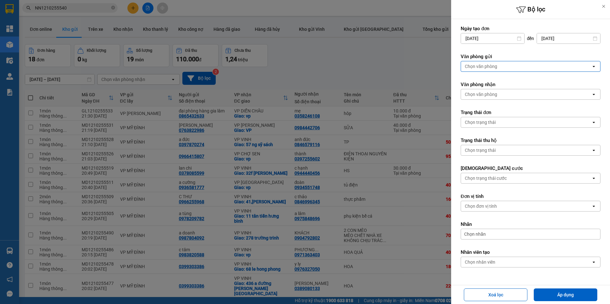
click at [540, 70] on div "Chọn văn phòng" at bounding box center [526, 66] width 130 height 10
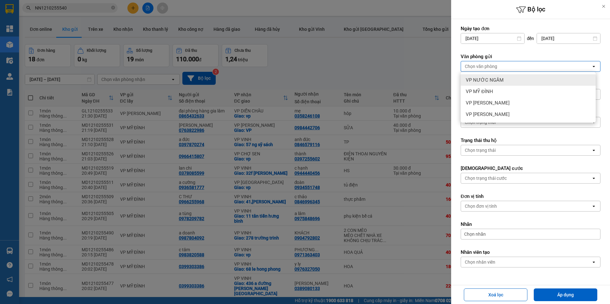
click at [505, 80] on div "VP NƯỚC NGẦM" at bounding box center [528, 79] width 135 height 11
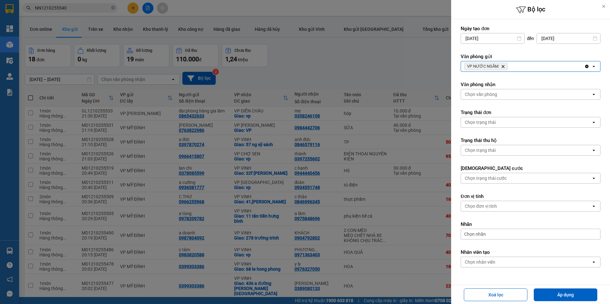
click at [544, 67] on div "VP NƯỚC NGẦM Delete" at bounding box center [522, 66] width 123 height 10
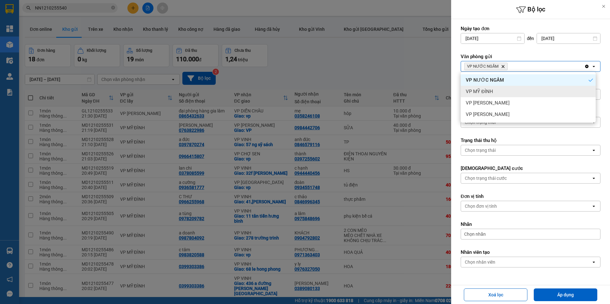
click at [506, 90] on div "VP MỸ ĐÌNH" at bounding box center [528, 91] width 135 height 11
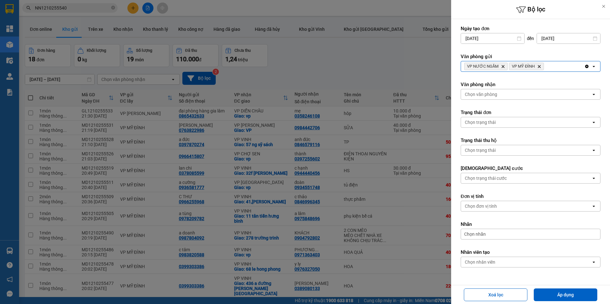
drag, startPoint x: 566, startPoint y: 69, endPoint x: 563, endPoint y: 71, distance: 3.4
click at [566, 70] on div "VP NƯỚC NGẦM Delete VP MỸ ĐÌNH Delete" at bounding box center [522, 66] width 123 height 10
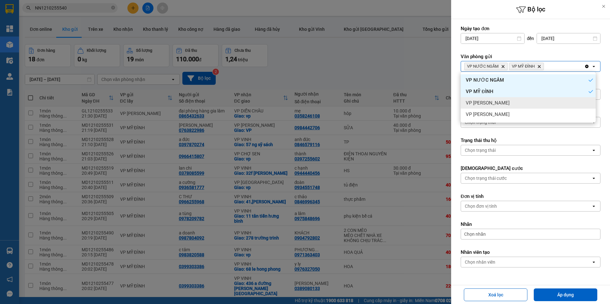
click at [493, 106] on div "VP [PERSON_NAME]" at bounding box center [528, 102] width 135 height 11
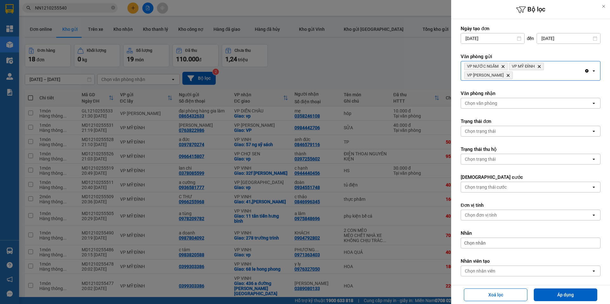
click at [557, 64] on div "VP NƯỚC NGẦM Delete VP MỸ ĐÌNH Delete VP NGỌC HỒI Delete" at bounding box center [522, 70] width 123 height 19
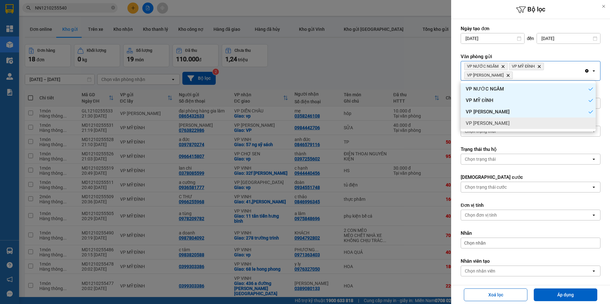
click at [508, 126] on div "VP [PERSON_NAME]" at bounding box center [528, 123] width 135 height 11
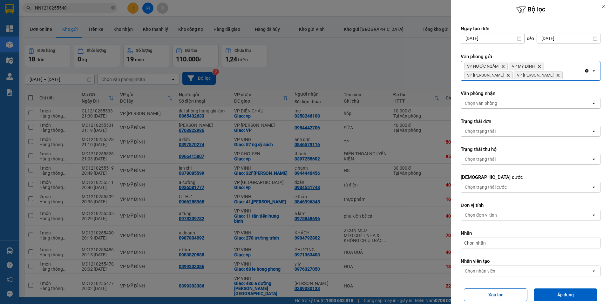
click at [511, 96] on label "Văn phòng nhận" at bounding box center [531, 93] width 140 height 6
click at [510, 100] on div "Chọn văn phòng" at bounding box center [526, 103] width 130 height 10
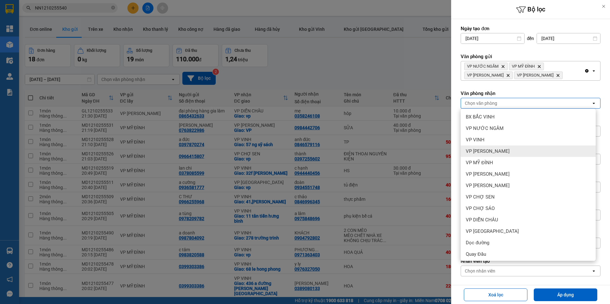
click at [500, 151] on span "VP [PERSON_NAME]" at bounding box center [488, 151] width 44 height 6
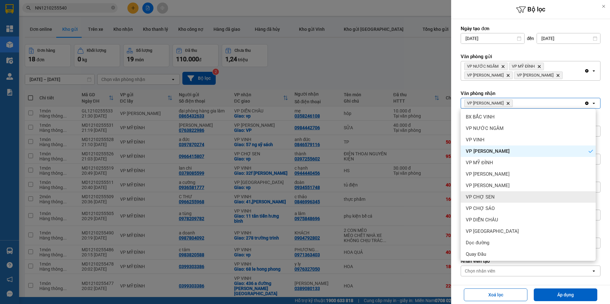
click at [492, 199] on span "VP CHỢ SEN" at bounding box center [480, 197] width 29 height 6
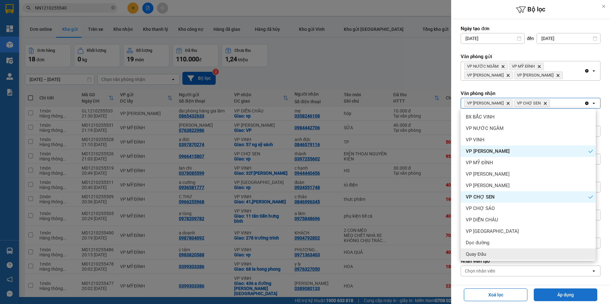
click at [547, 299] on button "Áp dụng" at bounding box center [566, 294] width 64 height 13
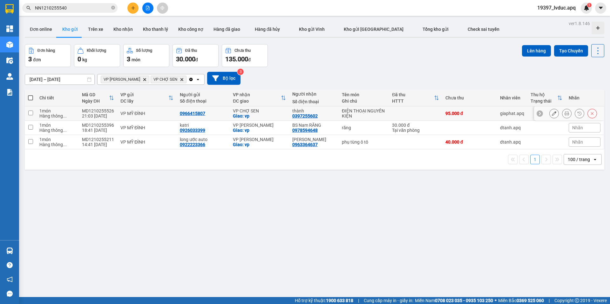
drag, startPoint x: 276, startPoint y: 116, endPoint x: 277, endPoint y: 124, distance: 8.4
click at [276, 116] on div "Giao: vp" at bounding box center [259, 115] width 53 height 5
checkbox input "true"
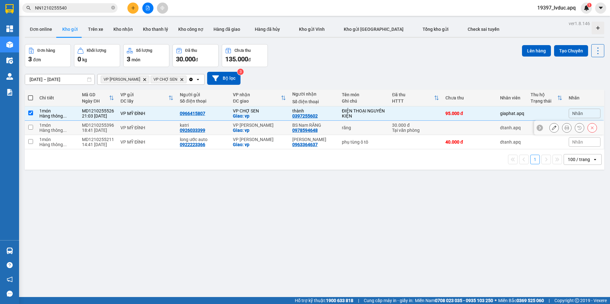
drag, startPoint x: 277, startPoint y: 124, endPoint x: 278, endPoint y: 138, distance: 14.3
click at [277, 126] on div "VP [PERSON_NAME]" at bounding box center [259, 125] width 53 height 5
checkbox input "true"
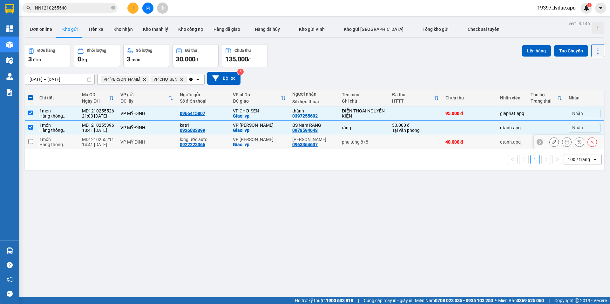
click at [278, 139] on div "VP [PERSON_NAME]" at bounding box center [259, 139] width 53 height 5
checkbox input "true"
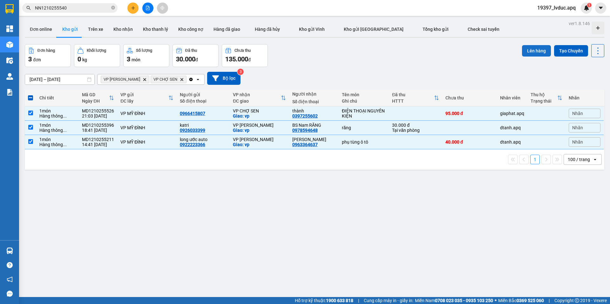
click at [530, 53] on button "Lên hàng" at bounding box center [536, 50] width 29 height 11
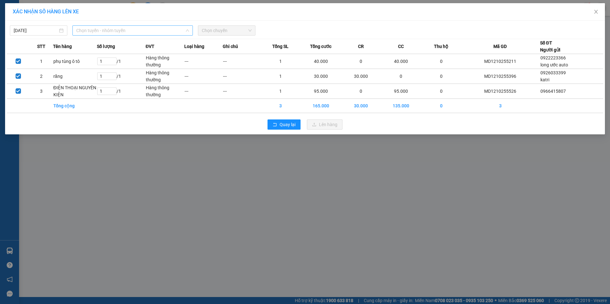
drag, startPoint x: 160, startPoint y: 32, endPoint x: 134, endPoint y: 103, distance: 74.9
click at [159, 32] on span "Chọn tuyến - nhóm tuyến" at bounding box center [132, 31] width 113 height 10
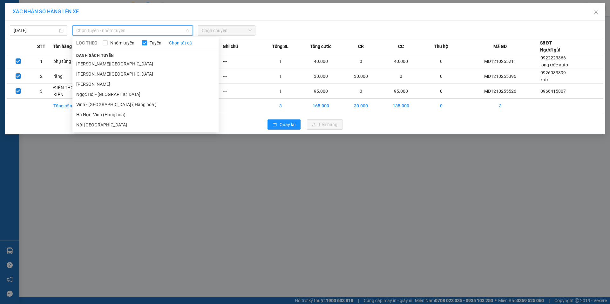
click at [129, 116] on li "Hà Nội - Vinh (Hàng hóa)" at bounding box center [145, 115] width 146 height 10
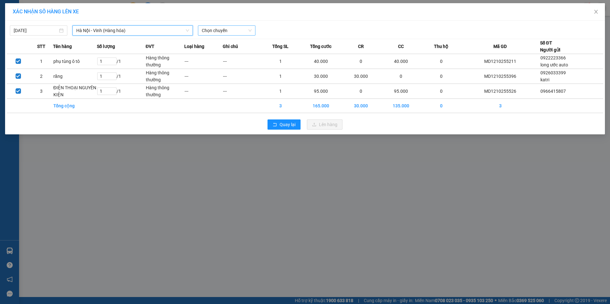
click at [235, 28] on span "Chọn chuyến" at bounding box center [227, 31] width 50 height 10
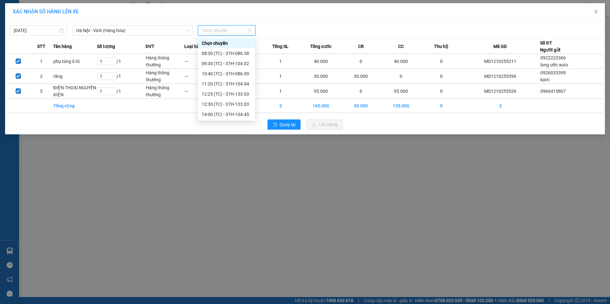
scroll to position [102, 0]
click at [238, 94] on div "23:08 (TC) - 37H-104.24" at bounding box center [227, 94] width 50 height 7
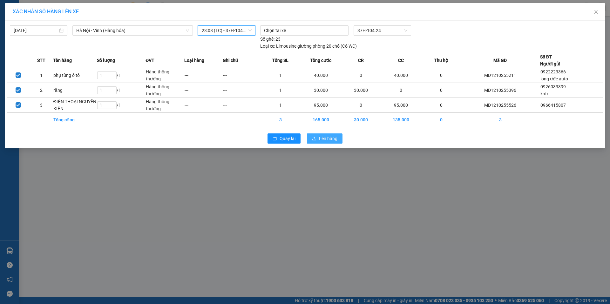
click at [326, 139] on span "Lên hàng" at bounding box center [328, 138] width 18 height 7
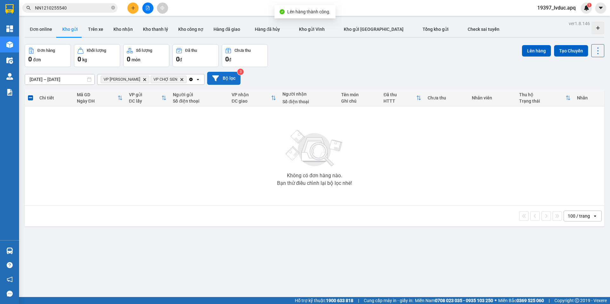
click at [218, 76] on icon at bounding box center [215, 78] width 7 height 6
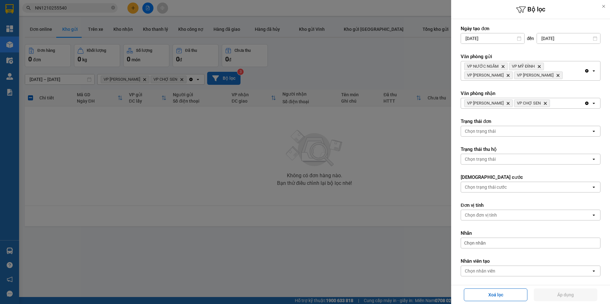
click at [584, 103] on icon "Clear all" at bounding box center [586, 103] width 5 height 5
click at [555, 295] on button "Áp dụng" at bounding box center [566, 294] width 64 height 13
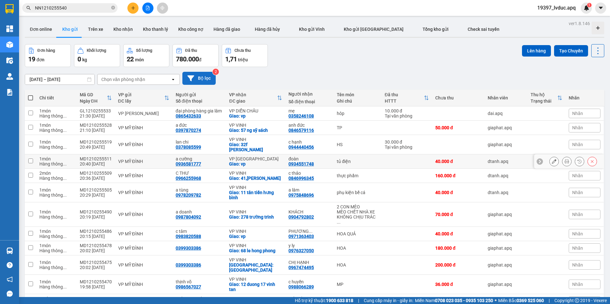
click at [353, 159] on div "tủ điện" at bounding box center [358, 161] width 42 height 5
checkbox input "true"
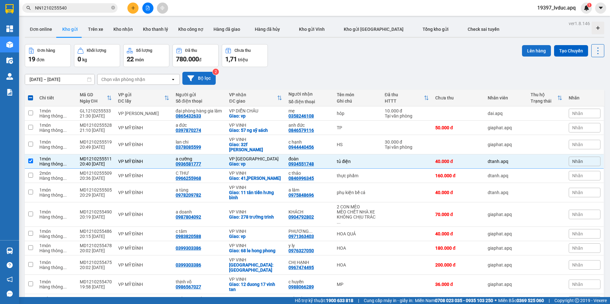
click at [530, 49] on button "Lên hàng" at bounding box center [536, 50] width 29 height 11
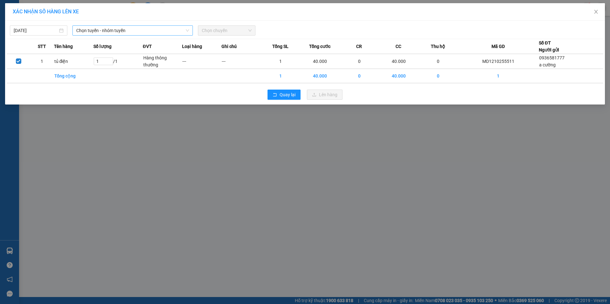
drag, startPoint x: 150, startPoint y: 31, endPoint x: 148, endPoint y: 34, distance: 3.4
click at [150, 31] on span "Chọn tuyến - nhóm tuyến" at bounding box center [132, 31] width 113 height 10
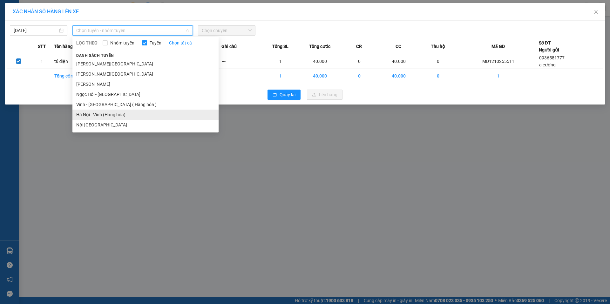
click at [135, 114] on li "Hà Nội - Vinh (Hàng hóa)" at bounding box center [145, 115] width 146 height 10
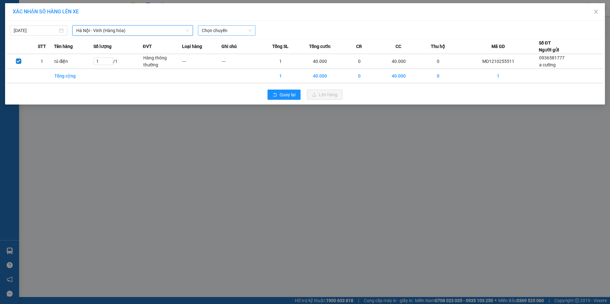
click at [238, 31] on span "Chọn chuyến" at bounding box center [227, 31] width 50 height 10
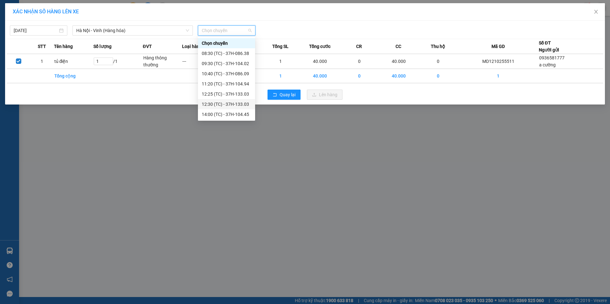
scroll to position [102, 0]
click at [240, 52] on div "22:40 (TC) - 37H-133.08" at bounding box center [227, 53] width 50 height 7
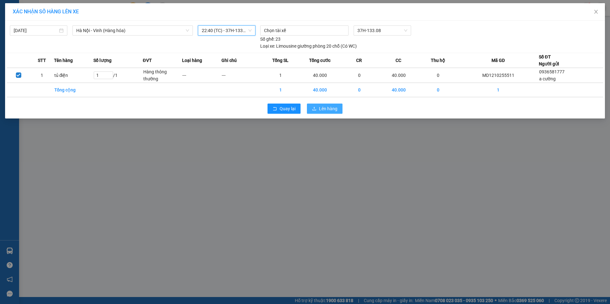
click at [324, 110] on span "Lên hàng" at bounding box center [328, 108] width 18 height 7
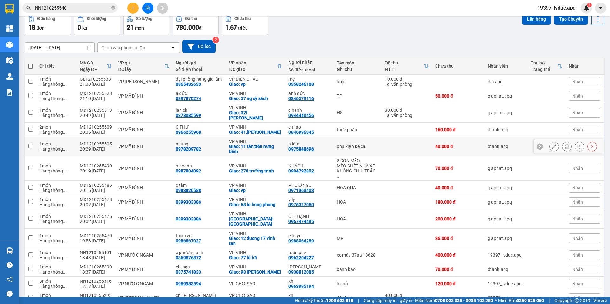
scroll to position [113, 0]
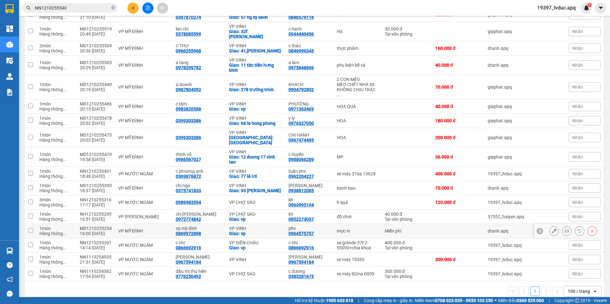
click at [268, 231] on div "Giao: vp" at bounding box center [255, 233] width 53 height 5
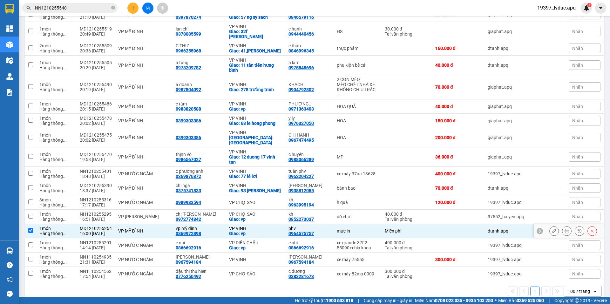
click at [266, 231] on div "Giao: vp" at bounding box center [255, 233] width 53 height 5
checkbox input "false"
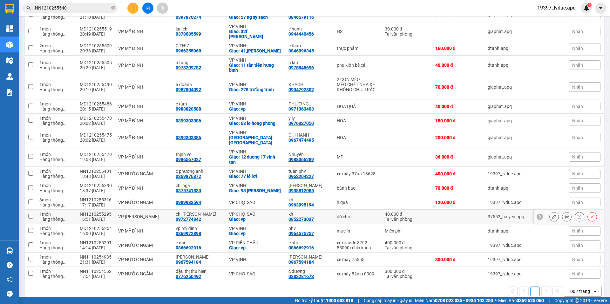
click at [256, 217] on div "Giao: vp" at bounding box center [255, 219] width 53 height 5
checkbox input "true"
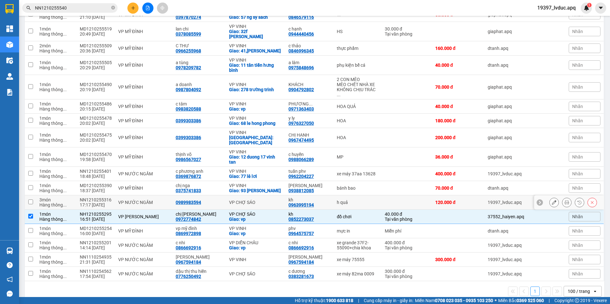
click at [263, 200] on div "VP CHỢ SÁO" at bounding box center [255, 202] width 53 height 5
checkbox input "true"
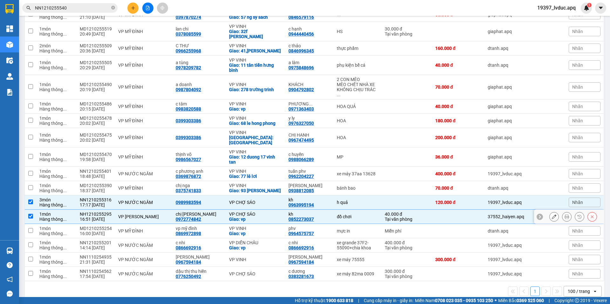
scroll to position [0, 0]
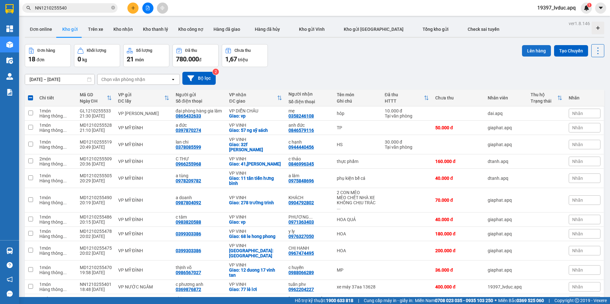
click at [534, 49] on button "Lên hàng" at bounding box center [536, 50] width 29 height 11
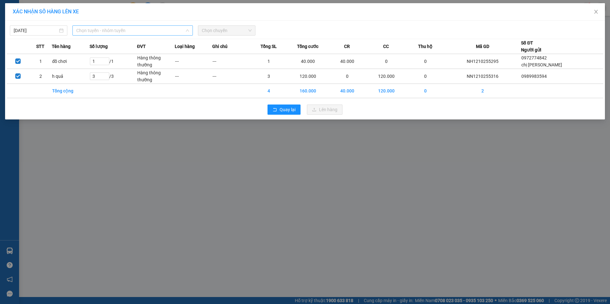
click at [138, 28] on span "Chọn tuyến - nhóm tuyến" at bounding box center [132, 31] width 113 height 10
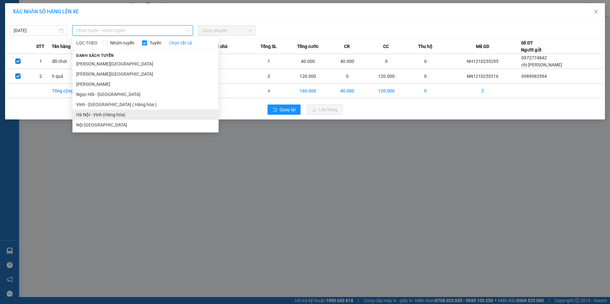
click at [126, 116] on li "Hà Nội - Vinh (Hàng hóa)" at bounding box center [145, 115] width 146 height 10
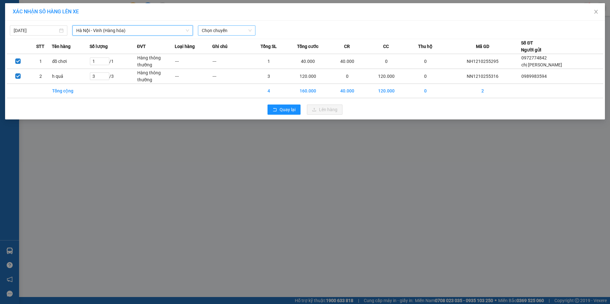
click at [235, 31] on span "Chọn chuyến" at bounding box center [227, 31] width 50 height 10
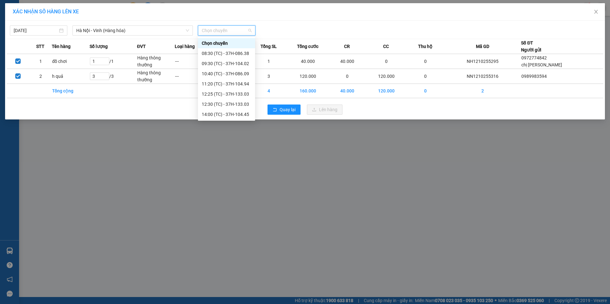
scroll to position [102, 0]
click at [240, 112] on div "23:15 (TC) - 37H-104.82" at bounding box center [227, 114] width 50 height 7
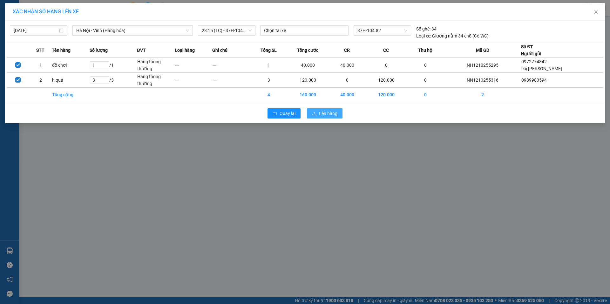
click at [330, 113] on span "Lên hàng" at bounding box center [328, 113] width 18 height 7
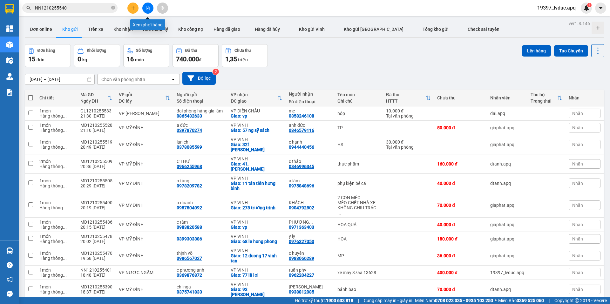
click at [148, 9] on icon "file-add" at bounding box center [147, 8] width 3 height 4
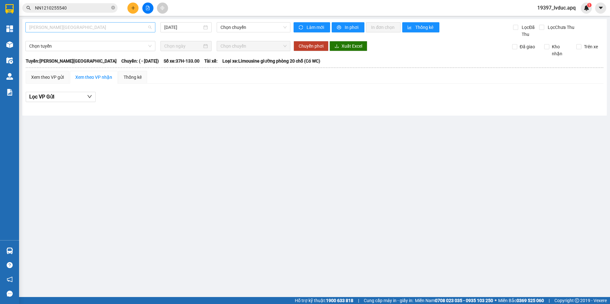
click at [95, 29] on span "Gia Lâm - Mỹ Đình" at bounding box center [90, 28] width 122 height 10
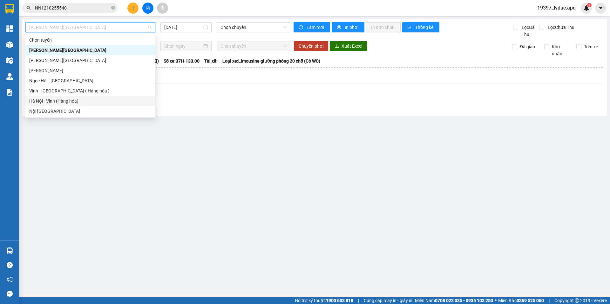
click at [67, 99] on div "Hà Nội - Vinh (Hàng hóa)" at bounding box center [90, 101] width 122 height 7
type input "[DATE]"
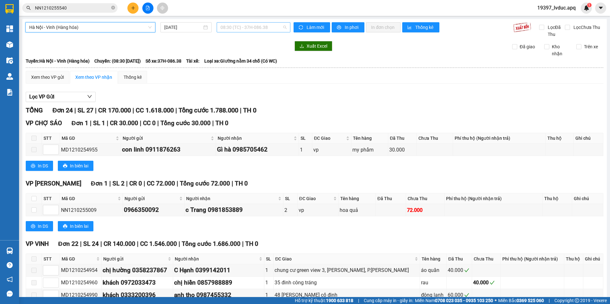
click at [272, 27] on span "08:30 (TC) - 37H-086.38" at bounding box center [253, 28] width 66 height 10
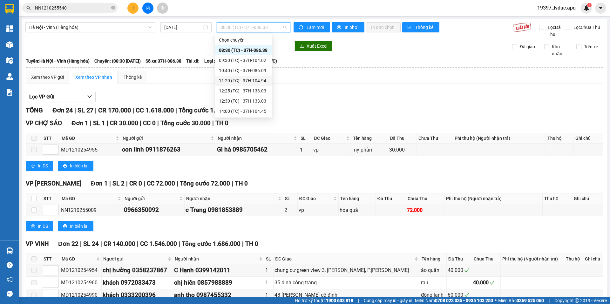
scroll to position [102, 0]
click at [249, 112] on div "23:15 (TC) - 37H-104.82" at bounding box center [244, 111] width 50 height 7
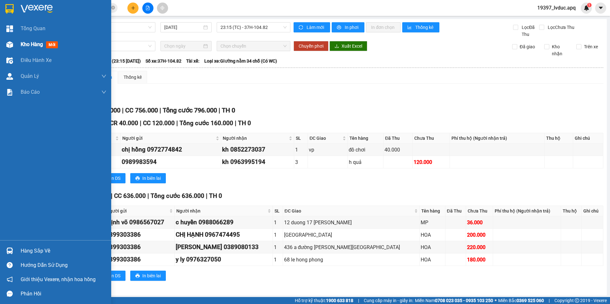
click at [33, 44] on span "Kho hàng" at bounding box center [32, 44] width 22 height 6
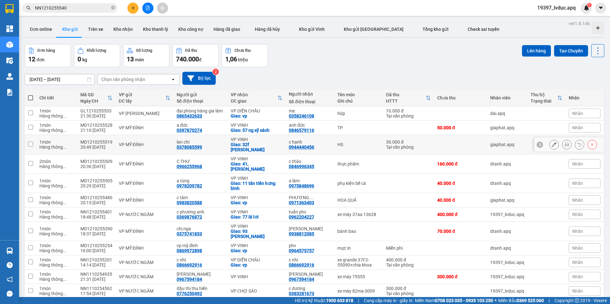
scroll to position [29, 0]
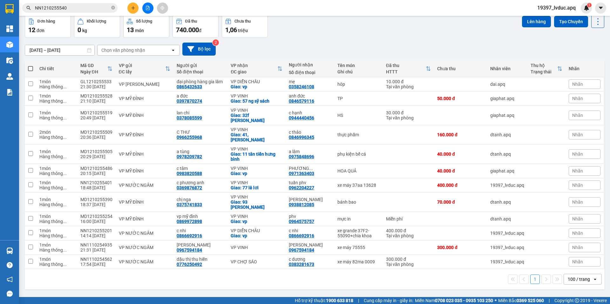
click at [270, 47] on div "10/10/2025 – 12/10/2025 Press the down arrow key to interact with the calendar …" at bounding box center [314, 49] width 579 height 13
click at [133, 11] on button at bounding box center [132, 8] width 11 height 11
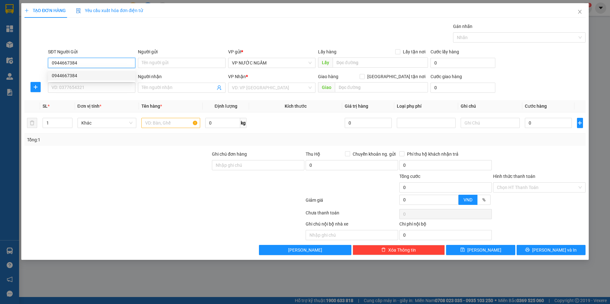
click at [83, 78] on div "0944667384" at bounding box center [92, 75] width 80 height 7
type input "0944667384"
drag, startPoint x: 78, startPoint y: 87, endPoint x: 69, endPoint y: 92, distance: 9.7
click at [78, 88] on input "SĐT Người Nhận" at bounding box center [91, 88] width 87 height 10
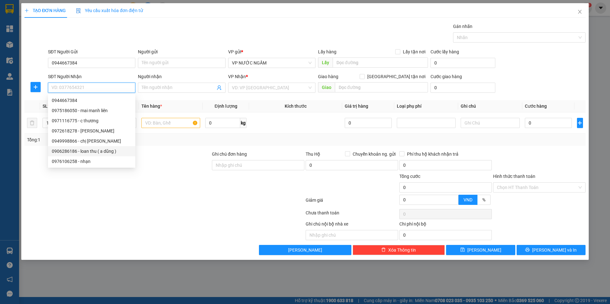
click at [91, 151] on div "0906286186 - loan thu ( a dũng )" at bounding box center [92, 151] width 80 height 7
type input "0906286186"
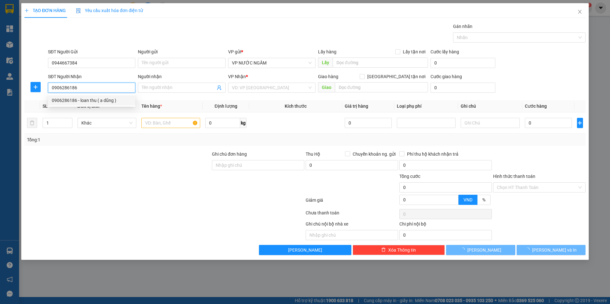
type input "loan thu ( a dũng )"
checkbox input "true"
type input "chợ vinh"
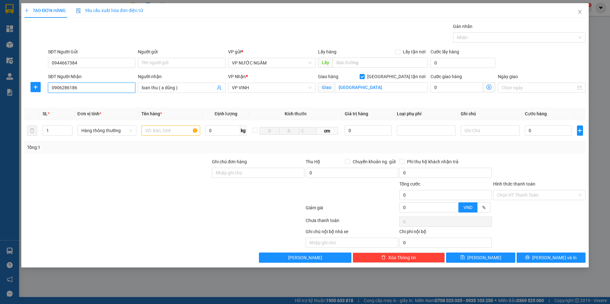
click at [106, 89] on input "0906286186" at bounding box center [91, 88] width 87 height 10
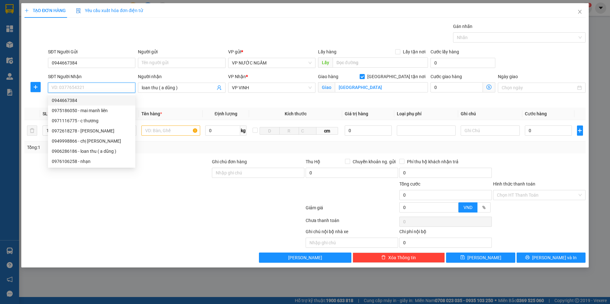
click at [86, 98] on div "0944667384" at bounding box center [92, 100] width 80 height 7
type input "0944667384"
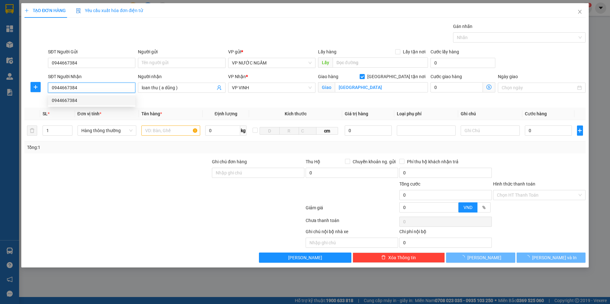
type input "chợ vinh"
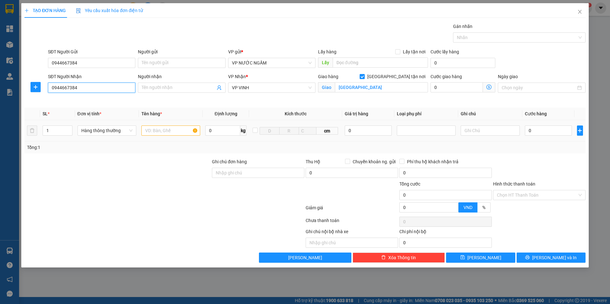
type input "0944667384"
click at [150, 128] on input "text" at bounding box center [170, 130] width 59 height 10
type input "k"
type input "kẹp tóc"
click at [69, 128] on icon "up" at bounding box center [69, 129] width 2 height 2
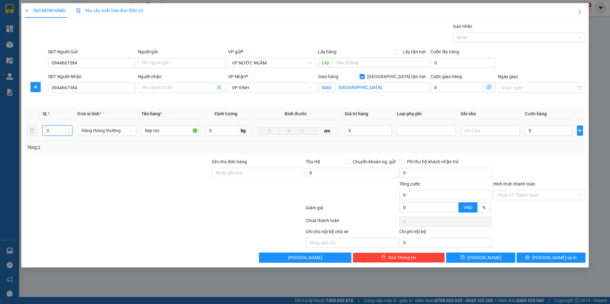
click at [69, 128] on icon "up" at bounding box center [69, 129] width 2 height 2
type input "4"
click at [69, 128] on icon "up" at bounding box center [69, 129] width 2 height 2
click at [535, 135] on input "0" at bounding box center [548, 130] width 47 height 10
type input "2"
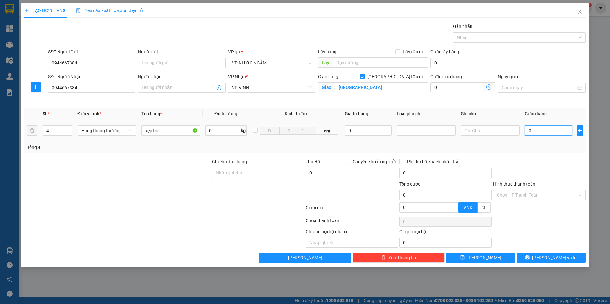
type input "2"
type input "28"
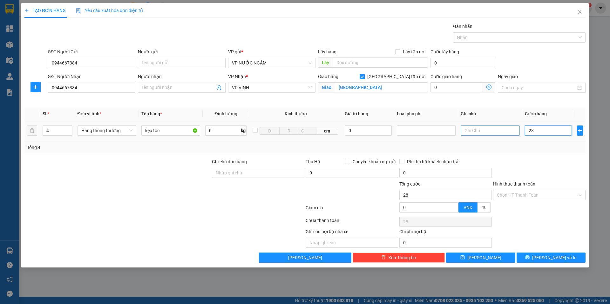
type input "280"
type input "280.000"
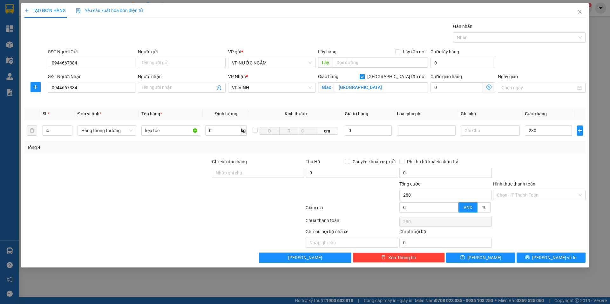
type input "280.000"
click at [516, 145] on div "Tổng: 4" at bounding box center [305, 147] width 556 height 7
click at [531, 252] on div "Transit Pickup Surcharge Ids Transit Deliver Surcharge Ids Transit Deliver Surc…" at bounding box center [304, 143] width 561 height 240
drag, startPoint x: 510, startPoint y: 253, endPoint x: 537, endPoint y: 262, distance: 28.4
click at [511, 254] on button "[PERSON_NAME]" at bounding box center [480, 258] width 69 height 10
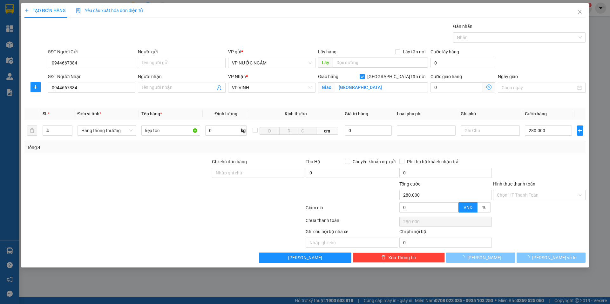
checkbox input "false"
type input "1"
type input "0"
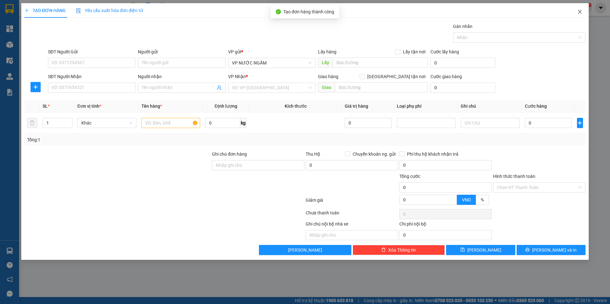
click at [580, 12] on icon "close" at bounding box center [579, 12] width 3 height 4
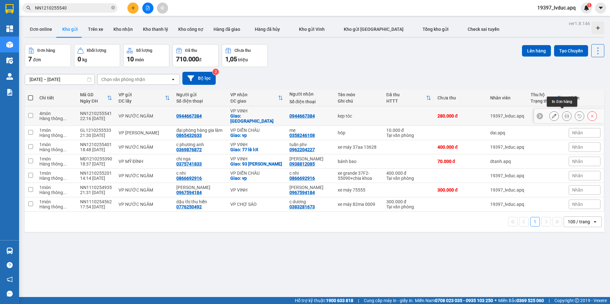
click at [564, 114] on icon at bounding box center [566, 116] width 4 height 4
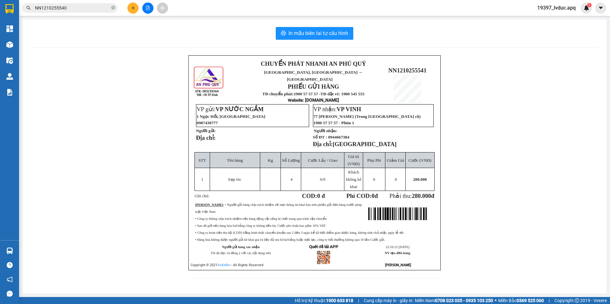
click at [353, 31] on div "In mẫu biên lai tự cấu hình" at bounding box center [314, 33] width 569 height 13
click at [349, 31] on button "In mẫu biên lai tự cấu hình" at bounding box center [315, 33] width 78 height 13
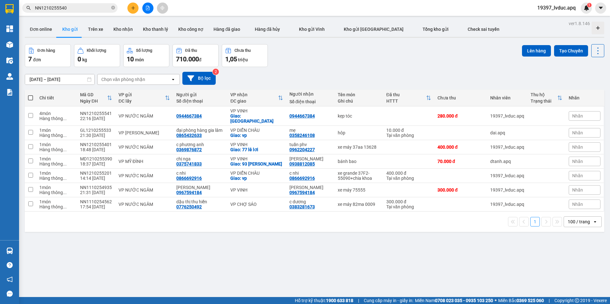
click at [307, 52] on div "Đơn hàng 7 đơn Khối lượng 0 kg Số lượng 10 món Đã thu 710.000 đ Chưa thu 1,05 t…" at bounding box center [314, 55] width 579 height 23
click at [287, 63] on div "Đơn hàng 7 đơn Khối lượng 0 kg Số lượng 10 món Đã thu 710.000 đ Chưa thu 1,05 t…" at bounding box center [314, 55] width 579 height 23
click at [360, 162] on div "bánh bao" at bounding box center [359, 161] width 42 height 5
checkbox input "true"
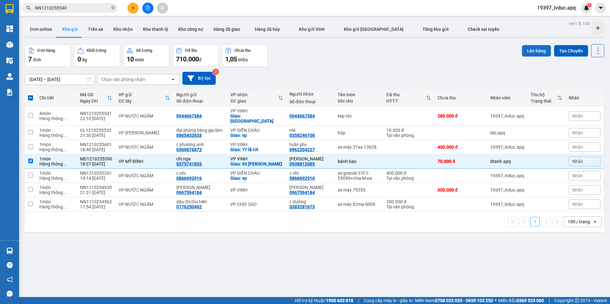
click at [531, 53] on button "Lên hàng" at bounding box center [536, 50] width 29 height 11
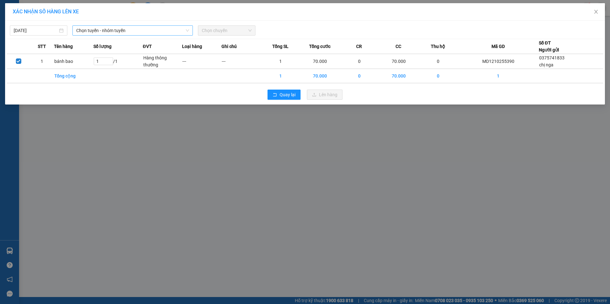
click at [144, 32] on span "Chọn tuyến - nhóm tuyến" at bounding box center [132, 31] width 113 height 10
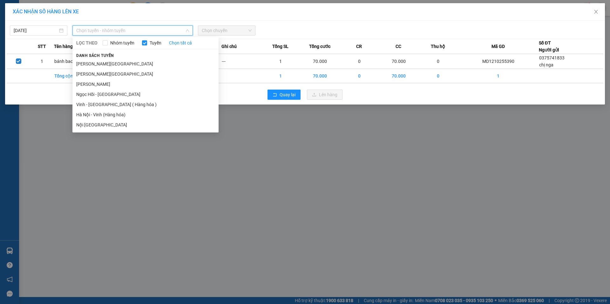
click at [126, 115] on li "Hà Nội - Vinh (Hàng hóa)" at bounding box center [145, 115] width 146 height 10
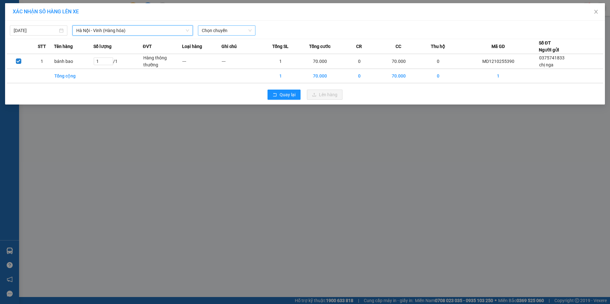
click at [239, 27] on span "Chọn chuyến" at bounding box center [227, 31] width 50 height 10
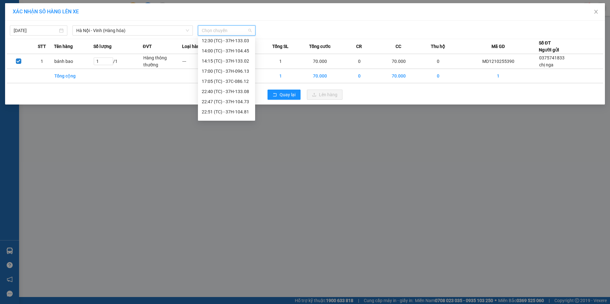
scroll to position [102, 0]
click at [238, 115] on div "23:15 (TC) - 37H-104.82" at bounding box center [227, 114] width 50 height 7
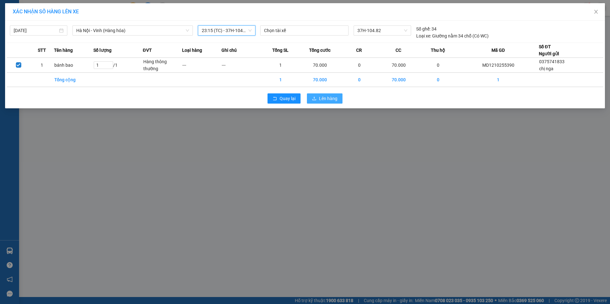
click at [316, 99] on icon "upload" at bounding box center [314, 98] width 4 height 4
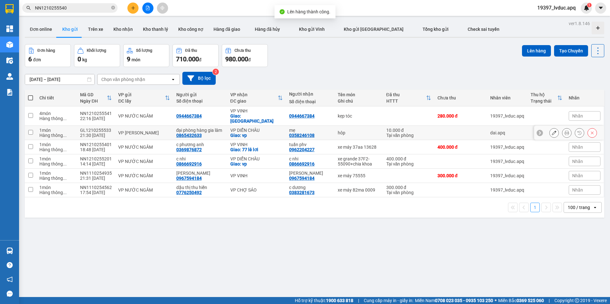
click at [353, 134] on td "hôp" at bounding box center [358, 133] width 49 height 14
checkbox input "true"
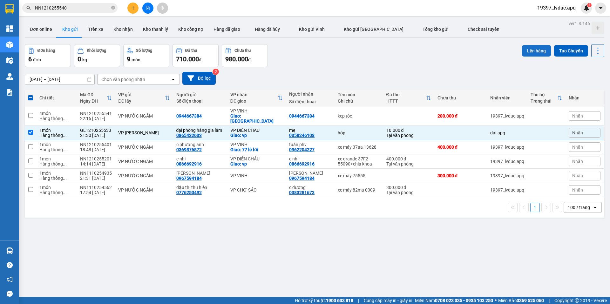
click at [524, 54] on button "Lên hàng" at bounding box center [536, 50] width 29 height 11
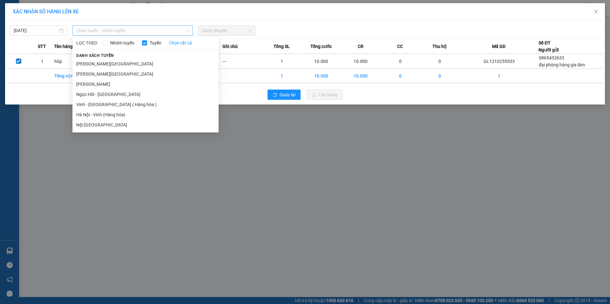
click at [135, 28] on span "Chọn tuyến - nhóm tuyến" at bounding box center [132, 31] width 113 height 10
click at [123, 114] on li "Hà Nội - Vinh (Hàng hóa)" at bounding box center [145, 115] width 146 height 10
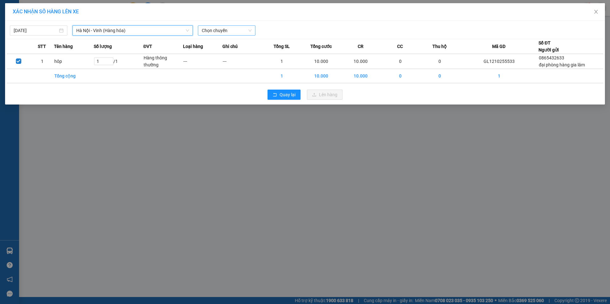
click at [246, 28] on span "Chọn chuyến" at bounding box center [227, 31] width 50 height 10
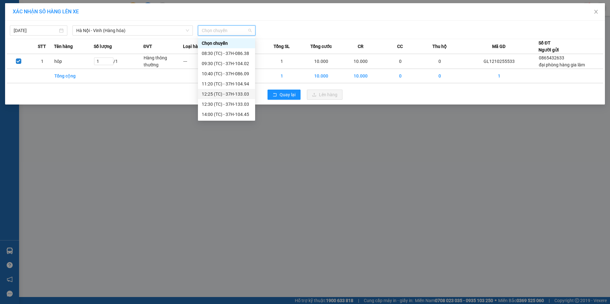
scroll to position [102, 0]
click at [239, 104] on div "23:10 (TC) - 37H-133.00" at bounding box center [227, 104] width 50 height 7
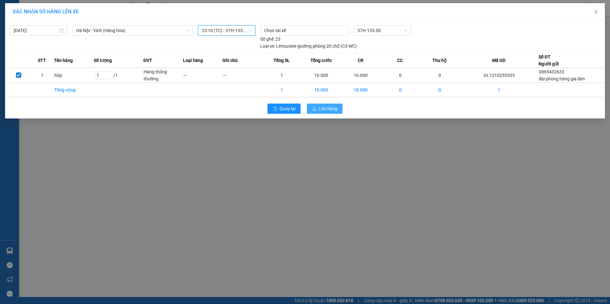
click at [322, 106] on span "Lên hàng" at bounding box center [328, 108] width 18 height 7
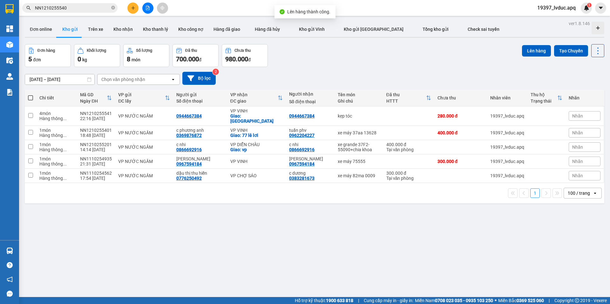
click at [326, 78] on div "10/10/2025 – 12/10/2025 Press the down arrow key to interact with the calendar …" at bounding box center [314, 78] width 579 height 13
click at [359, 113] on div "kẹp tóc" at bounding box center [359, 115] width 42 height 5
checkbox input "true"
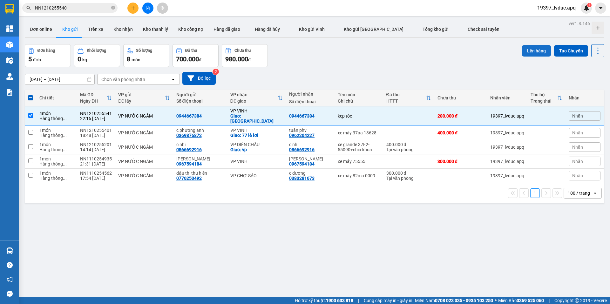
click at [538, 50] on button "Lên hàng" at bounding box center [536, 50] width 29 height 11
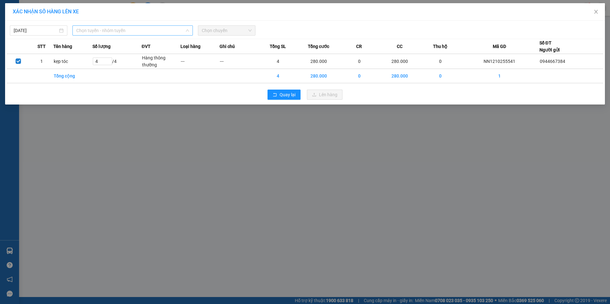
click at [140, 28] on span "Chọn tuyến - nhóm tuyến" at bounding box center [132, 31] width 113 height 10
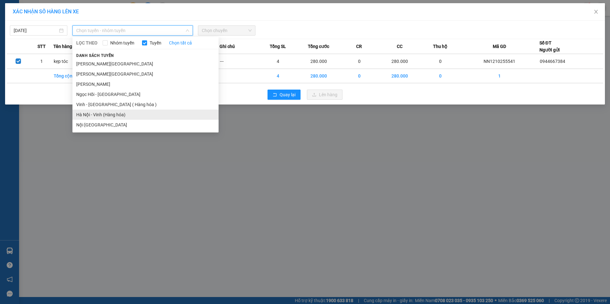
click at [132, 117] on li "Hà Nội - Vinh (Hàng hóa)" at bounding box center [145, 115] width 146 height 10
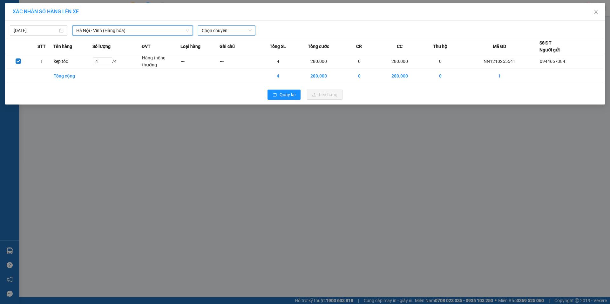
click at [242, 32] on span "Chọn chuyến" at bounding box center [227, 31] width 50 height 10
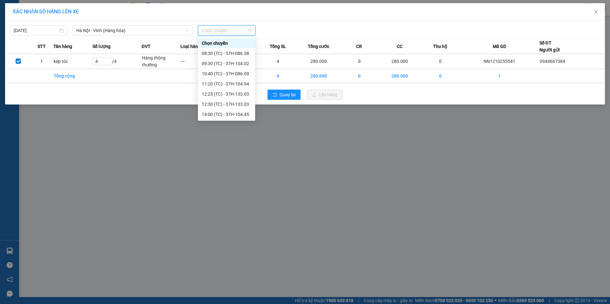
scroll to position [102, 0]
click at [231, 116] on div "23:15 (TC) - 37H-104.82" at bounding box center [227, 114] width 50 height 7
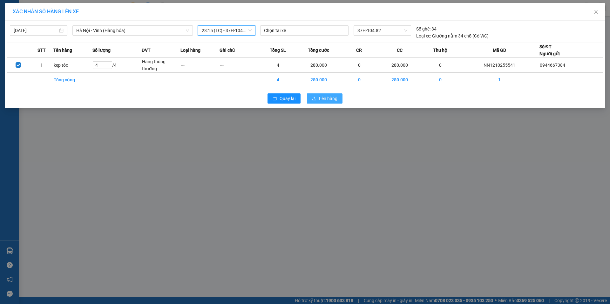
click at [327, 100] on span "Lên hàng" at bounding box center [328, 98] width 18 height 7
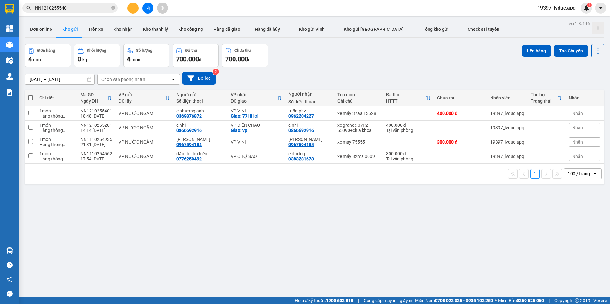
click at [321, 64] on div "Đơn hàng 4 đơn Khối lượng 0 kg Số lượng 4 món Đã thu 700.000 đ Chưa thu 700.000…" at bounding box center [314, 55] width 579 height 23
click at [206, 80] on button "Bộ lọc" at bounding box center [198, 78] width 33 height 13
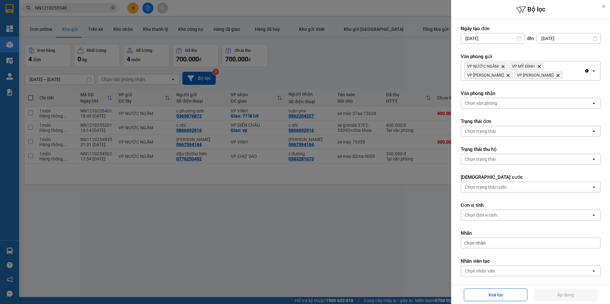
click at [321, 62] on div at bounding box center [305, 152] width 610 height 304
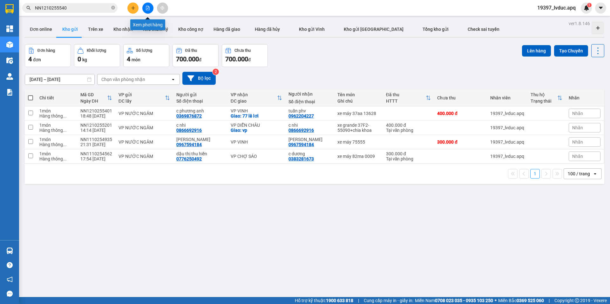
click at [148, 8] on icon "file-add" at bounding box center [147, 8] width 4 height 4
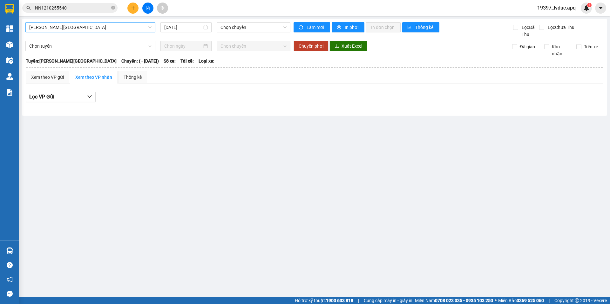
click at [92, 25] on span "Gia Lâm - Mỹ Đình" at bounding box center [90, 28] width 122 height 10
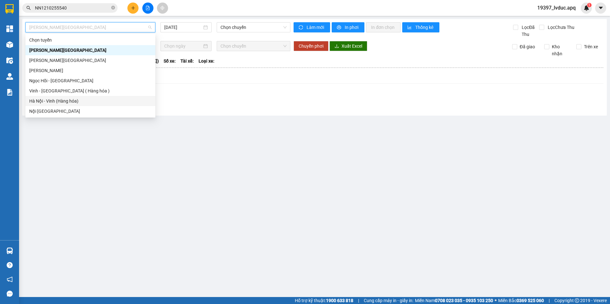
click at [81, 103] on div "Hà Nội - Vinh (Hàng hóa)" at bounding box center [90, 101] width 122 height 7
type input "[DATE]"
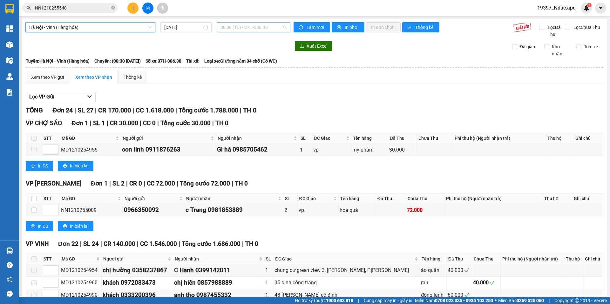
click at [270, 28] on span "08:30 (TC) - 37H-086.38" at bounding box center [253, 28] width 66 height 10
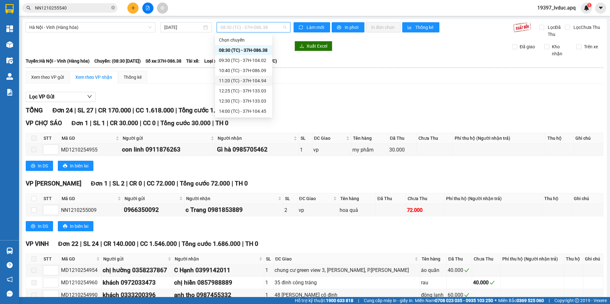
scroll to position [102, 0]
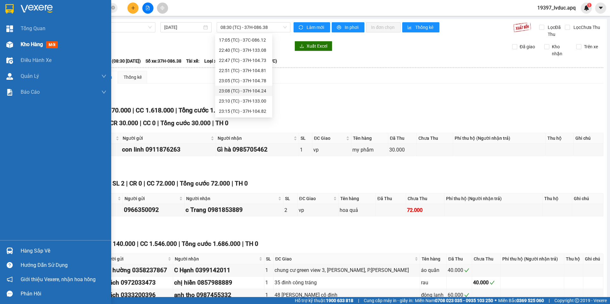
click at [27, 43] on span "Kho hàng" at bounding box center [32, 44] width 22 height 6
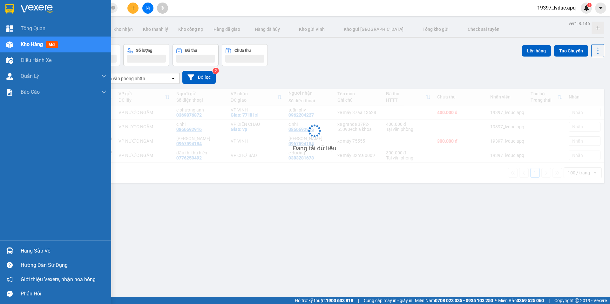
click at [27, 43] on span "Kho hàng" at bounding box center [32, 44] width 22 height 6
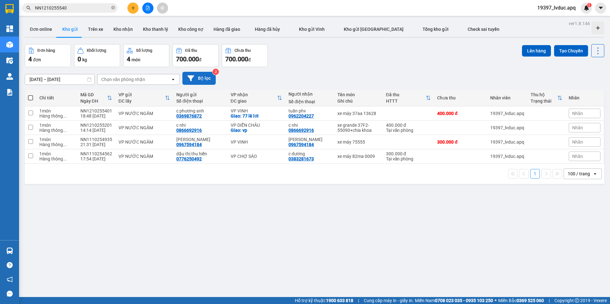
click at [203, 80] on button "Bộ lọc" at bounding box center [198, 78] width 33 height 13
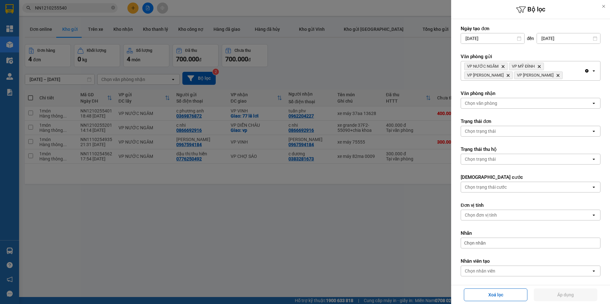
click at [316, 72] on div at bounding box center [305, 152] width 610 height 304
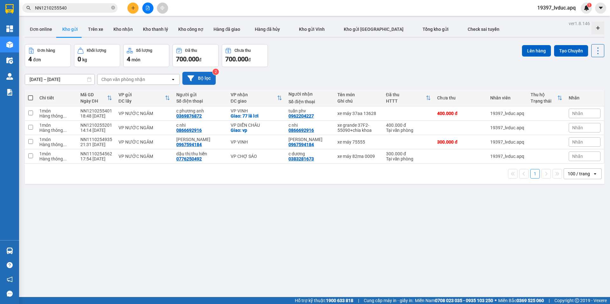
click at [195, 79] on button "Bộ lọc" at bounding box center [198, 78] width 33 height 13
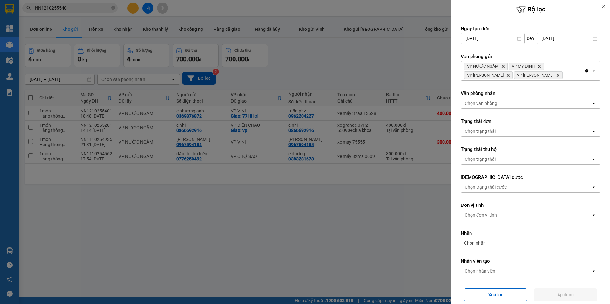
click at [417, 70] on div at bounding box center [305, 152] width 610 height 304
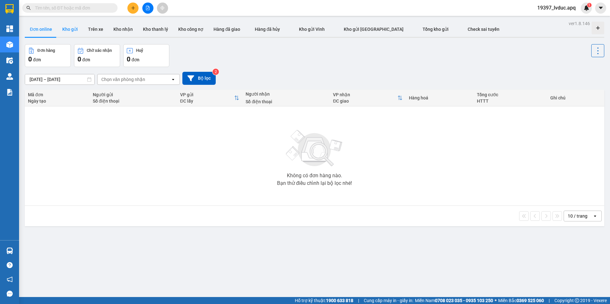
click at [72, 31] on button "Kho gửi" at bounding box center [70, 29] width 26 height 15
type input "[DATE] – [DATE]"
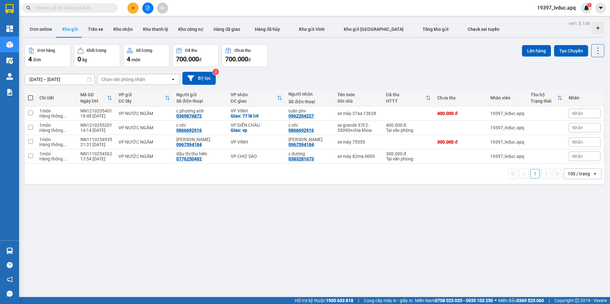
click at [339, 69] on div "[DATE] – [DATE] Press the down arrow key to interact with the calendar and sele…" at bounding box center [314, 78] width 579 height 23
click at [339, 69] on div "10/10/2025 – 12/10/2025 Press the down arrow key to interact with the calendar …" at bounding box center [314, 78] width 579 height 23
click at [147, 5] on button at bounding box center [147, 8] width 11 height 11
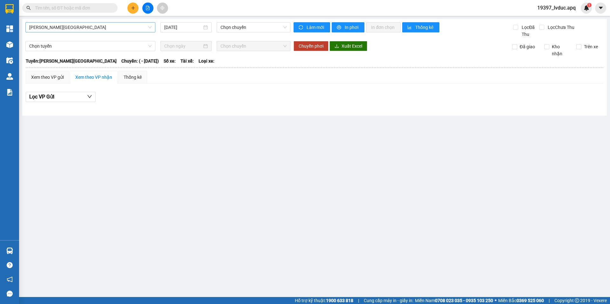
click at [109, 31] on span "[PERSON_NAME][GEOGRAPHIC_DATA]" at bounding box center [90, 28] width 122 height 10
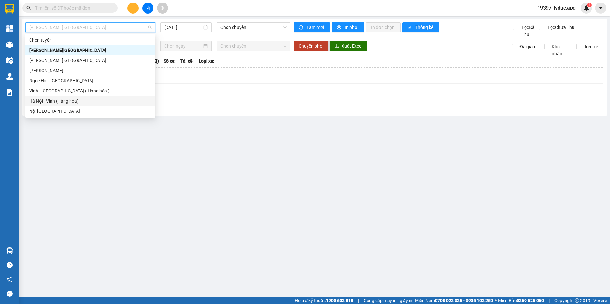
click at [118, 101] on div "Hà Nội - Vinh (Hàng hóa)" at bounding box center [90, 101] width 122 height 7
type input "[DATE]"
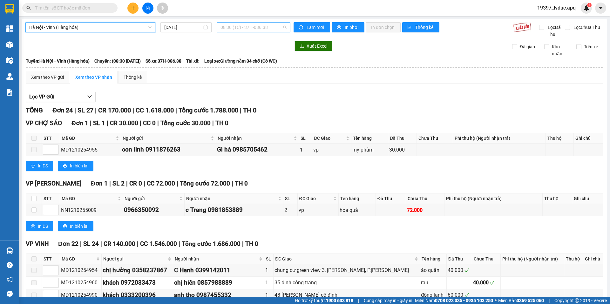
click at [266, 26] on span "08:30 (TC) - 37H-086.38" at bounding box center [253, 28] width 66 height 10
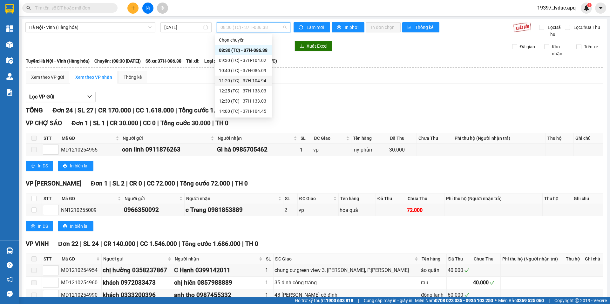
scroll to position [102, 0]
click at [254, 50] on div "22:40 (TC) - 37H-133.08" at bounding box center [244, 50] width 50 height 7
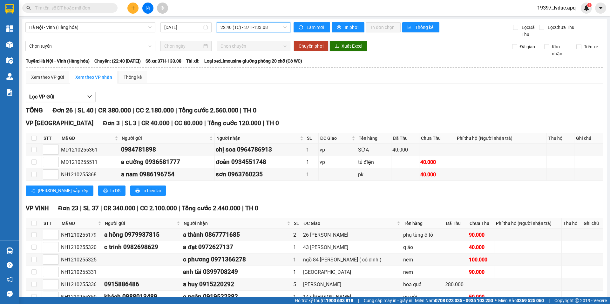
click at [270, 29] on span "22:40 (TC) - 37H-133.08" at bounding box center [253, 28] width 66 height 10
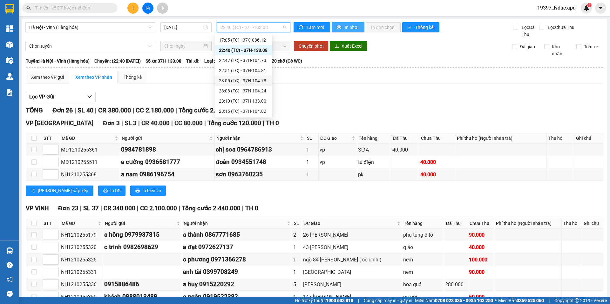
click at [348, 27] on span "In phơi" at bounding box center [352, 27] width 15 height 7
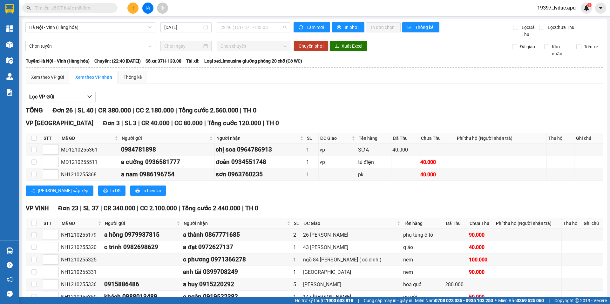
drag, startPoint x: 273, startPoint y: 28, endPoint x: 264, endPoint y: 54, distance: 27.6
click at [273, 28] on span "22:40 (TC) - 37H-133.08" at bounding box center [253, 28] width 66 height 10
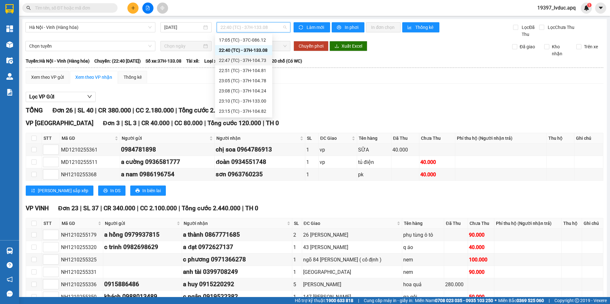
click at [256, 59] on div "22:47 (TC) - 37H-104.73" at bounding box center [244, 60] width 50 height 7
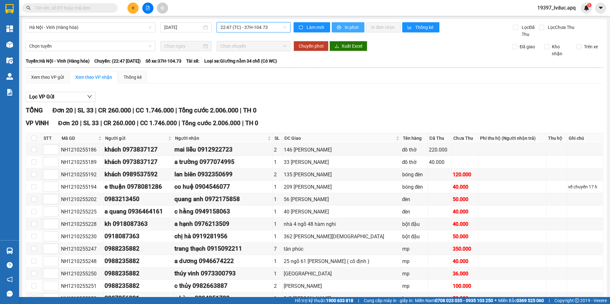
click at [347, 25] on span "In phơi" at bounding box center [352, 27] width 15 height 7
click at [271, 25] on span "22:47 (TC) - 37H-104.73" at bounding box center [253, 28] width 66 height 10
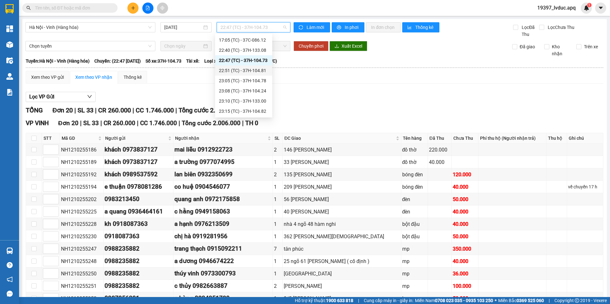
click at [258, 70] on div "22:51 (TC) - 37H-104.81" at bounding box center [244, 70] width 50 height 7
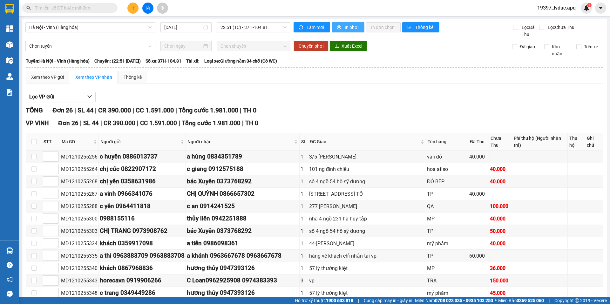
click at [349, 24] on span "In phơi" at bounding box center [352, 27] width 15 height 7
click at [279, 24] on span "22:51 (TC) - 37H-104.81" at bounding box center [253, 28] width 66 height 10
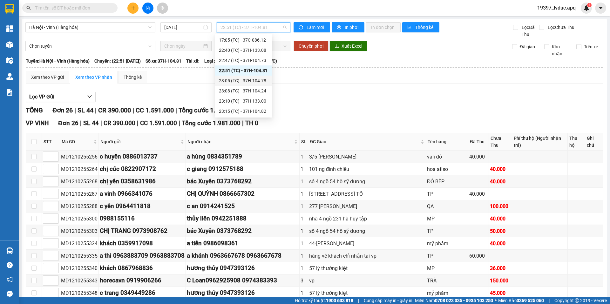
click at [260, 82] on div "23:05 (TC) - 37H-104.78" at bounding box center [244, 80] width 50 height 7
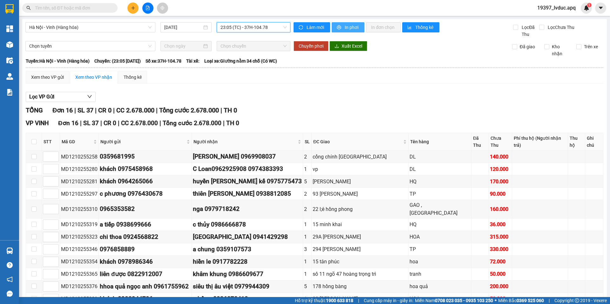
click at [346, 25] on span "In phơi" at bounding box center [352, 27] width 15 height 7
click at [273, 29] on span "23:05 (TC) - 37H-104.78" at bounding box center [253, 28] width 66 height 10
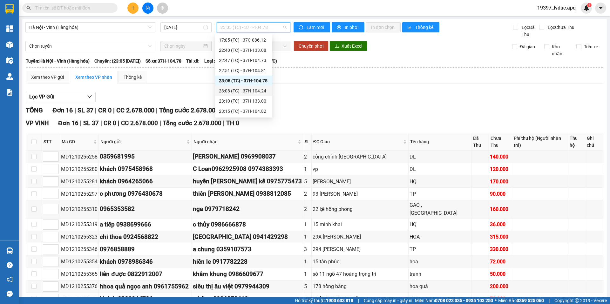
click at [259, 89] on div "23:08 (TC) - 37H-104.24" at bounding box center [244, 90] width 50 height 7
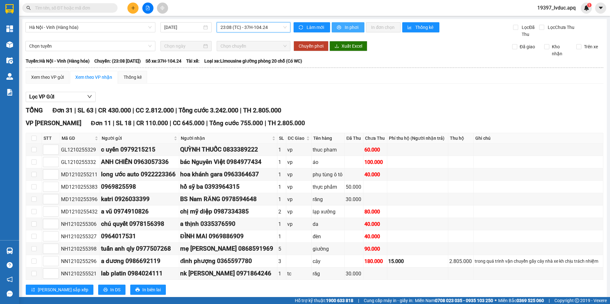
click at [348, 29] on span "In phơi" at bounding box center [352, 27] width 15 height 7
click at [275, 23] on span "23:08 (TC) - 37H-104.24" at bounding box center [253, 28] width 66 height 10
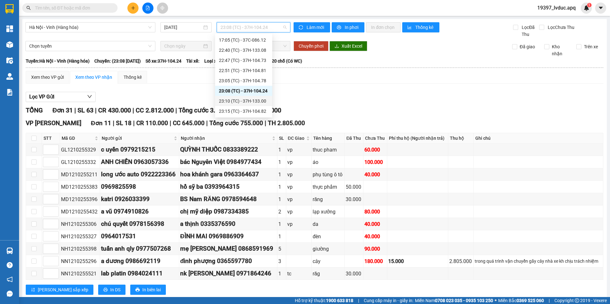
click at [259, 99] on div "23:10 (TC) - 37H-133.00" at bounding box center [244, 101] width 50 height 7
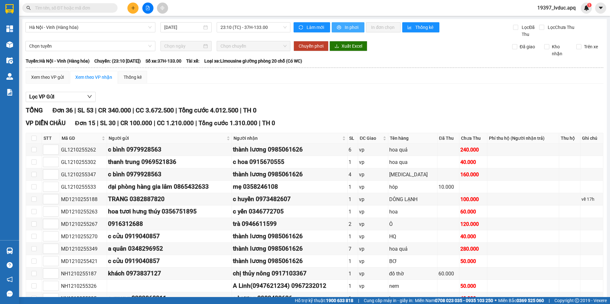
click at [341, 28] on button "In phơi" at bounding box center [348, 27] width 33 height 10
click at [136, 7] on button at bounding box center [132, 8] width 11 height 11
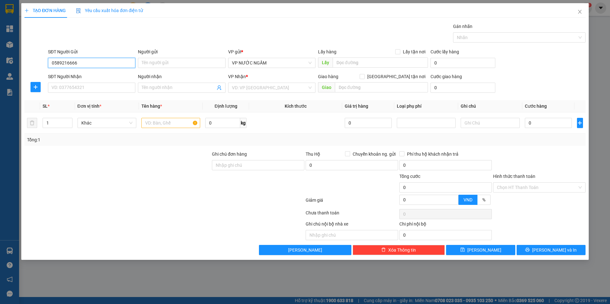
click at [59, 64] on input "0589216666" at bounding box center [91, 63] width 87 height 10
click at [65, 64] on input "0589216666" at bounding box center [91, 63] width 87 height 10
type input "0589216666"
click at [154, 60] on input "Người gửi" at bounding box center [181, 63] width 87 height 10
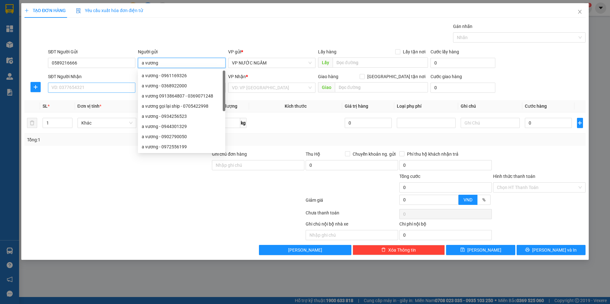
type input "a vương"
click at [83, 89] on input "SĐT Người Nhận" at bounding box center [91, 88] width 87 height 10
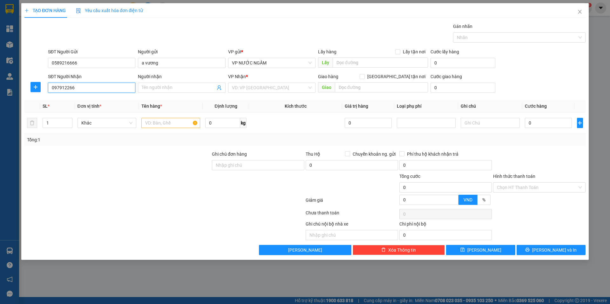
type input "0979122666"
click at [72, 98] on div "0979122666 - linh" at bounding box center [92, 100] width 80 height 7
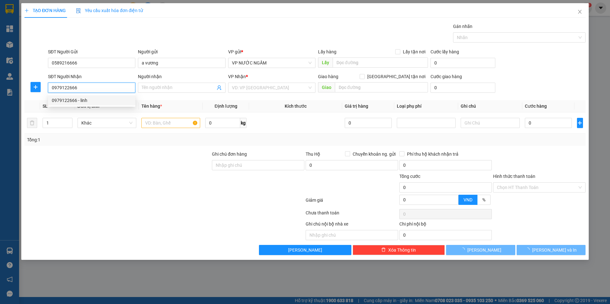
type input "linh"
checkbox input "true"
type input "146 lê hồng phong"
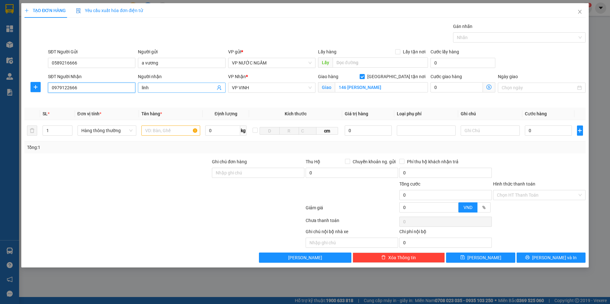
type input "0979122666"
click at [174, 89] on input "linh" at bounding box center [178, 87] width 73 height 7
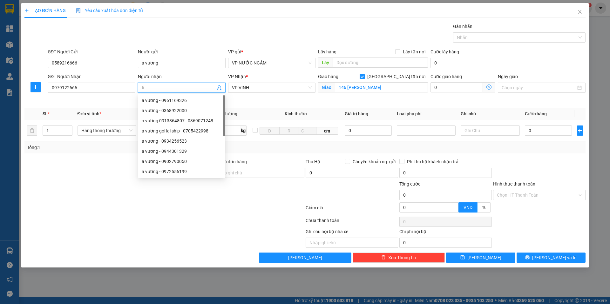
type input "l"
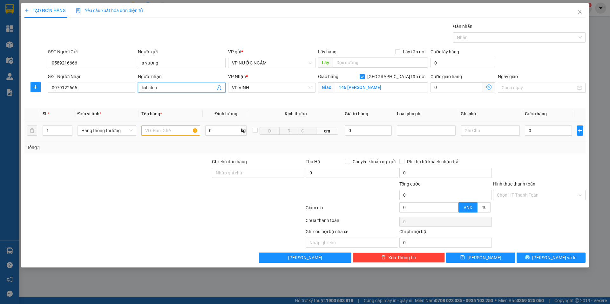
type input "linh đen"
click at [158, 133] on input "text" at bounding box center [170, 130] width 59 height 10
type input "d"
type input "đồng hồ"
click at [364, 129] on input "0" at bounding box center [368, 130] width 47 height 10
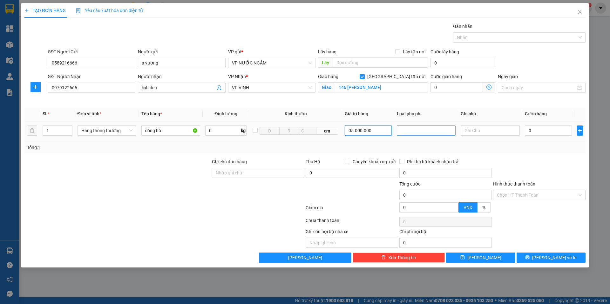
click at [420, 133] on div at bounding box center [426, 131] width 56 height 8
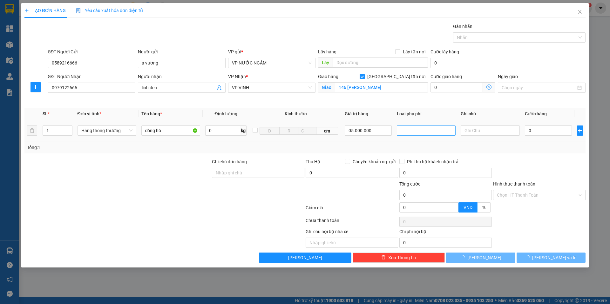
type input "5.000.000"
click at [411, 142] on div "Hàng giá trị cao" at bounding box center [426, 143] width 51 height 7
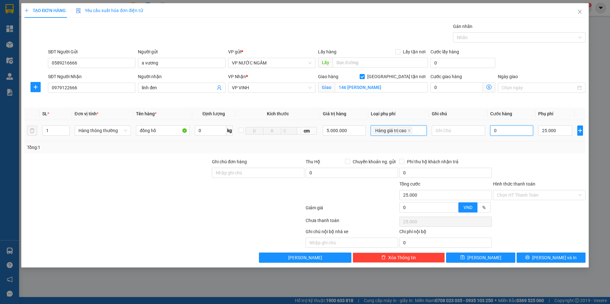
type input "25.000"
click at [500, 130] on input "0" at bounding box center [511, 130] width 43 height 10
type input "5"
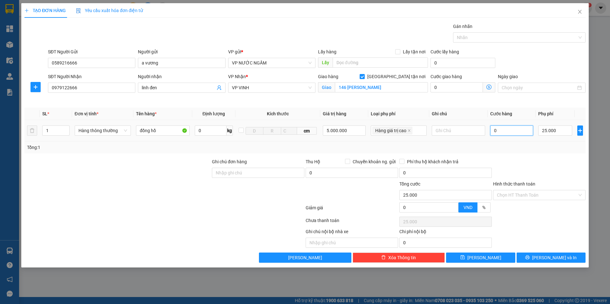
type input "25.005"
type input "50"
type input "25.050"
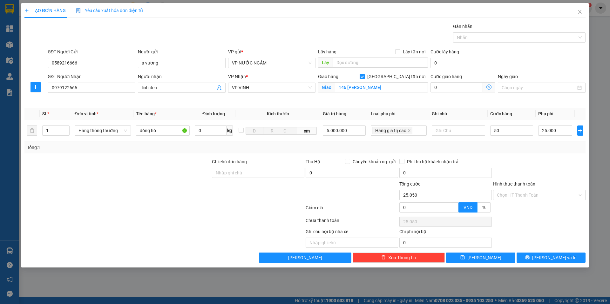
type input "50.000"
type input "75.000"
click at [505, 157] on div "Transit Pickup Surcharge Ids Transit Deliver Surcharge Ids Transit Deliver Surc…" at bounding box center [304, 143] width 561 height 240
click at [534, 254] on button "[PERSON_NAME] và In" at bounding box center [550, 258] width 69 height 10
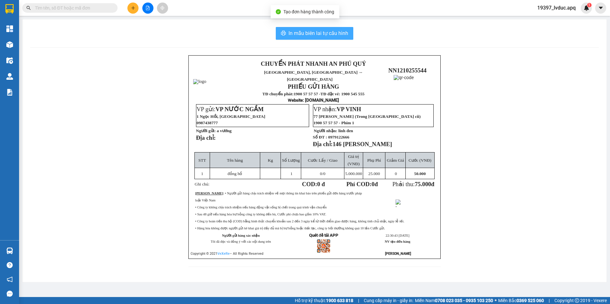
drag, startPoint x: 288, startPoint y: 34, endPoint x: 346, endPoint y: 73, distance: 69.1
click at [289, 34] on span "In mẫu biên lai tự cấu hình" at bounding box center [318, 33] width 60 height 8
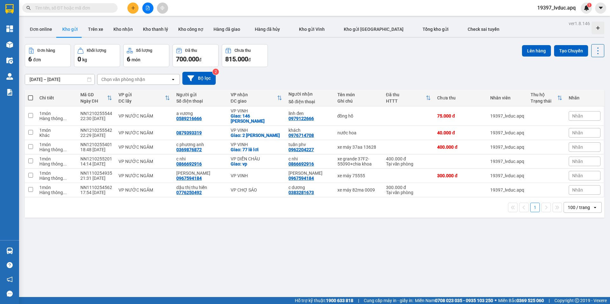
click at [366, 74] on div "10/10/2025 – 12/10/2025 Press the down arrow key to interact with the calendar …" at bounding box center [314, 78] width 579 height 13
drag, startPoint x: 361, startPoint y: 114, endPoint x: 359, endPoint y: 127, distance: 12.8
click at [360, 117] on td "đồng hồ" at bounding box center [358, 115] width 49 height 19
checkbox input "true"
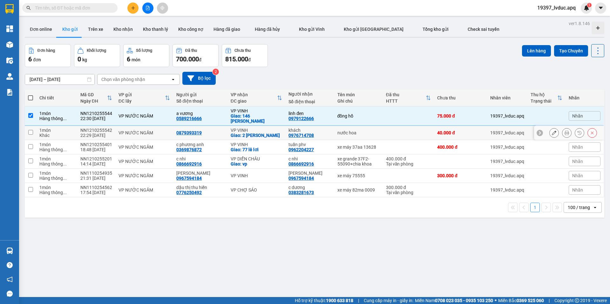
drag, startPoint x: 359, startPoint y: 129, endPoint x: 367, endPoint y: 130, distance: 7.4
click at [359, 130] on div "nước hoa" at bounding box center [358, 132] width 42 height 5
checkbox input "true"
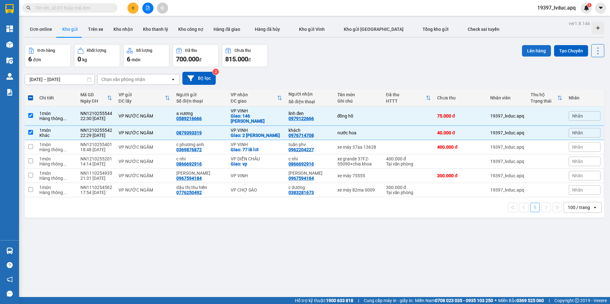
click at [522, 54] on button "Lên hàng" at bounding box center [536, 50] width 29 height 11
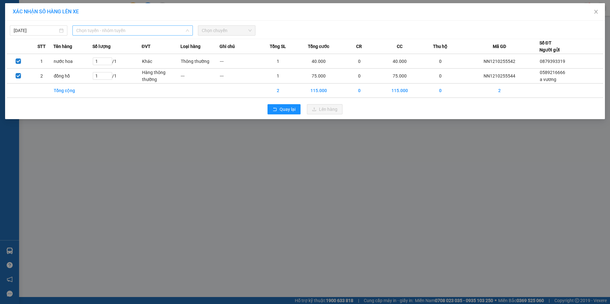
drag, startPoint x: 133, startPoint y: 31, endPoint x: 127, endPoint y: 92, distance: 61.6
click at [133, 33] on span "Chọn tuyến - nhóm tuyến" at bounding box center [132, 31] width 113 height 10
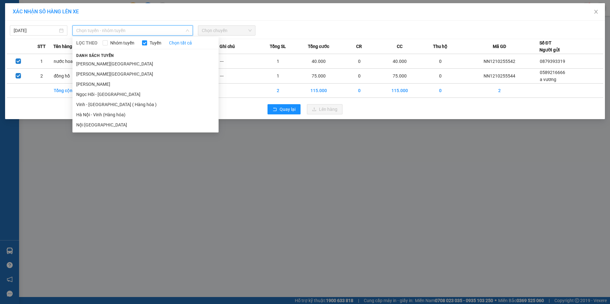
click at [123, 113] on li "Hà Nội - Vinh (Hàng hóa)" at bounding box center [145, 115] width 146 height 10
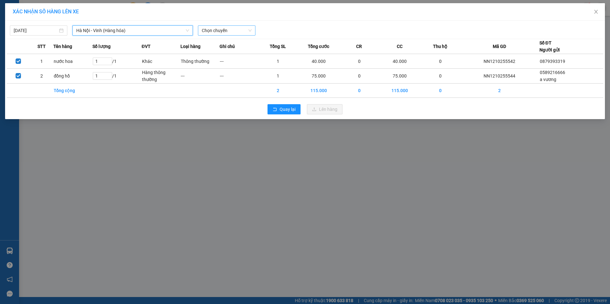
click at [238, 32] on span "Chọn chuyến" at bounding box center [227, 31] width 50 height 10
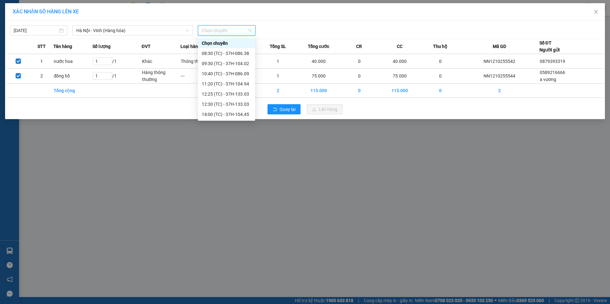
scroll to position [102, 0]
click at [235, 116] on div "23:15 (TC) - 37H-104.82" at bounding box center [227, 114] width 50 height 7
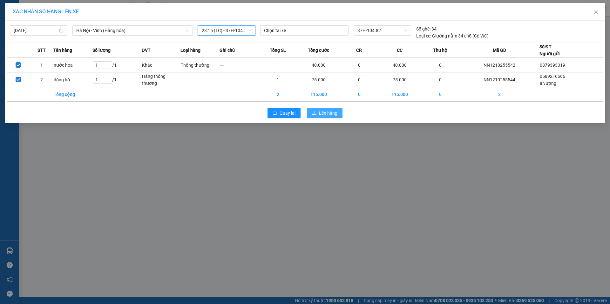
click at [337, 114] on span "Lên hàng" at bounding box center [328, 113] width 18 height 7
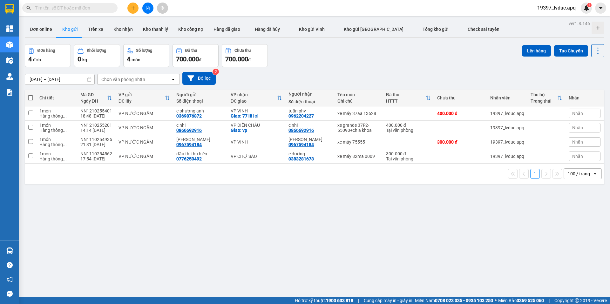
click at [321, 67] on div "10/10/2025 – 12/10/2025 Press the down arrow key to interact with the calendar …" at bounding box center [314, 78] width 579 height 23
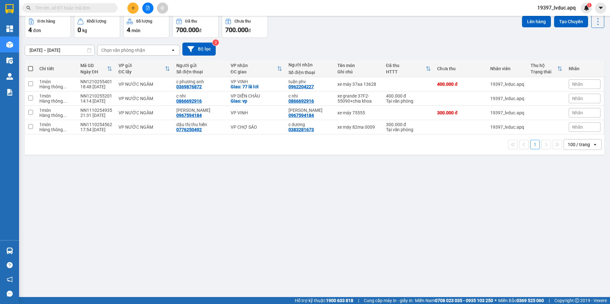
click at [136, 7] on button at bounding box center [132, 8] width 11 height 11
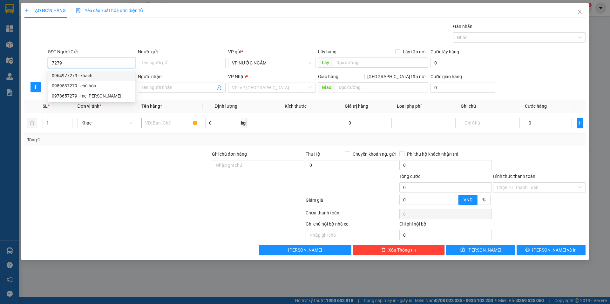
click at [69, 75] on div "0964977279 - khách" at bounding box center [92, 75] width 80 height 7
type input "0964977279"
type input "khách"
type input "0964977279"
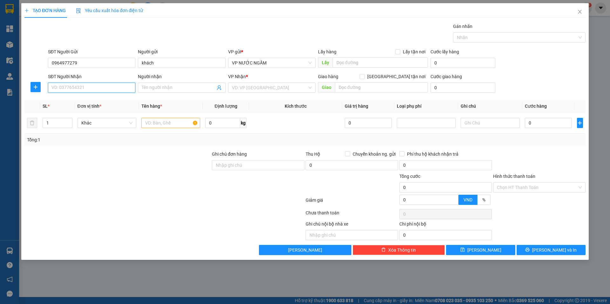
click at [62, 84] on input "SĐT Người Nhận" at bounding box center [91, 88] width 87 height 10
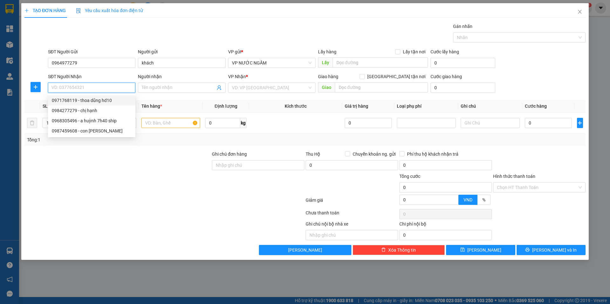
click at [77, 103] on div "0971768119 - thoa dũng hd10" at bounding box center [92, 100] width 80 height 7
type input "0971768119"
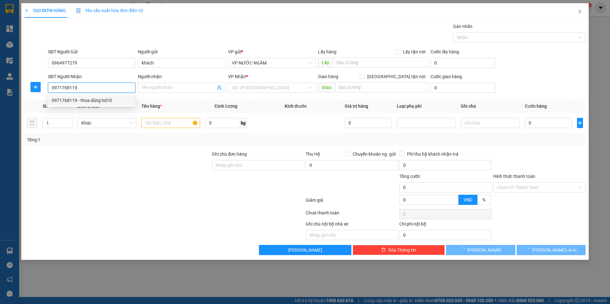
type input "thoa dũng hd10"
checkbox input "true"
type input "88 đinh công tráng"
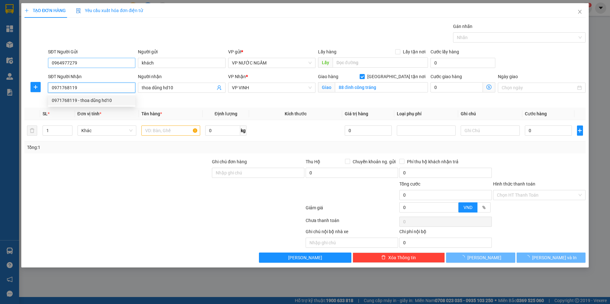
type input "10"
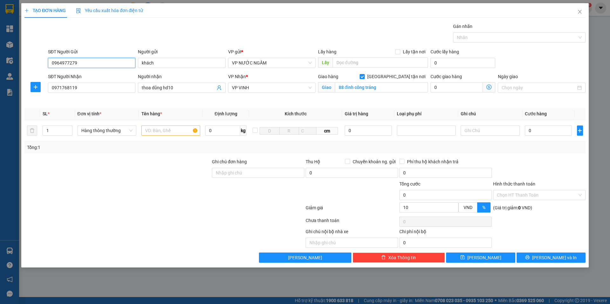
click at [91, 64] on input "0964977279" at bounding box center [91, 63] width 87 height 10
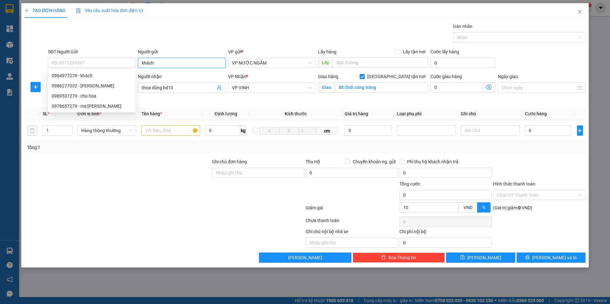
click at [144, 62] on input "khách" at bounding box center [181, 63] width 87 height 10
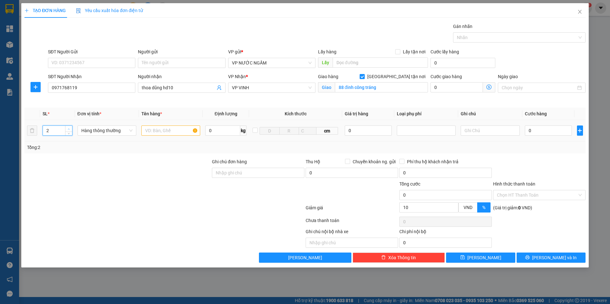
click at [68, 126] on span "Increase Value" at bounding box center [68, 129] width 7 height 6
type input "5"
click at [71, 126] on span "Increase Value" at bounding box center [68, 128] width 7 height 5
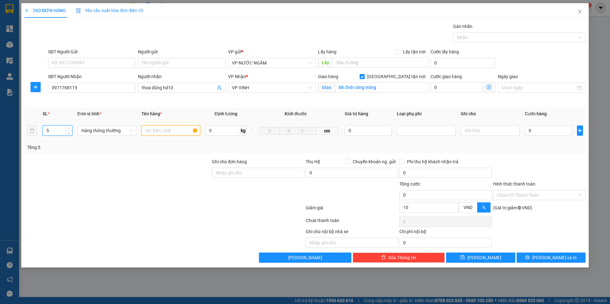
click at [142, 131] on input "text" at bounding box center [170, 130] width 59 height 10
type input "hq"
click at [531, 135] on input "0" at bounding box center [548, 130] width 47 height 10
type input "2"
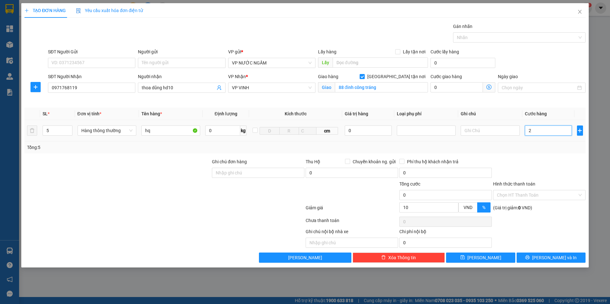
type input "2"
type input "20"
type input "200"
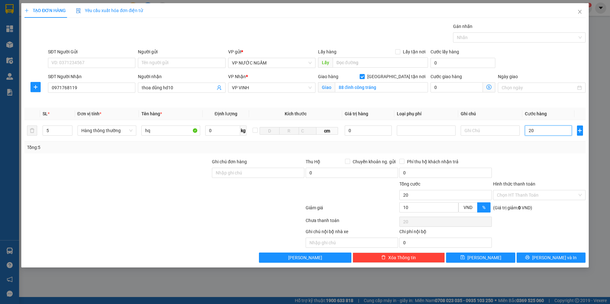
type input "200"
type input "200.000"
type input "180.000"
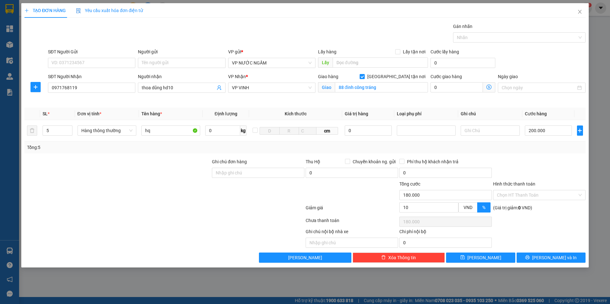
click at [535, 161] on div at bounding box center [539, 169] width 94 height 22
click at [543, 252] on div "Transit Pickup Surcharge Ids Transit Deliver Surcharge Ids Transit Deliver Surc…" at bounding box center [304, 143] width 561 height 240
click at [543, 256] on button "[PERSON_NAME] và In" at bounding box center [550, 258] width 69 height 10
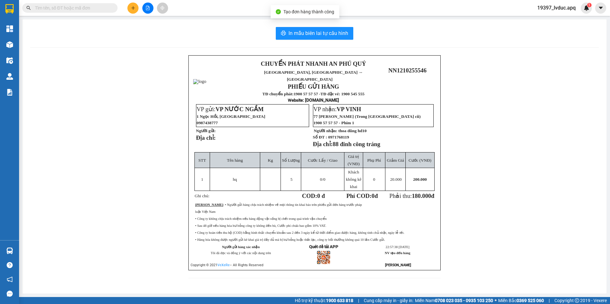
click at [334, 40] on div "In mẫu biên lai tự cấu hình CHUYỂN PHÁT NHANH AN PHÚ QUÝ NGHỆ AN, HÀ TĨNH ↔ HÀ …" at bounding box center [315, 156] width 584 height 274
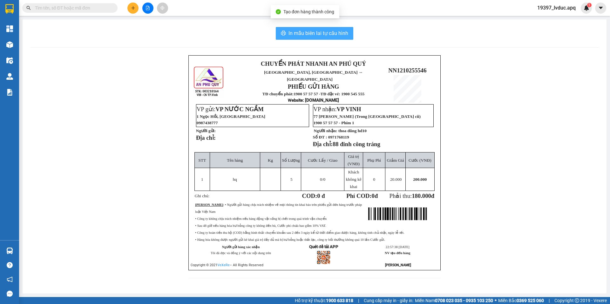
click at [337, 36] on span "In mẫu biên lai tự cấu hình" at bounding box center [318, 33] width 60 height 8
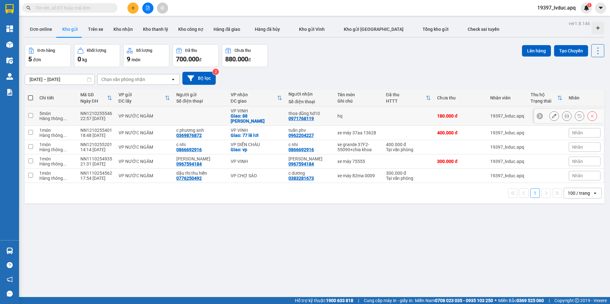
click at [336, 107] on table "Chi tiết Mã GD Ngày ĐH VP gửi ĐC lấy Người gửi Số điện thoại VP nhận ĐC giao Ng…" at bounding box center [314, 136] width 579 height 93
click at [451, 113] on div "180.000 đ" at bounding box center [460, 115] width 47 height 5
checkbox input "true"
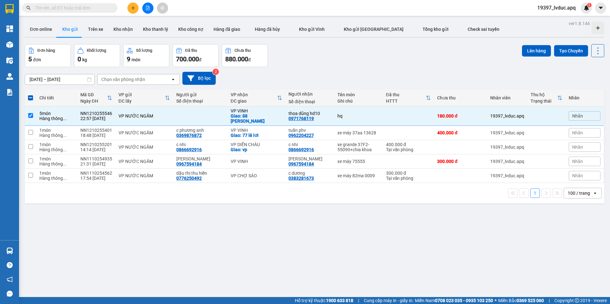
drag, startPoint x: 516, startPoint y: 53, endPoint x: 512, endPoint y: 54, distance: 4.5
click at [516, 53] on div "Đơn hàng 5 đơn Khối lượng 0 kg Số lượng 9 món Đã thu 700.000 đ Chưa thu 880.000…" at bounding box center [314, 55] width 579 height 23
drag, startPoint x: 531, startPoint y: 53, endPoint x: 527, endPoint y: 53, distance: 3.5
click at [529, 53] on button "Lên hàng" at bounding box center [536, 50] width 29 height 11
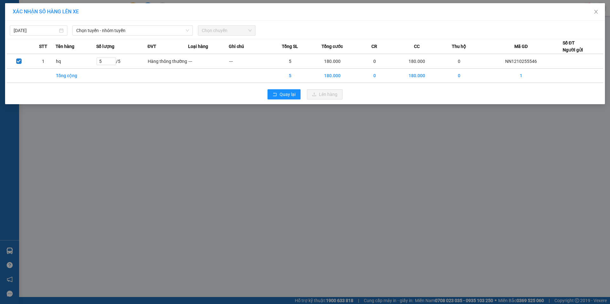
drag, startPoint x: 141, startPoint y: 28, endPoint x: 132, endPoint y: 37, distance: 12.1
click at [140, 29] on span "Chọn tuyến - nhóm tuyến" at bounding box center [132, 31] width 113 height 10
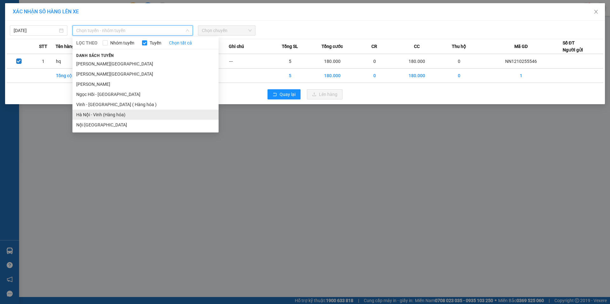
click at [121, 116] on li "Hà Nội - Vinh (Hàng hóa)" at bounding box center [145, 115] width 146 height 10
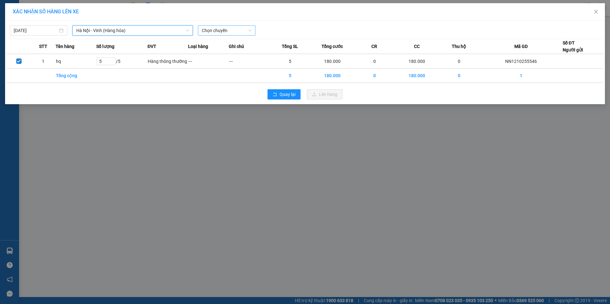
click at [243, 30] on span "Chọn chuyến" at bounding box center [227, 31] width 50 height 10
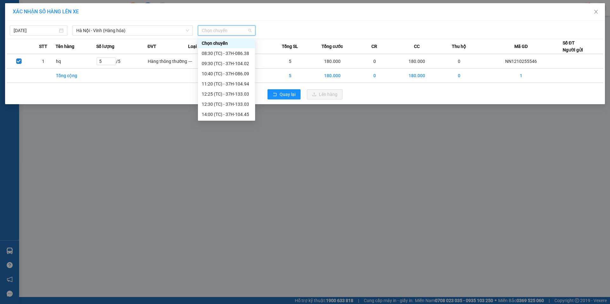
scroll to position [102, 0]
click at [238, 110] on div "23:15 (TC) - 37H-104.82" at bounding box center [226, 114] width 57 height 10
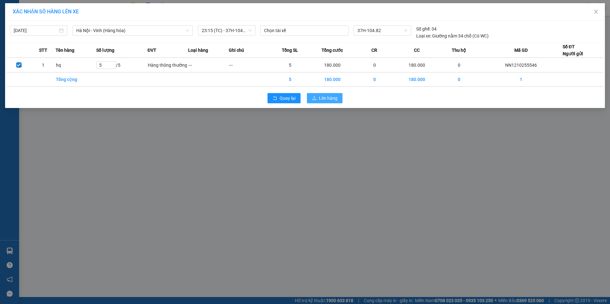
click at [330, 97] on span "Lên hàng" at bounding box center [328, 98] width 18 height 7
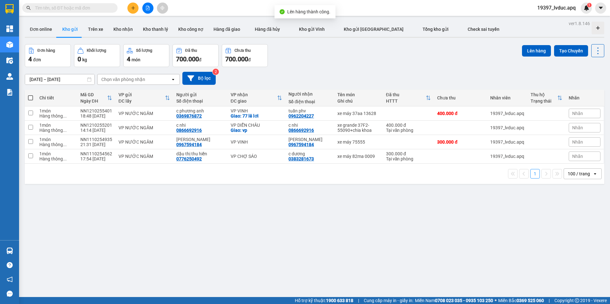
click at [149, 5] on button at bounding box center [147, 8] width 11 height 11
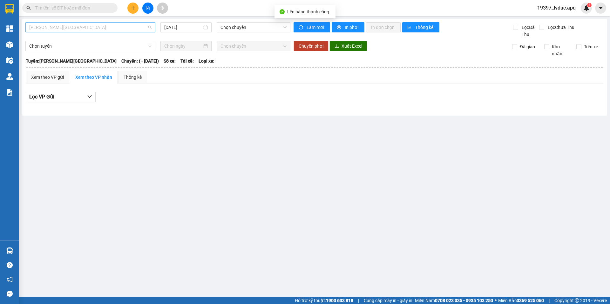
click at [116, 24] on span "Gia Lâm - Mỹ Đình" at bounding box center [90, 28] width 122 height 10
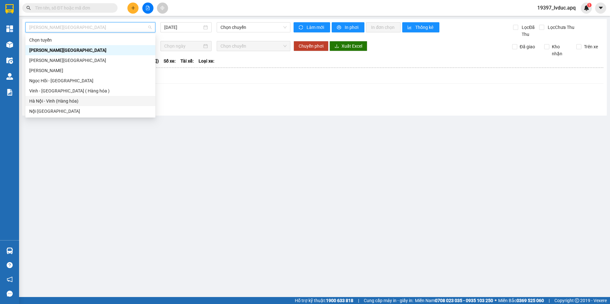
click at [76, 103] on div "Hà Nội - Vinh (Hàng hóa)" at bounding box center [90, 101] width 122 height 7
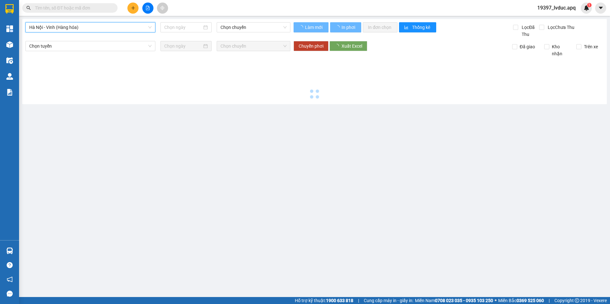
type input "[DATE]"
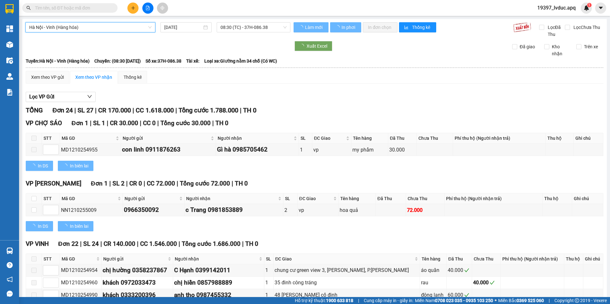
click at [228, 27] on span "08:30 (TC) - 37H-086.38" at bounding box center [253, 28] width 66 height 10
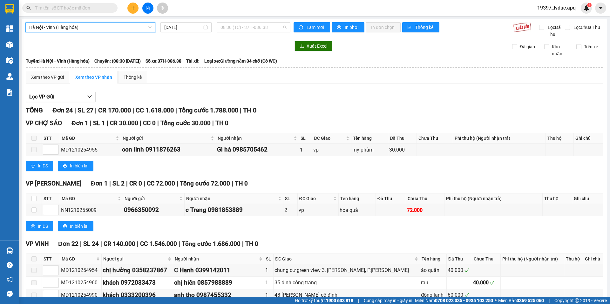
scroll to position [102, 0]
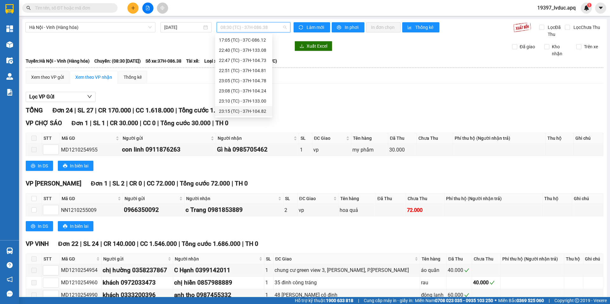
click at [238, 113] on div "23:15 (TC) - 37H-104.82" at bounding box center [244, 111] width 50 height 7
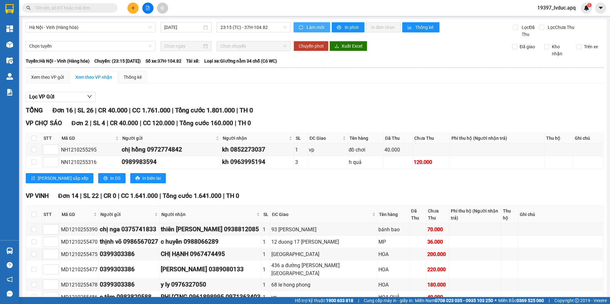
drag, startPoint x: 312, startPoint y: 25, endPoint x: 311, endPoint y: 29, distance: 4.1
click at [311, 29] on span "Làm mới" at bounding box center [316, 27] width 18 height 7
click at [339, 29] on span "printer" at bounding box center [339, 27] width 5 height 5
